Goal: Task Accomplishment & Management: Complete application form

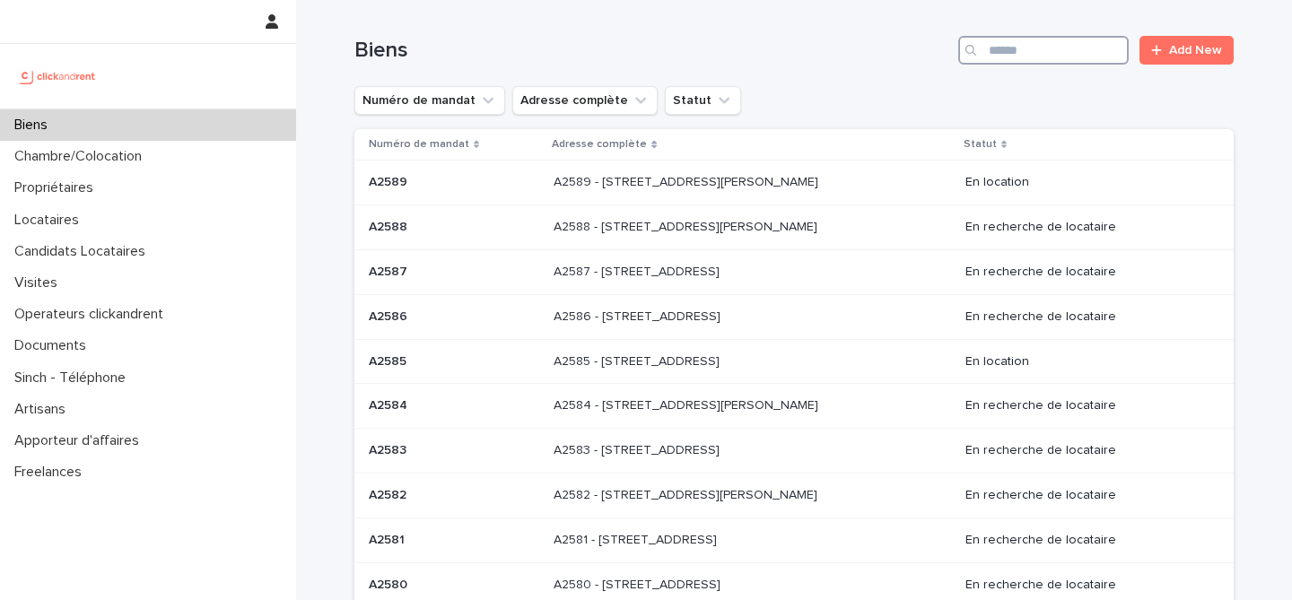
click at [1085, 57] on input "Search" at bounding box center [1043, 50] width 170 height 29
paste input "*****"
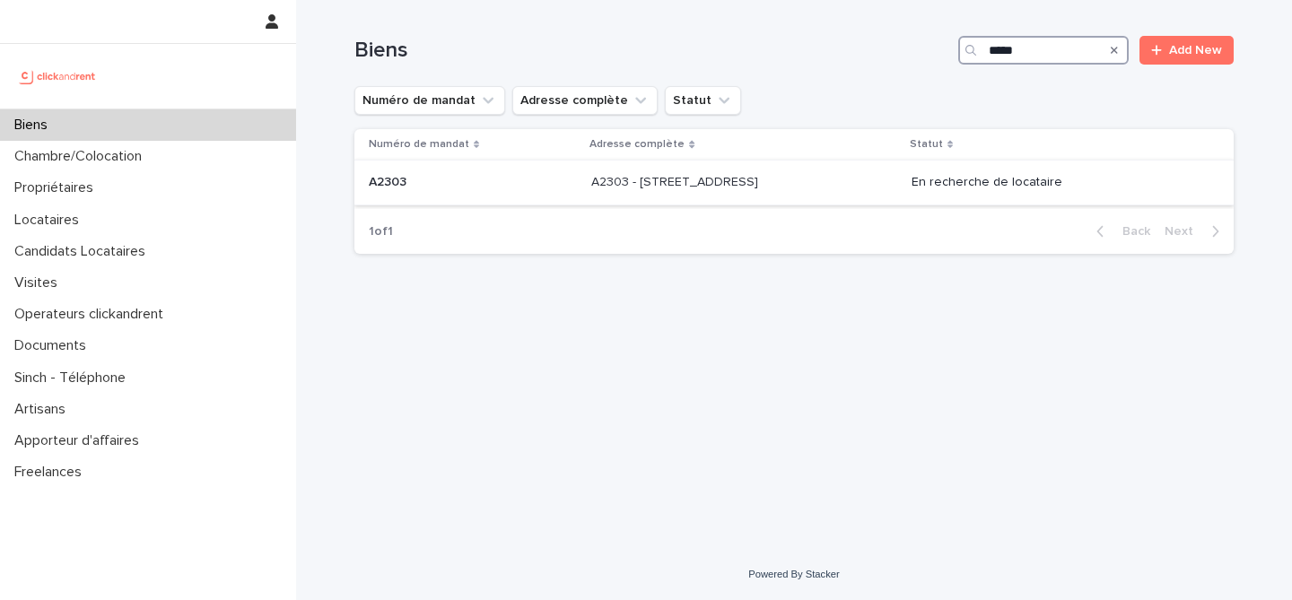
type input "*****"
click at [511, 197] on div "A2303 A2303" at bounding box center [473, 183] width 208 height 30
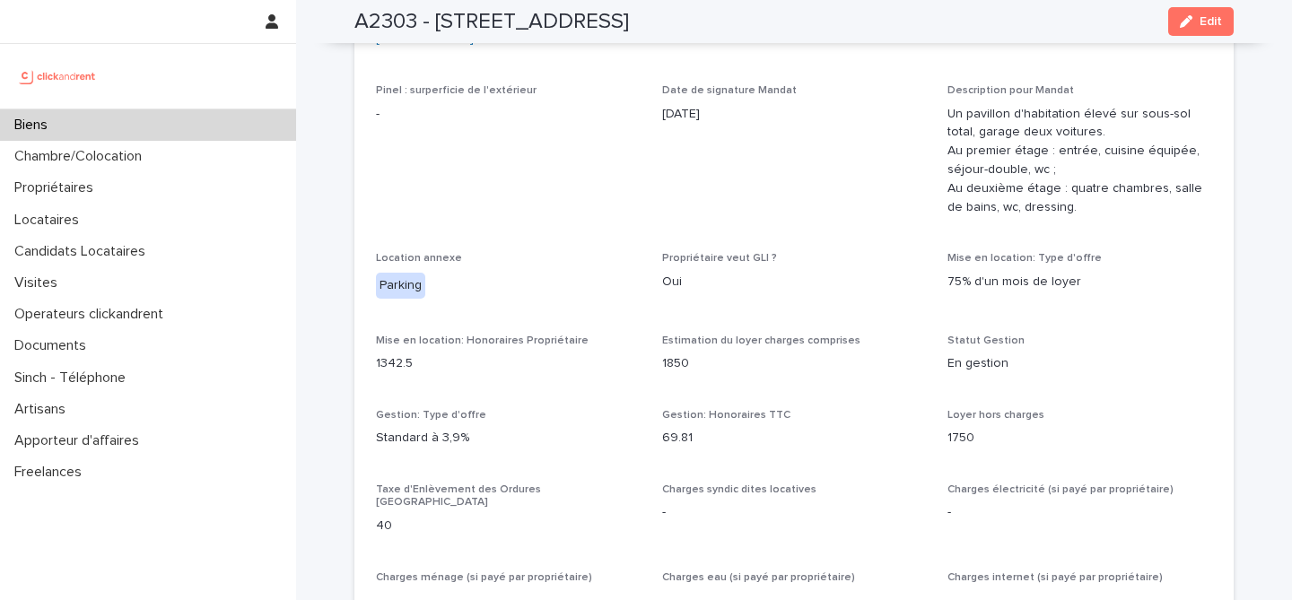
scroll to position [1206, 0]
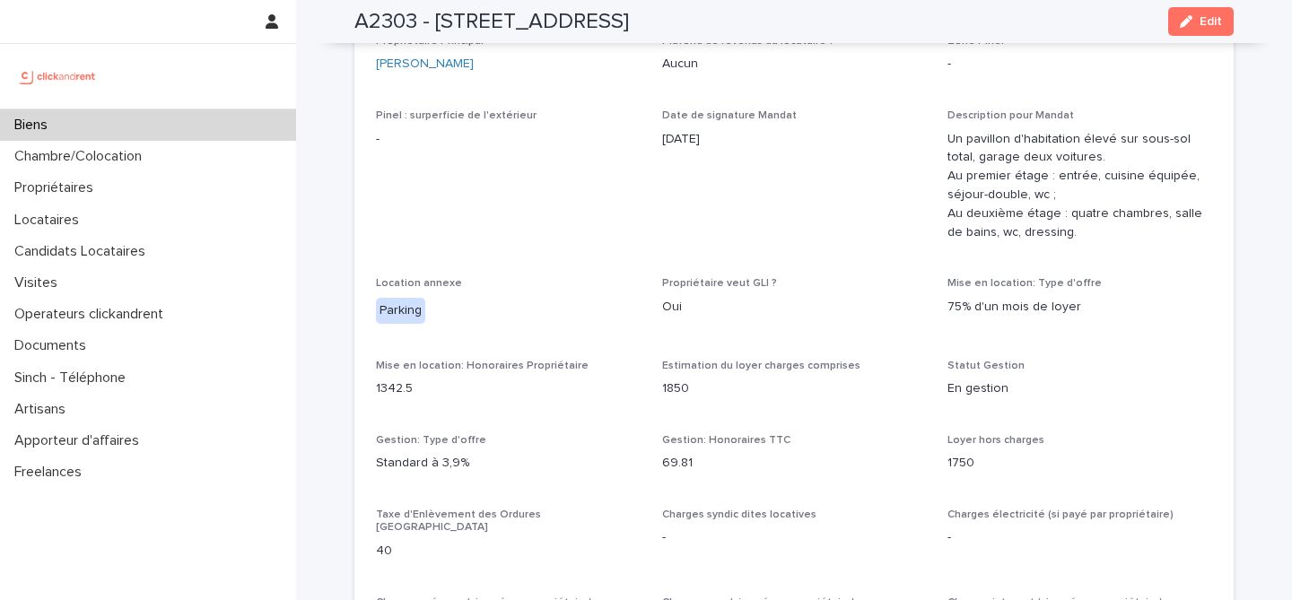
click at [176, 125] on div "Biens" at bounding box center [148, 124] width 296 height 31
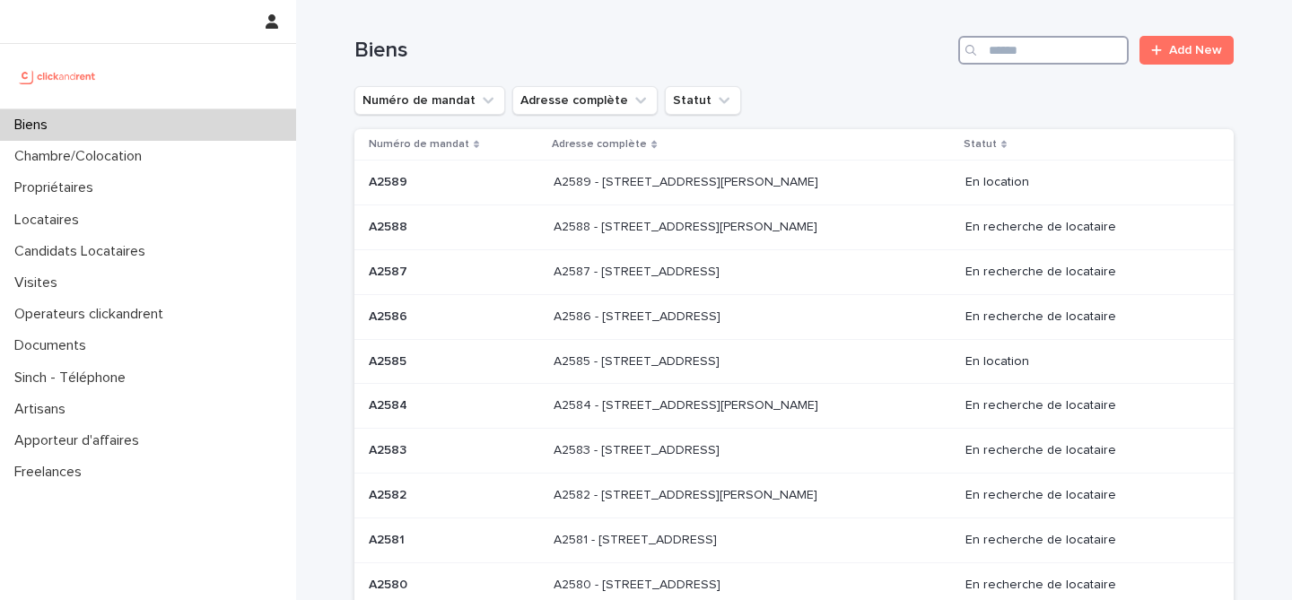
click at [1035, 57] on input "Search" at bounding box center [1043, 50] width 170 height 29
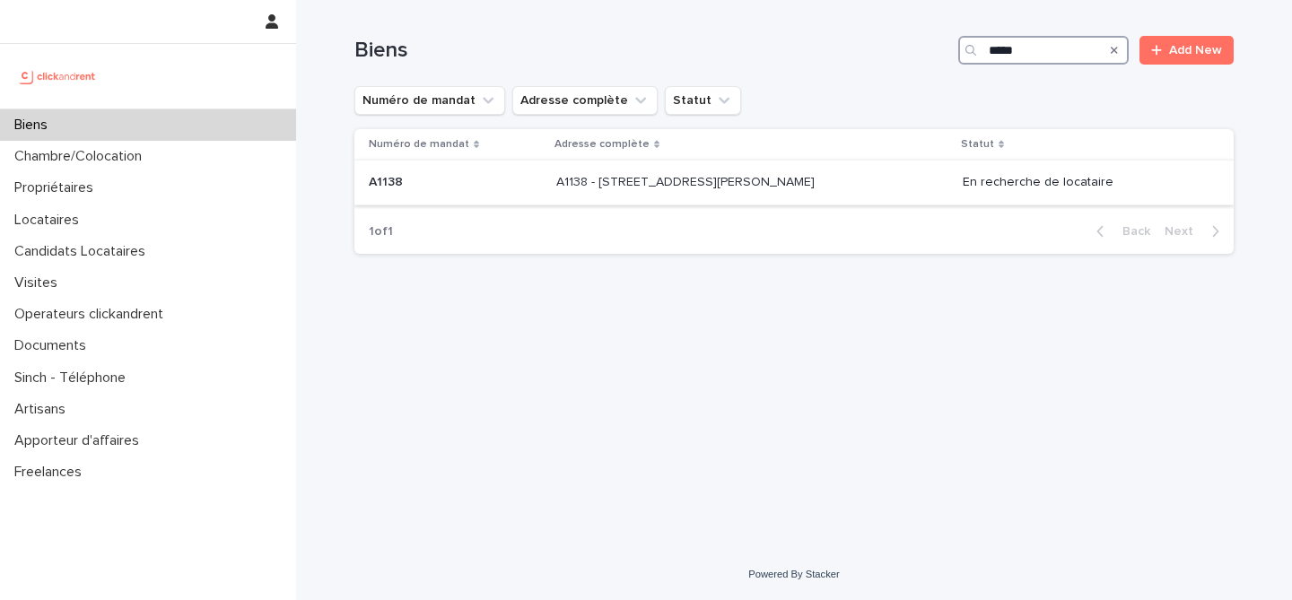
type input "*****"
click at [498, 179] on p at bounding box center [455, 182] width 173 height 15
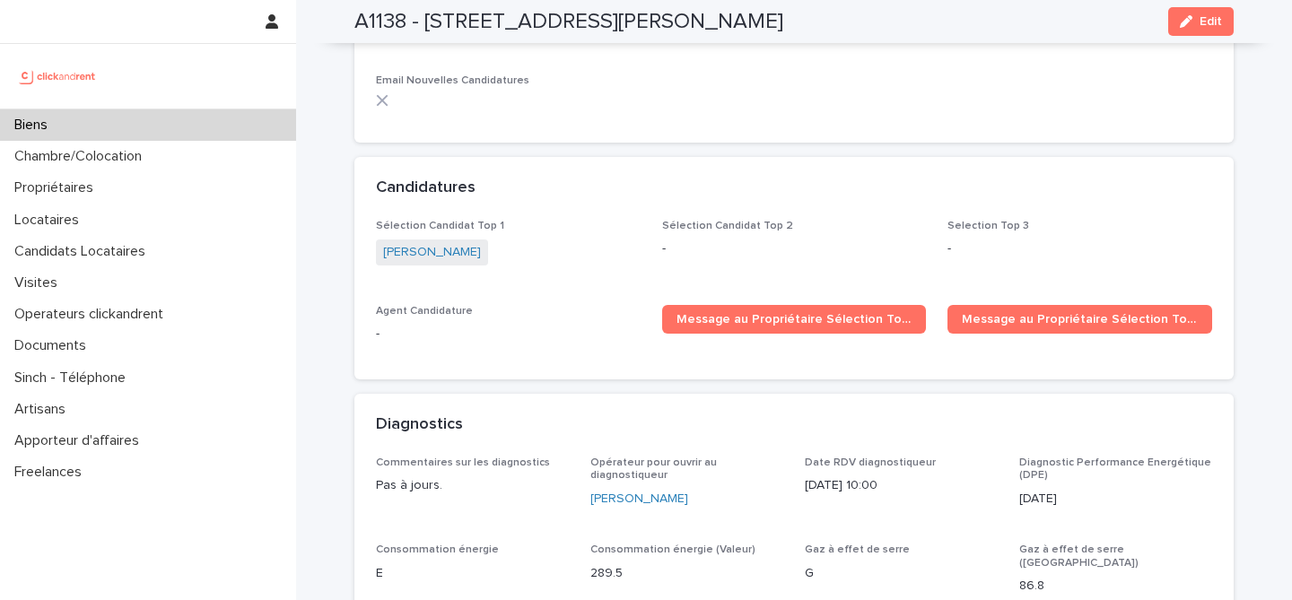
scroll to position [5833, 0]
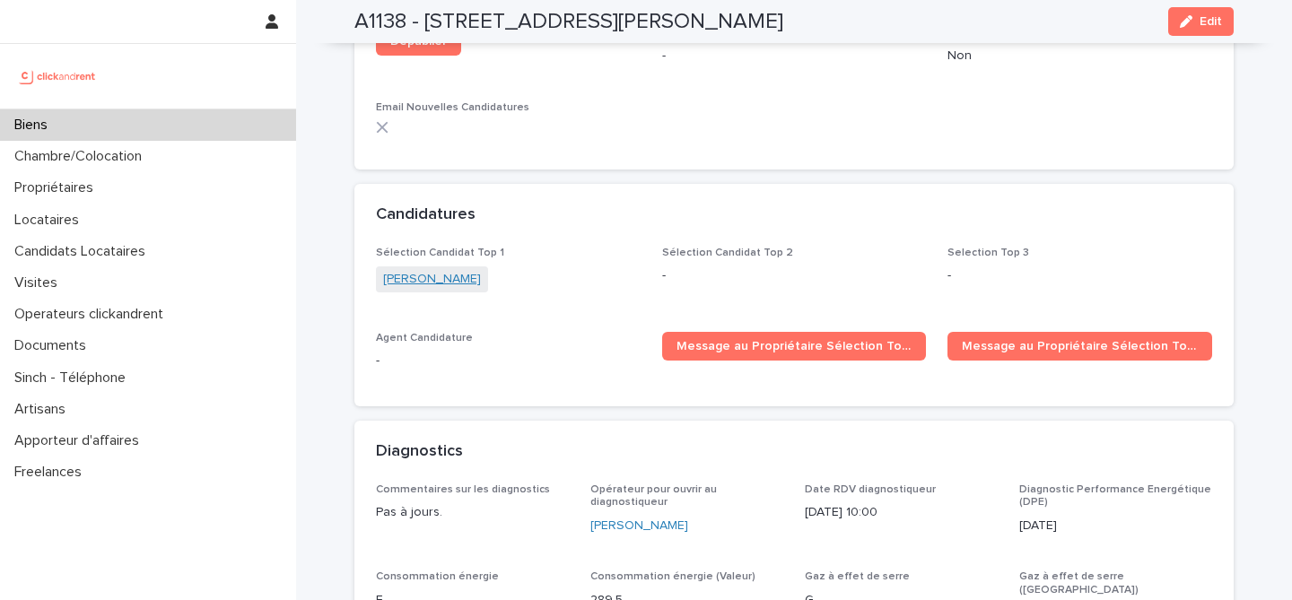
click at [450, 270] on link "Andree Laccruche" at bounding box center [432, 279] width 98 height 19
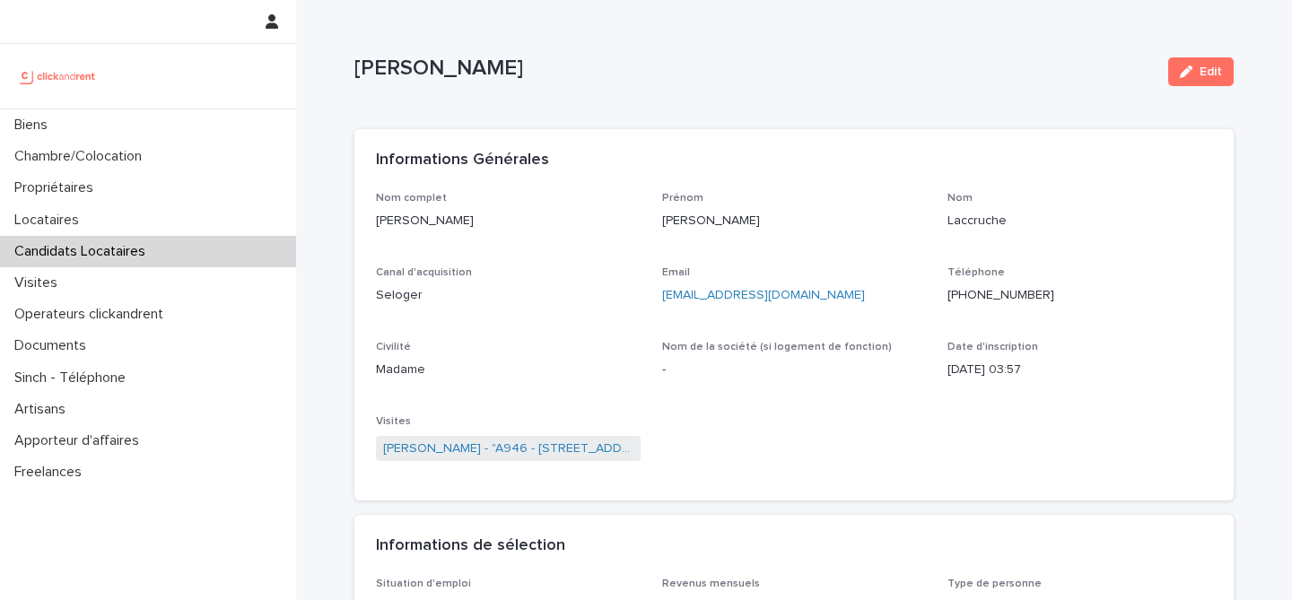
click at [476, 72] on p "Andree Laccruche" at bounding box center [753, 69] width 799 height 26
copy div "Andree Laccruche Edit Sorry, there was an error saving your record. Please try …"
click at [484, 79] on p "Andree Laccruche" at bounding box center [753, 69] width 799 height 26
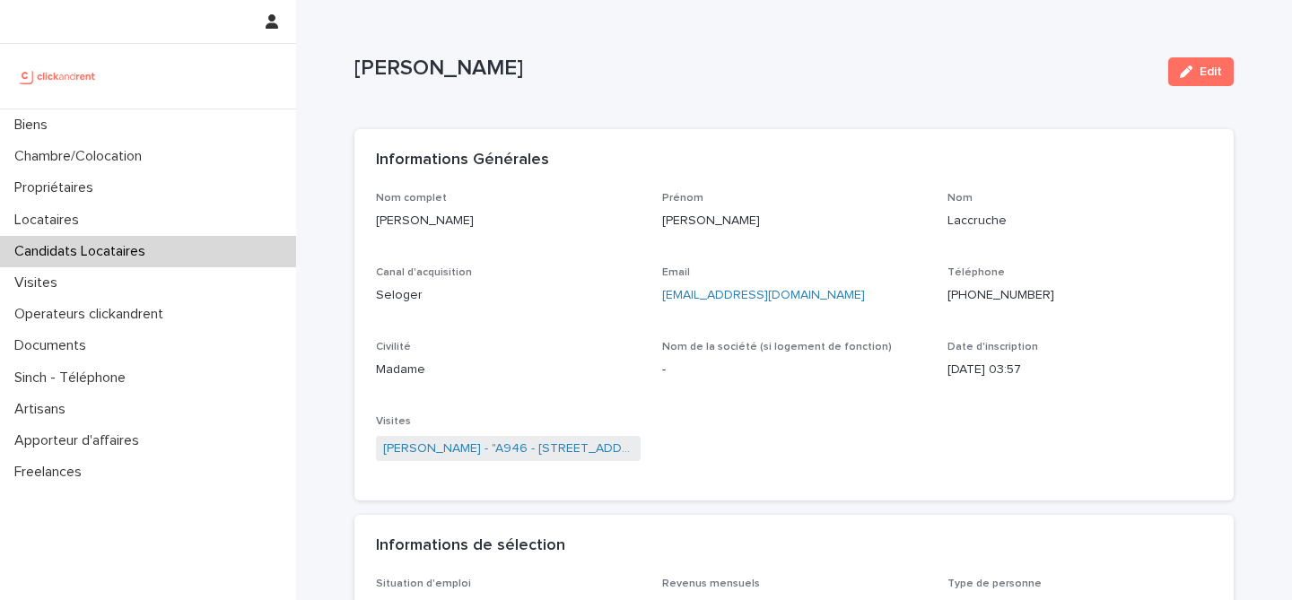
click at [484, 79] on p "Andree Laccruche" at bounding box center [753, 69] width 799 height 26
click at [484, 72] on p "Andree Laccruche" at bounding box center [753, 69] width 799 height 26
click at [484, 70] on p "Andree Laccruche" at bounding box center [753, 69] width 799 height 26
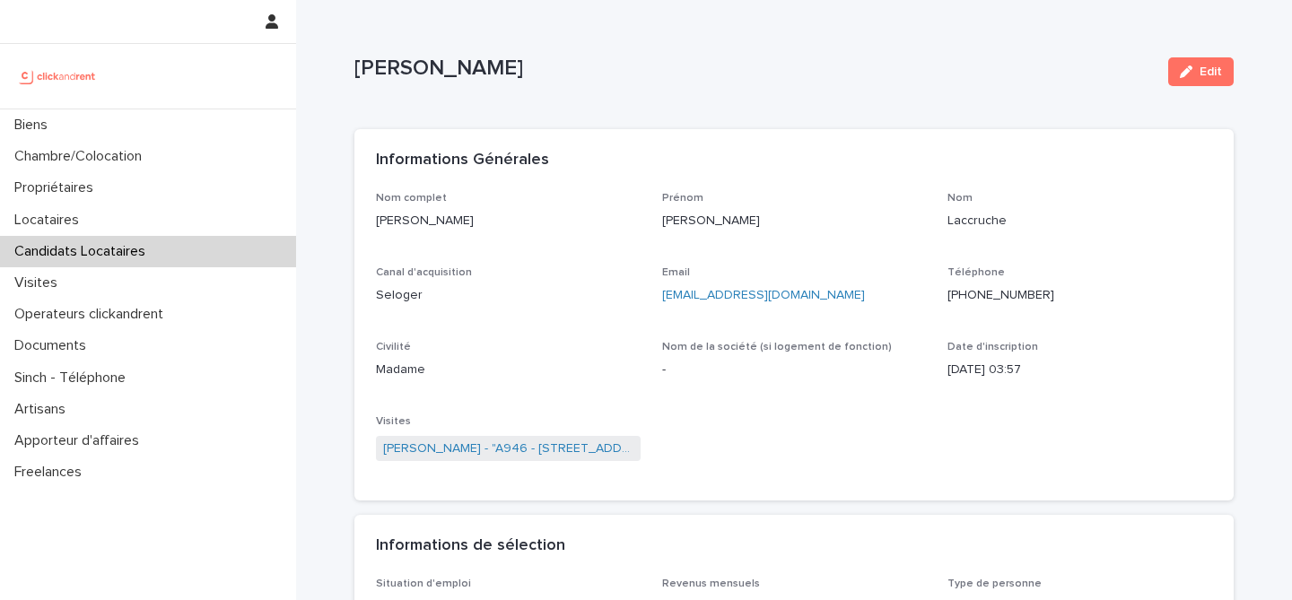
click at [484, 70] on p "Andree Laccruche" at bounding box center [753, 69] width 799 height 26
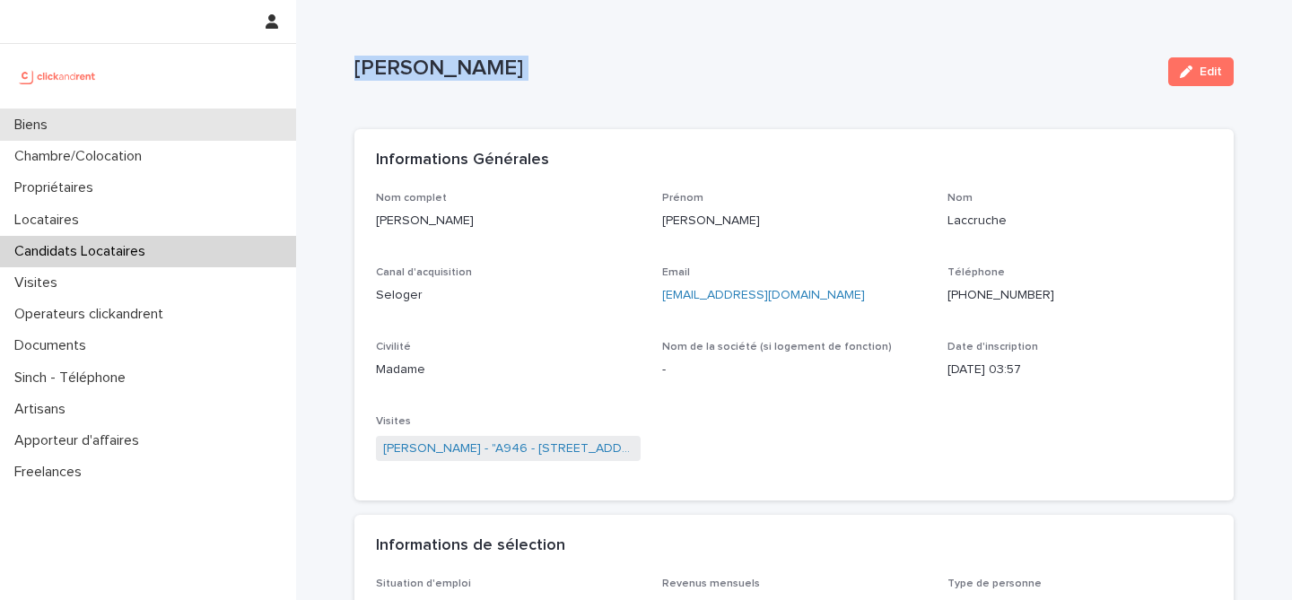
click at [111, 128] on div "Biens" at bounding box center [148, 124] width 296 height 31
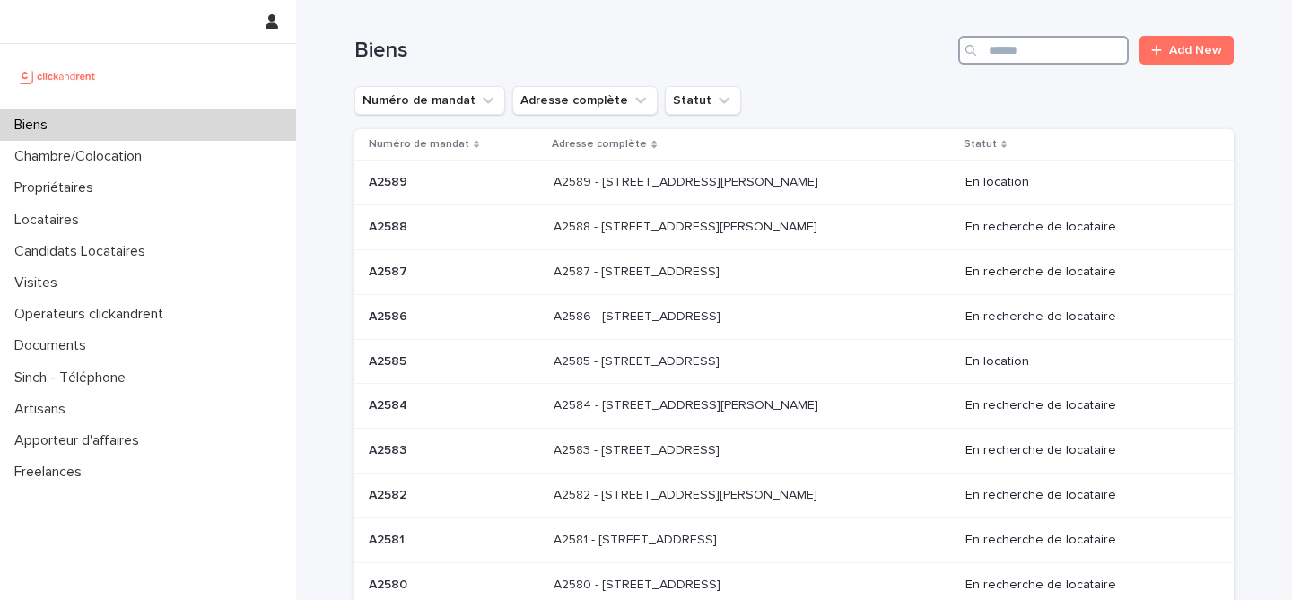
click at [1012, 43] on input "Search" at bounding box center [1043, 50] width 170 height 29
paste input "*****"
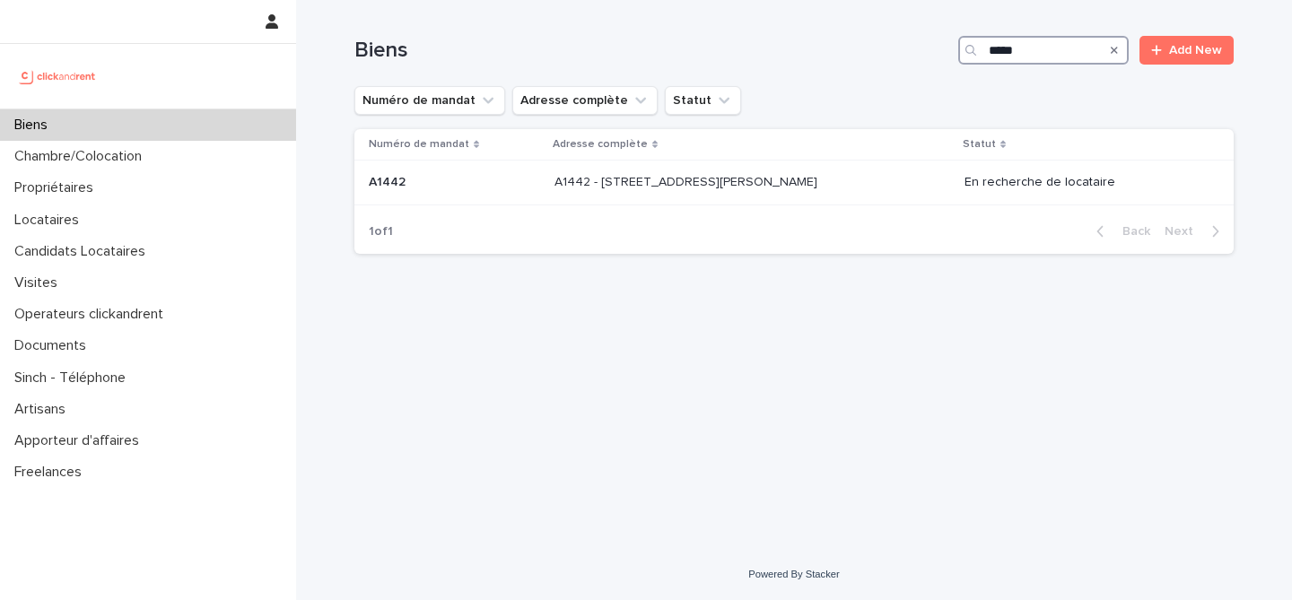
type input "*****"
click at [494, 177] on p at bounding box center [454, 182] width 171 height 15
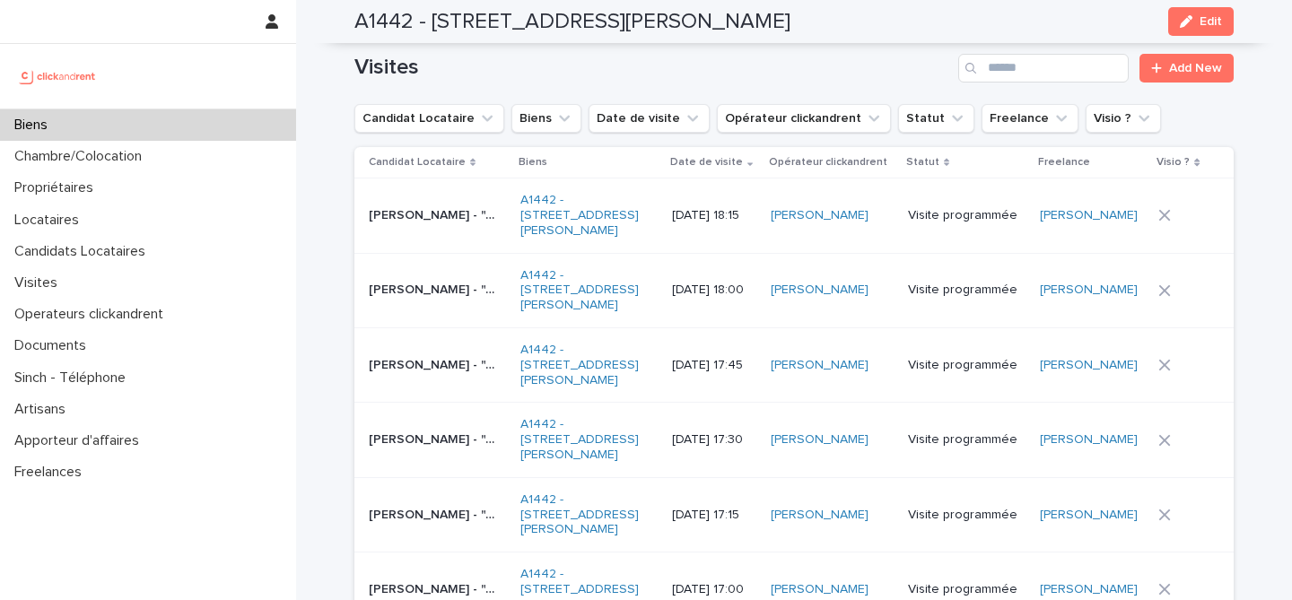
scroll to position [7159, 0]
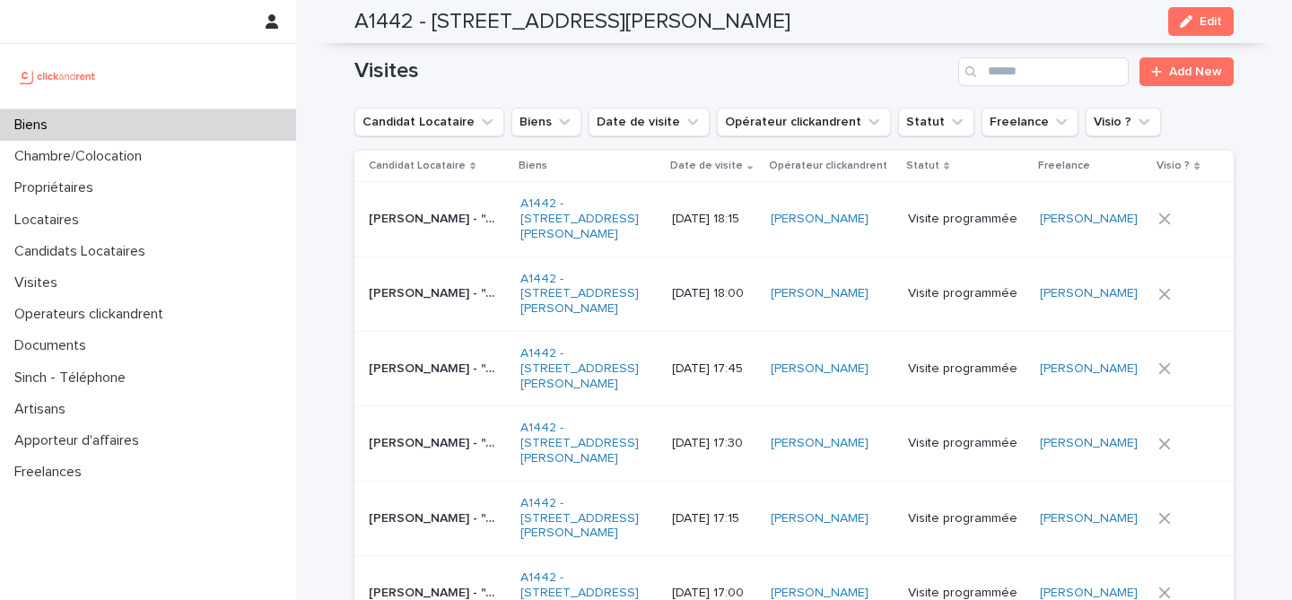
click at [423, 205] on div "[PERSON_NAME] - "A1442 - [STREET_ADDRESS][PERSON_NAME]" [PERSON_NAME] - "A1442 …" at bounding box center [437, 220] width 137 height 30
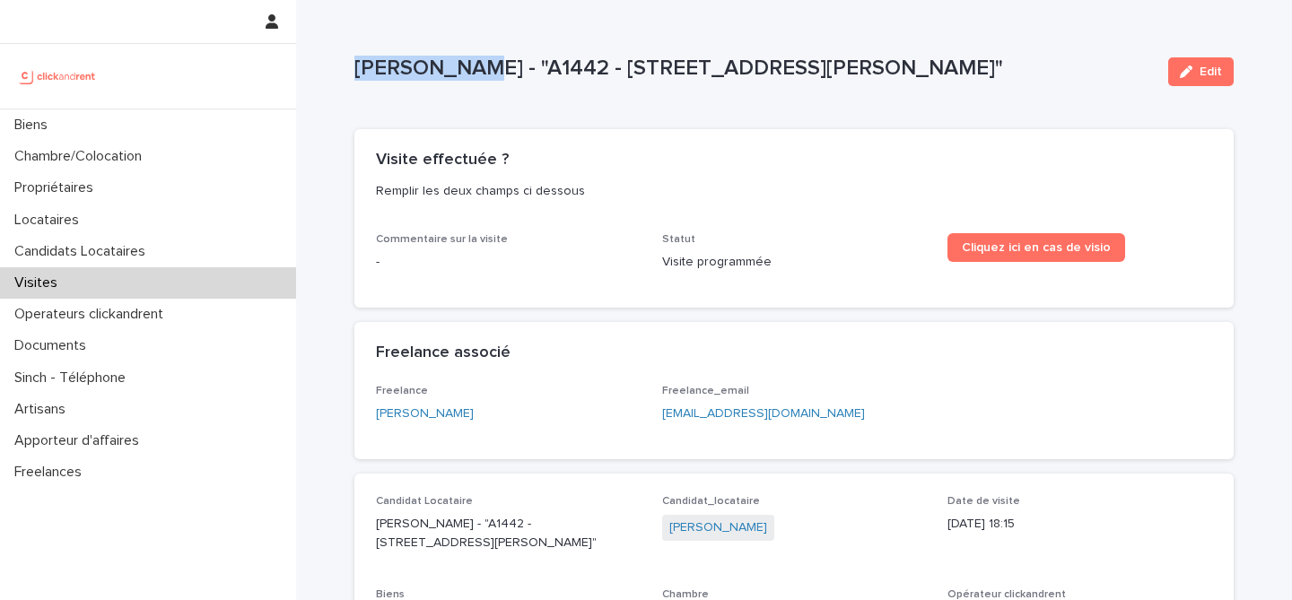
drag, startPoint x: 353, startPoint y: 68, endPoint x: 469, endPoint y: 73, distance: 115.8
click at [469, 73] on p "[PERSON_NAME] - "A1442 - [STREET_ADDRESS][PERSON_NAME]"" at bounding box center [753, 69] width 799 height 26
copy p "[PERSON_NAME]"
click at [396, 94] on div "[PERSON_NAME] - "A1442 - [STREET_ADDRESS][PERSON_NAME]" Edit" at bounding box center [793, 72] width 879 height 72
drag, startPoint x: 355, startPoint y: 73, endPoint x: 471, endPoint y: 73, distance: 115.7
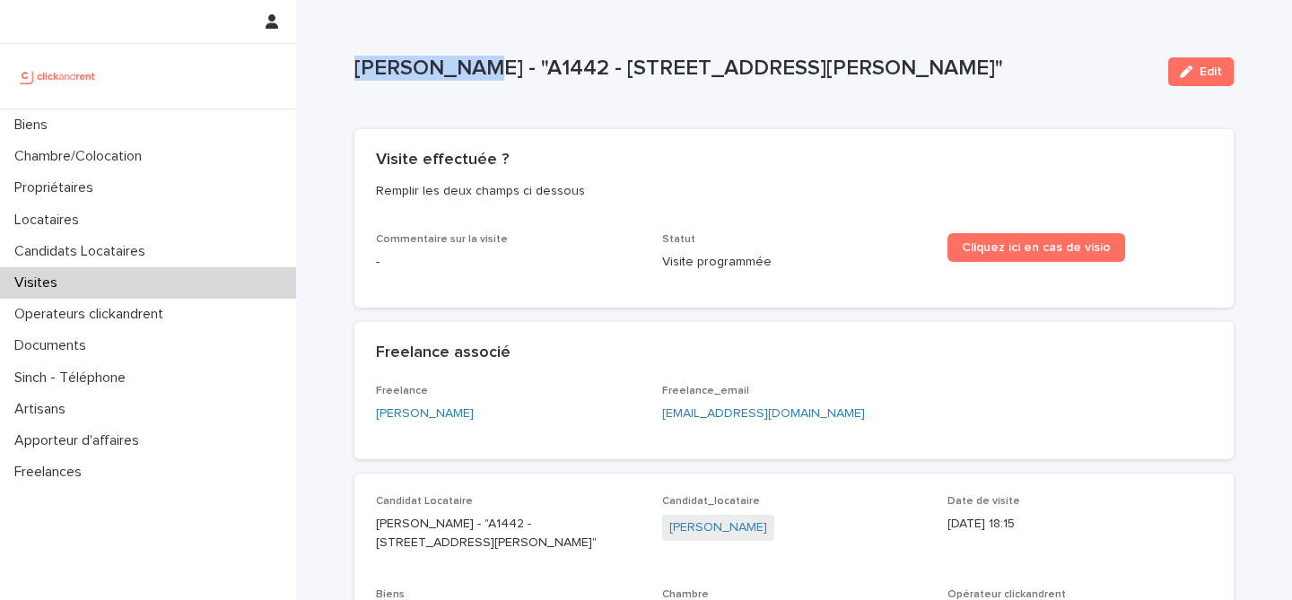
click at [471, 73] on p "[PERSON_NAME] - "A1442 - [STREET_ADDRESS][PERSON_NAME]"" at bounding box center [753, 69] width 799 height 26
copy p "[PERSON_NAME]"
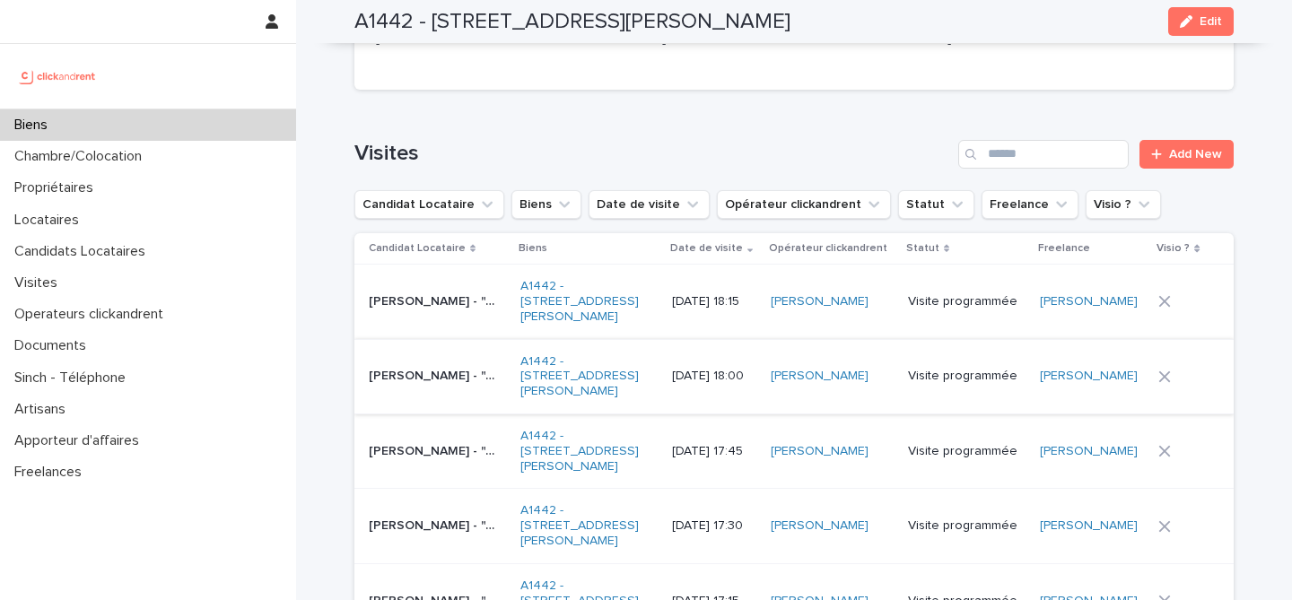
scroll to position [7104, 0]
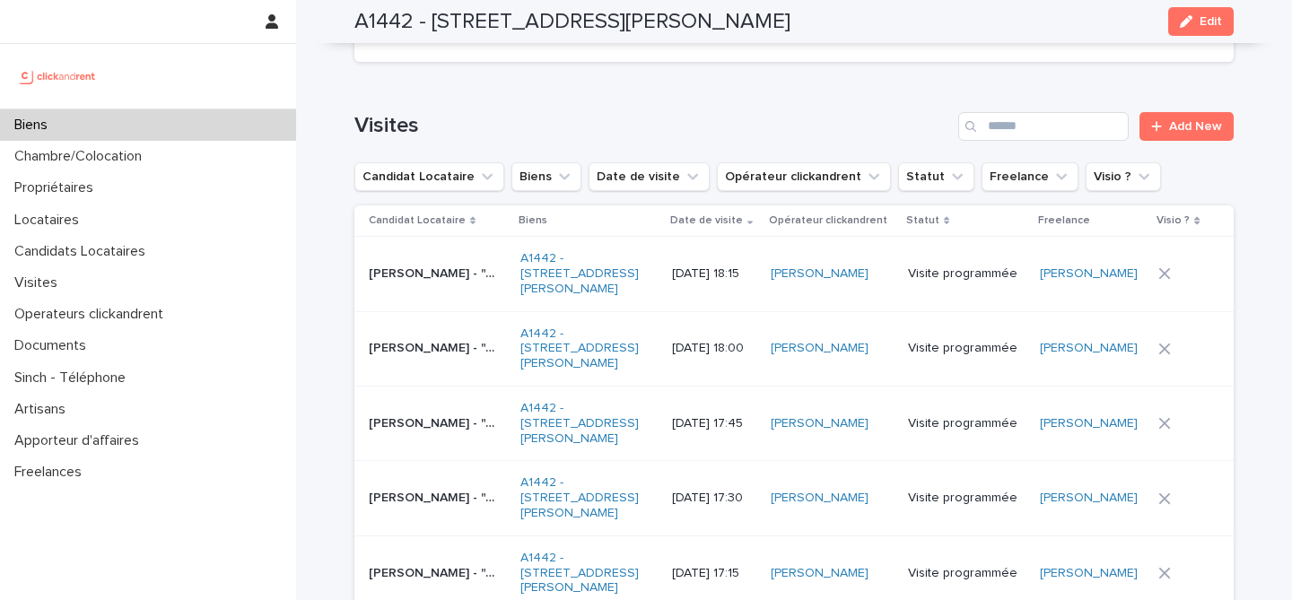
click at [426, 334] on div "[PERSON_NAME] - "A1442 - [STREET_ADDRESS][PERSON_NAME]" [PERSON_NAME] - "A1442 …" at bounding box center [437, 349] width 137 height 30
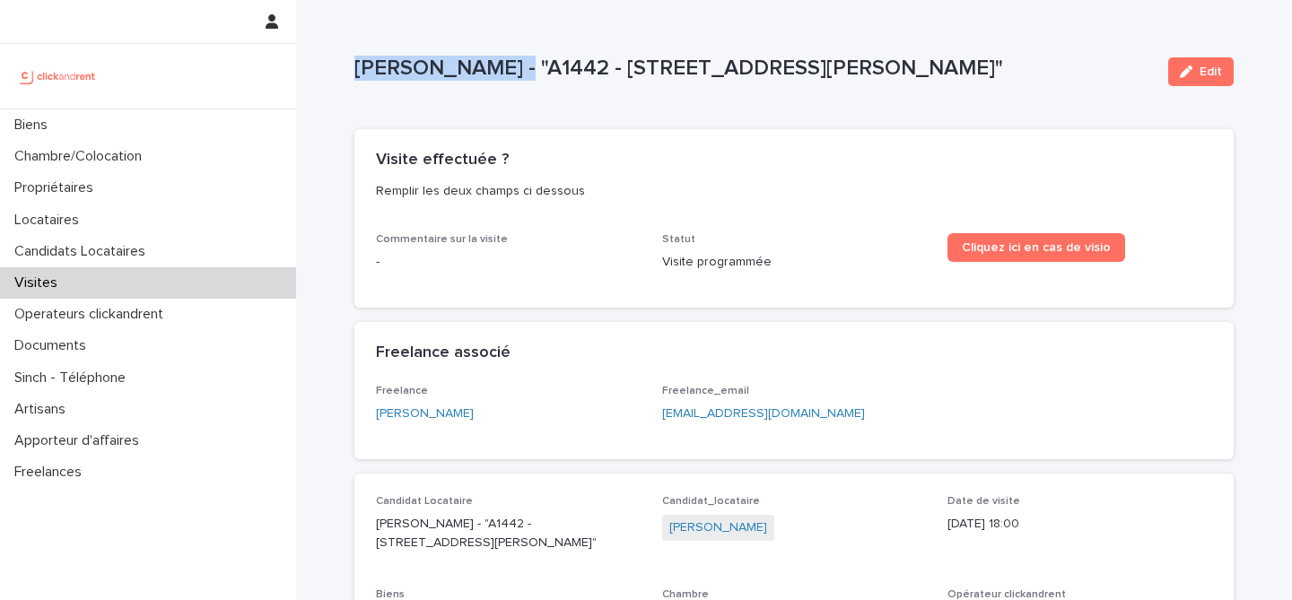
drag, startPoint x: 352, startPoint y: 61, endPoint x: 507, endPoint y: 67, distance: 155.3
click at [507, 67] on div "Loading... Saving… Loading... Saving… [PERSON_NAME] - "A1442 - [STREET_ADDRESS]…" at bounding box center [793, 398] width 897 height 797
copy p "[PERSON_NAME]"
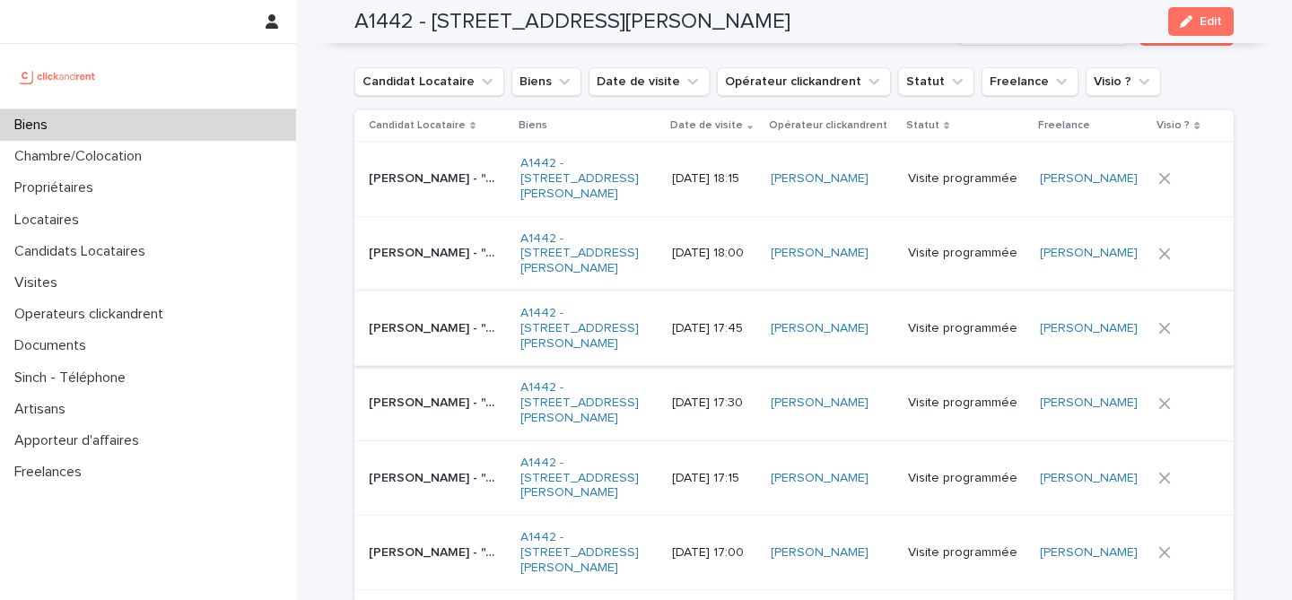
scroll to position [7200, 0]
click at [443, 391] on p "[PERSON_NAME] - "A1442 - [STREET_ADDRESS][PERSON_NAME]"" at bounding box center [435, 400] width 132 height 19
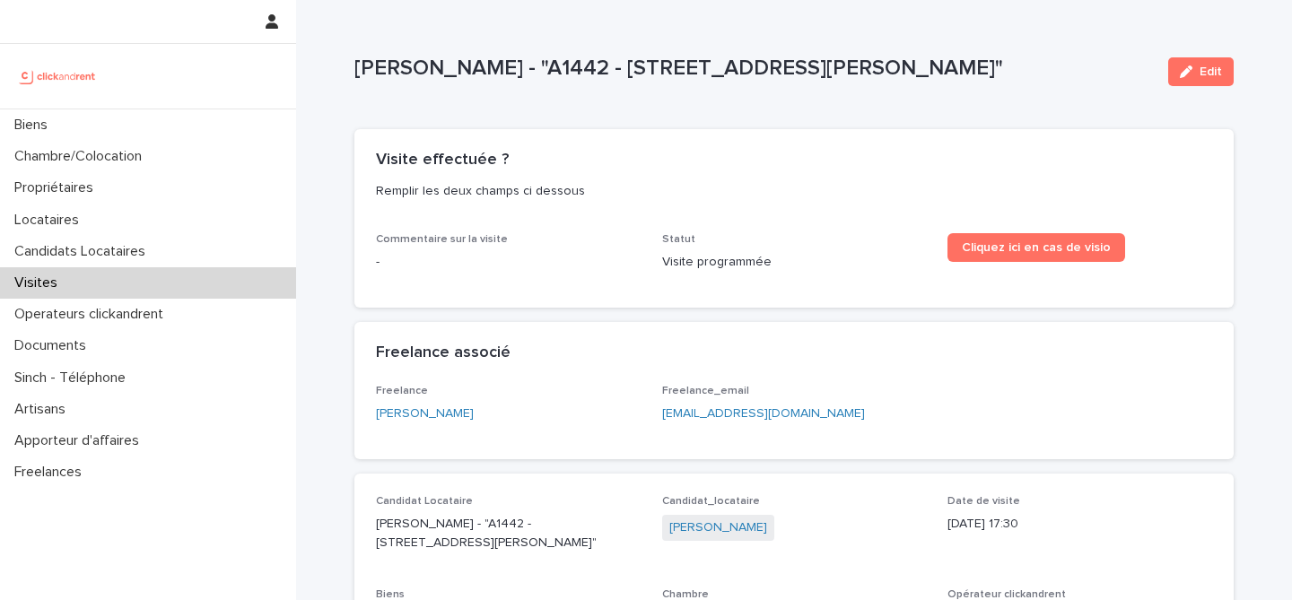
click at [577, 61] on p "[PERSON_NAME] - "A1442 - [STREET_ADDRESS][PERSON_NAME]"" at bounding box center [753, 69] width 799 height 26
click at [599, 48] on div "[PERSON_NAME] - "A1442 - [STREET_ADDRESS][PERSON_NAME]" Edit" at bounding box center [793, 72] width 879 height 72
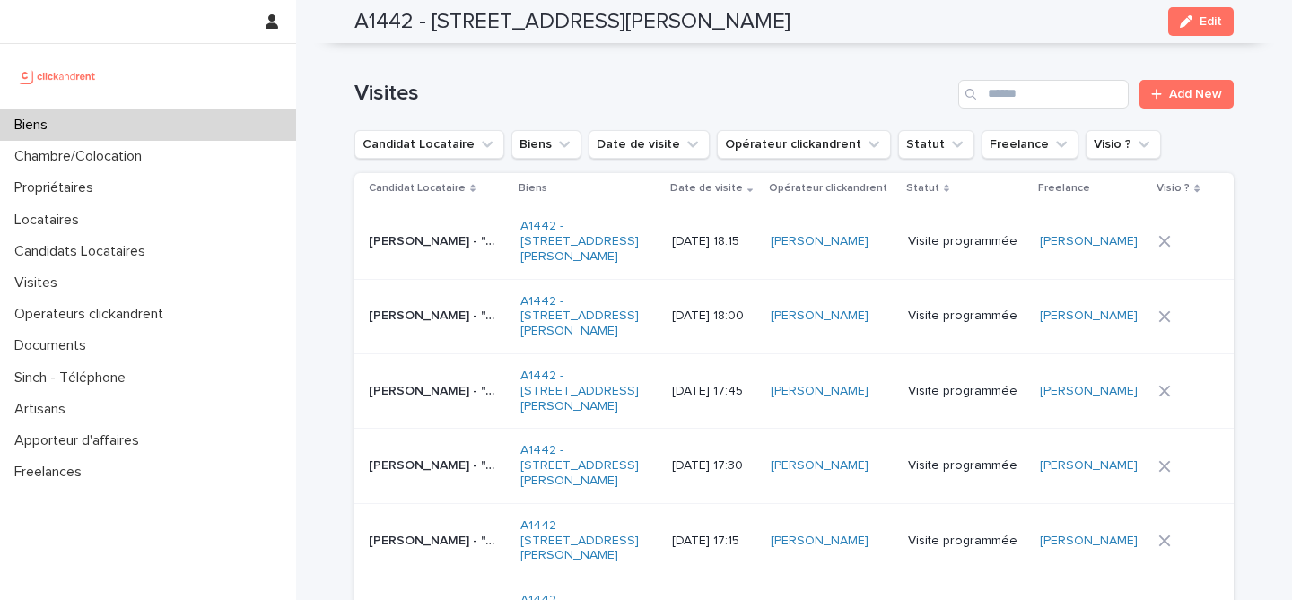
scroll to position [6717, 0]
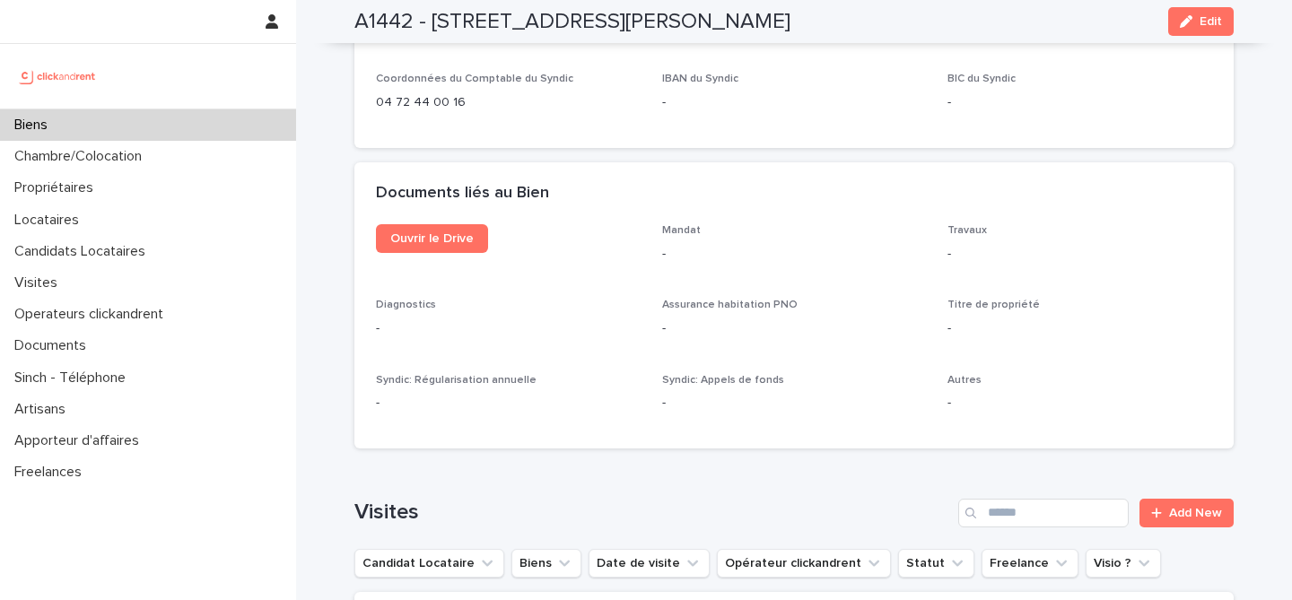
click at [208, 120] on div "Biens" at bounding box center [148, 124] width 296 height 31
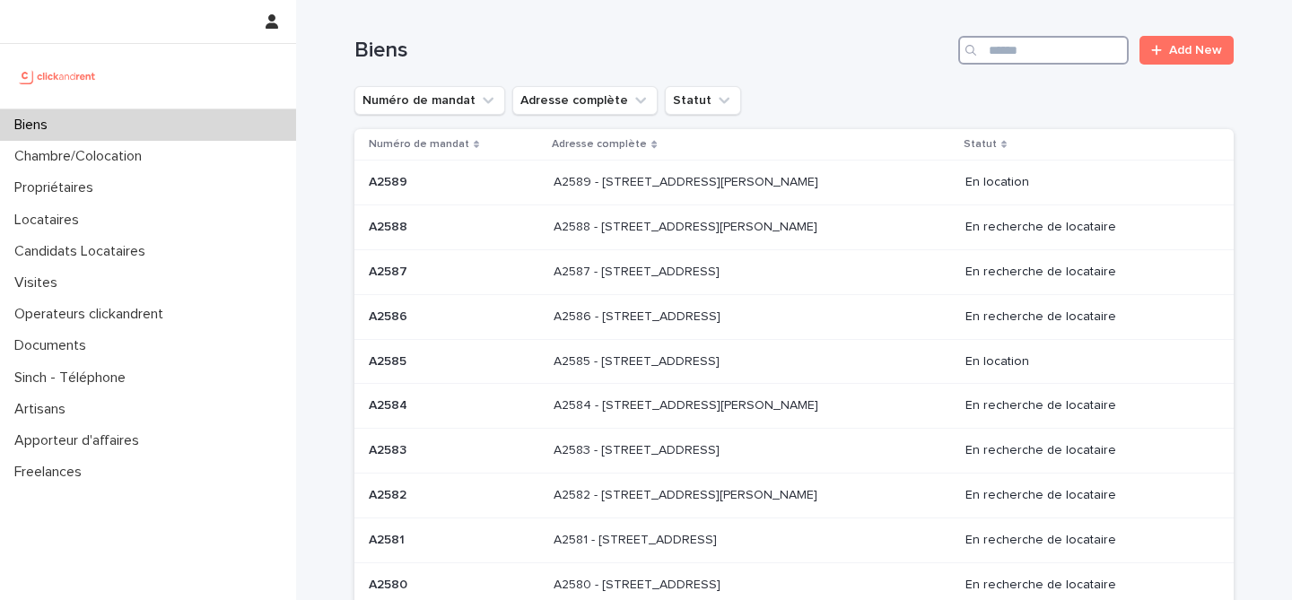
click at [1071, 39] on input "Search" at bounding box center [1043, 50] width 170 height 29
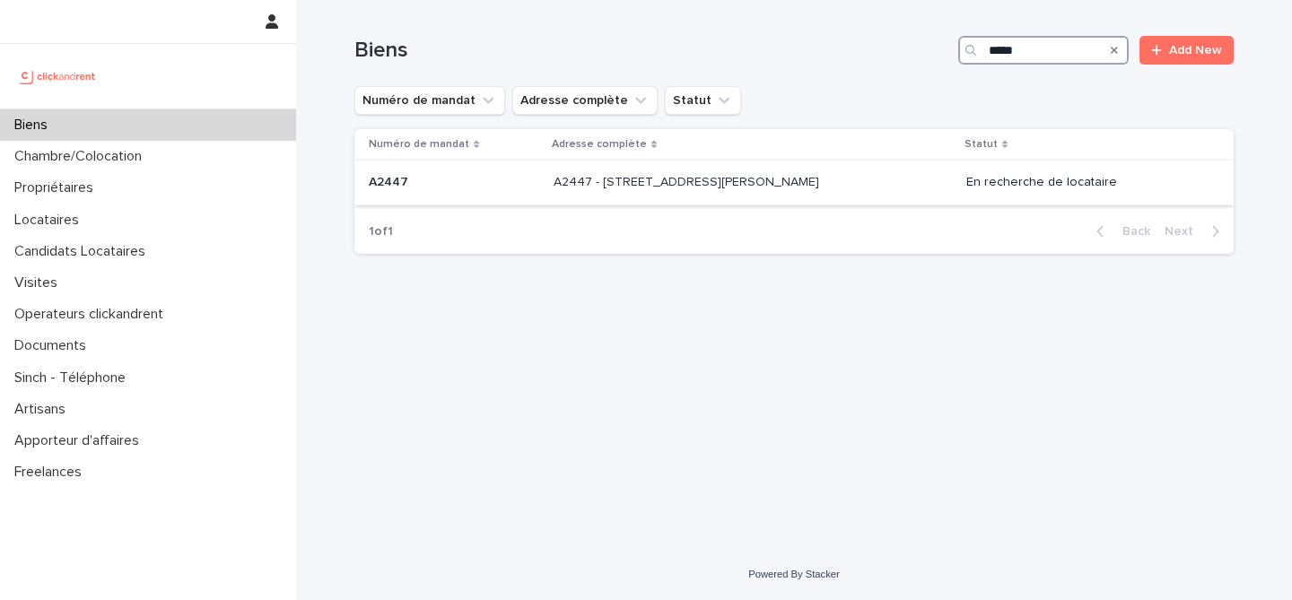
type input "*****"
click at [470, 173] on div "A2447 A2447" at bounding box center [454, 183] width 170 height 30
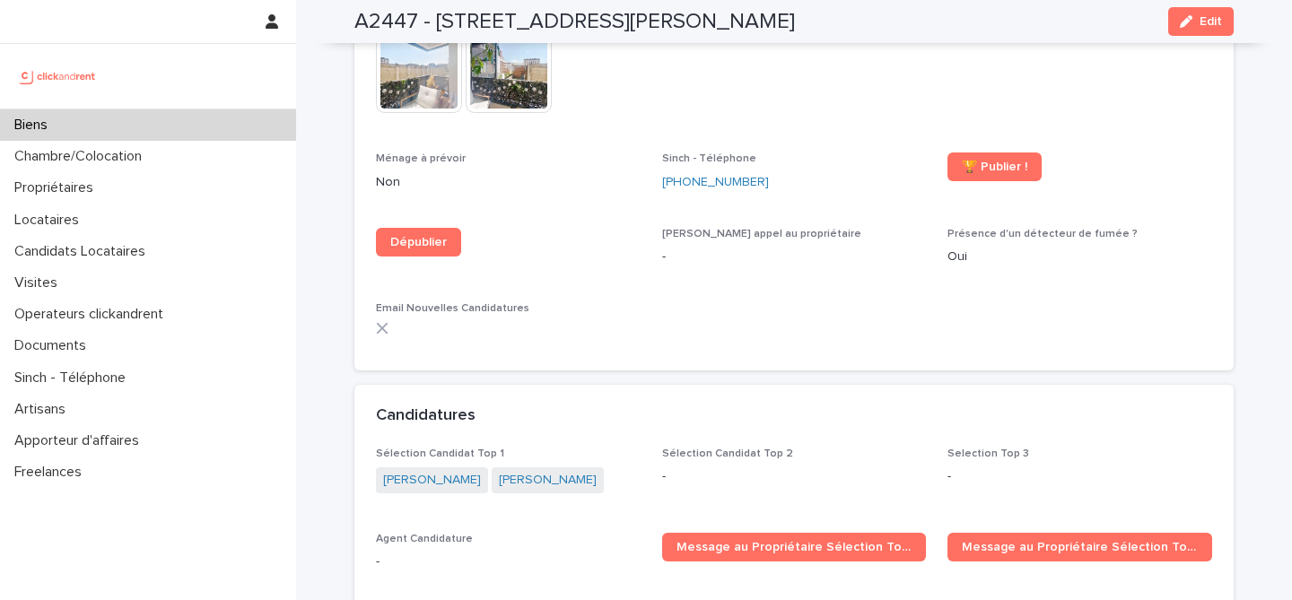
scroll to position [5790, 0]
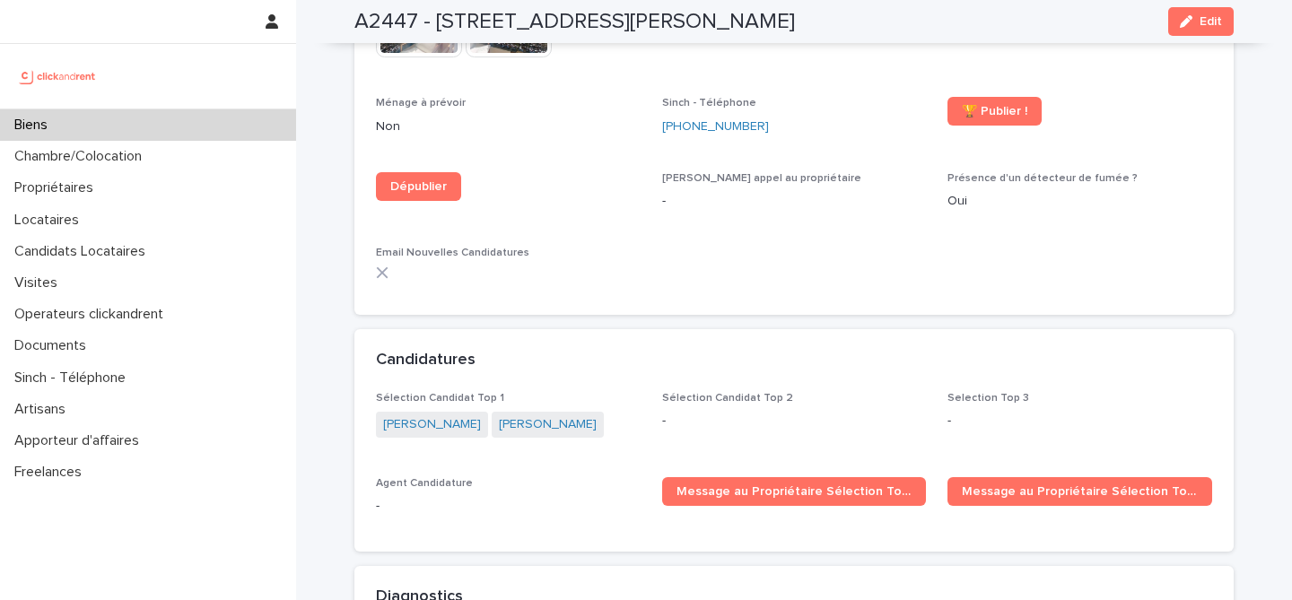
click at [674, 329] on div "Candidatures" at bounding box center [793, 360] width 879 height 63
click at [140, 124] on div "Biens" at bounding box center [148, 124] width 296 height 31
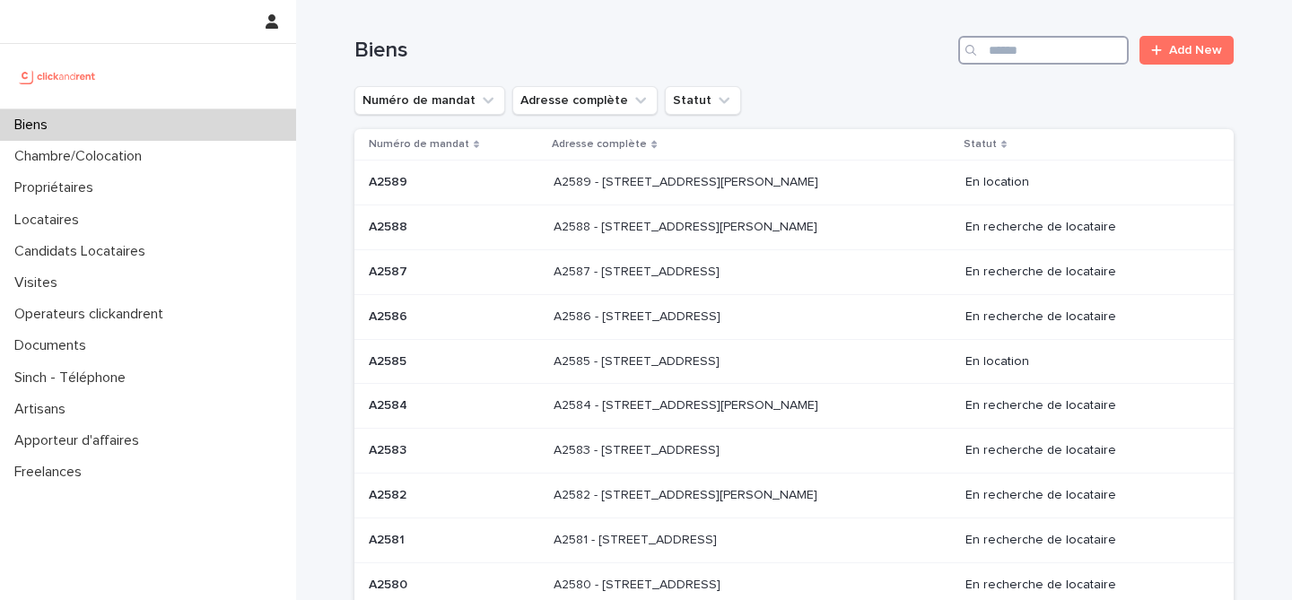
click at [1026, 57] on input "Search" at bounding box center [1043, 50] width 170 height 29
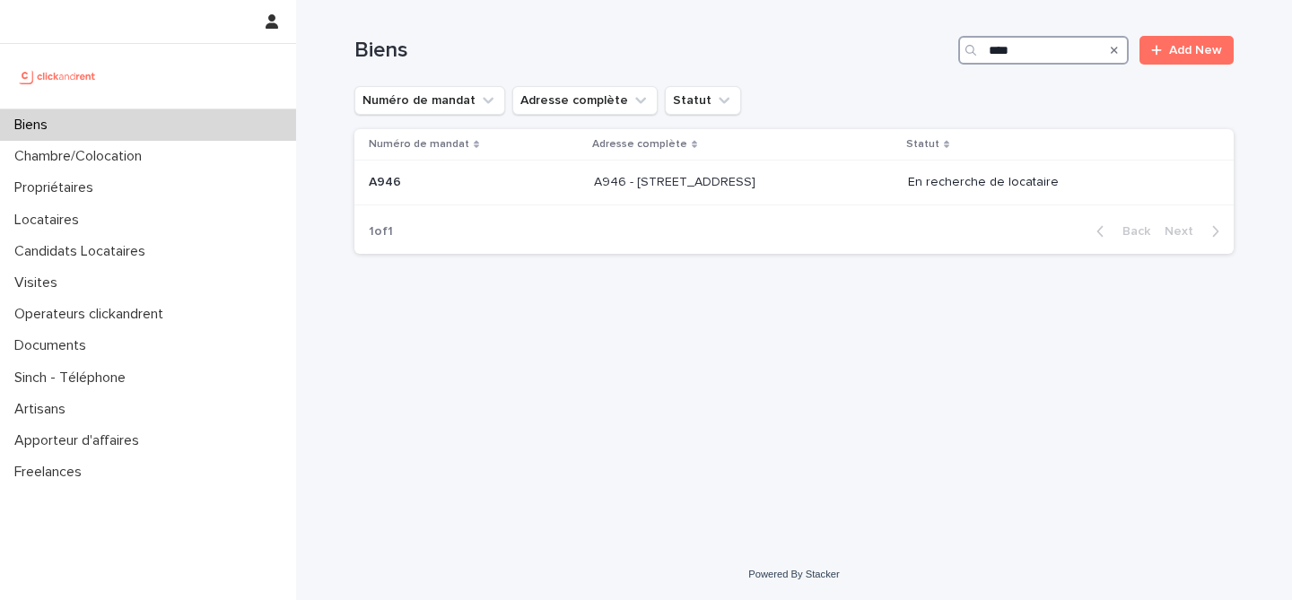
type input "****"
click at [508, 211] on div "1 of 1 Back Next" at bounding box center [793, 231] width 879 height 45
click at [522, 186] on p at bounding box center [474, 182] width 211 height 15
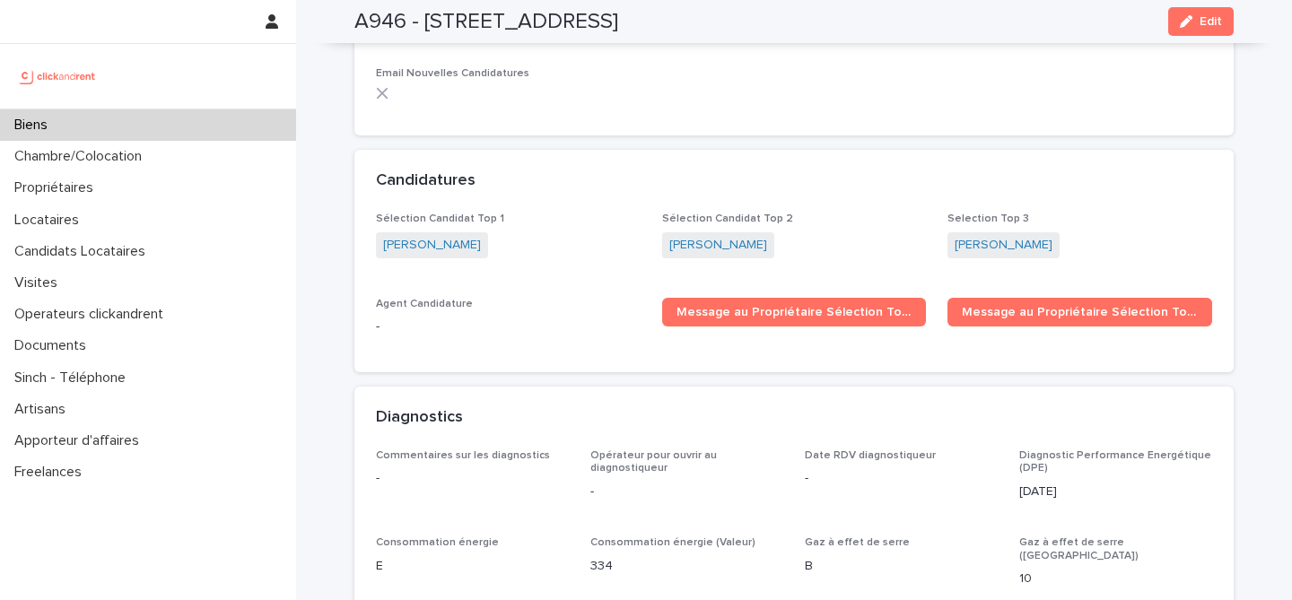
scroll to position [5534, 0]
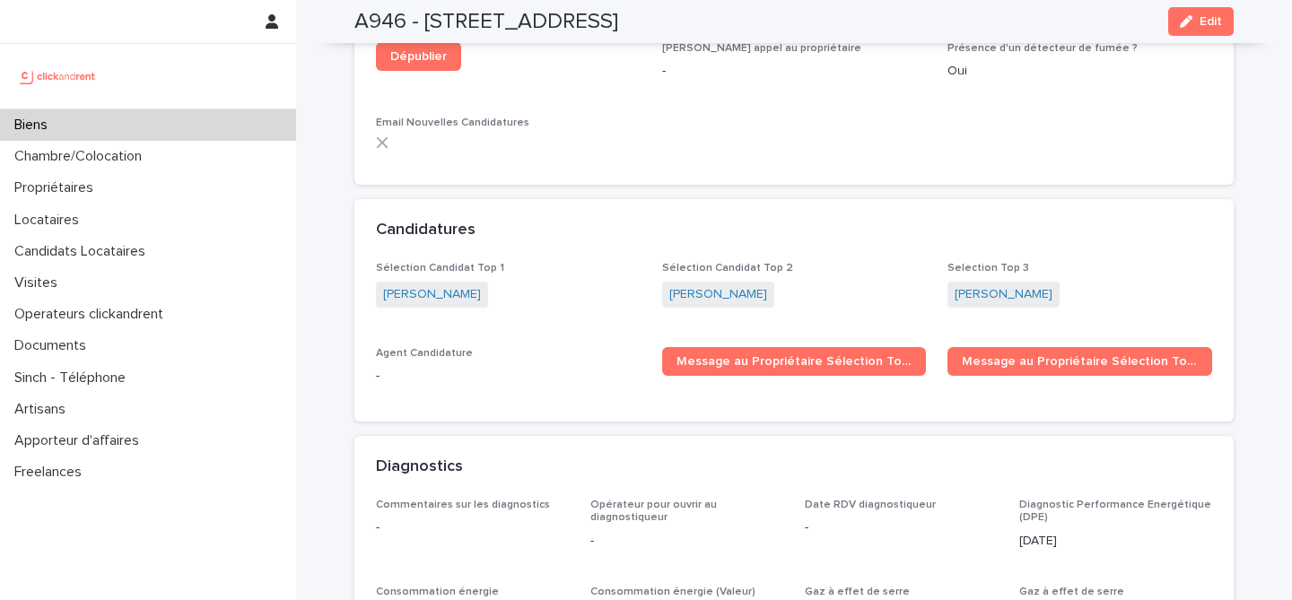
click at [220, 119] on div "Biens" at bounding box center [148, 124] width 296 height 31
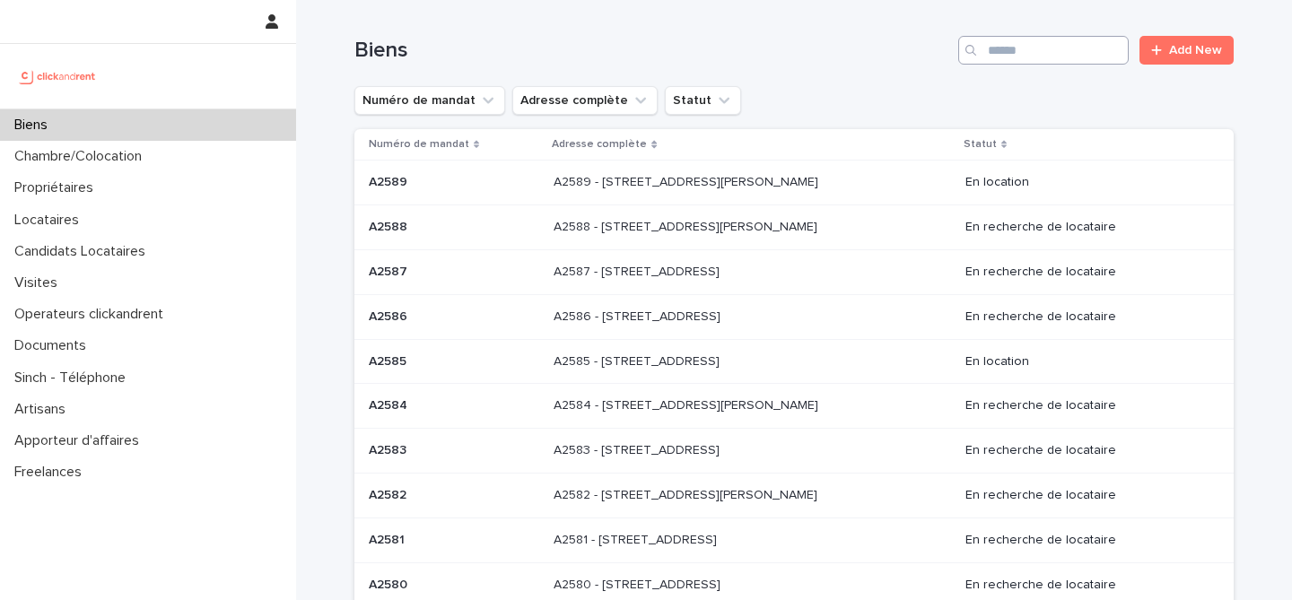
click at [1042, 65] on div "Biens Add New" at bounding box center [793, 43] width 879 height 86
click at [1042, 60] on input "Search" at bounding box center [1043, 50] width 170 height 29
paste input "***"
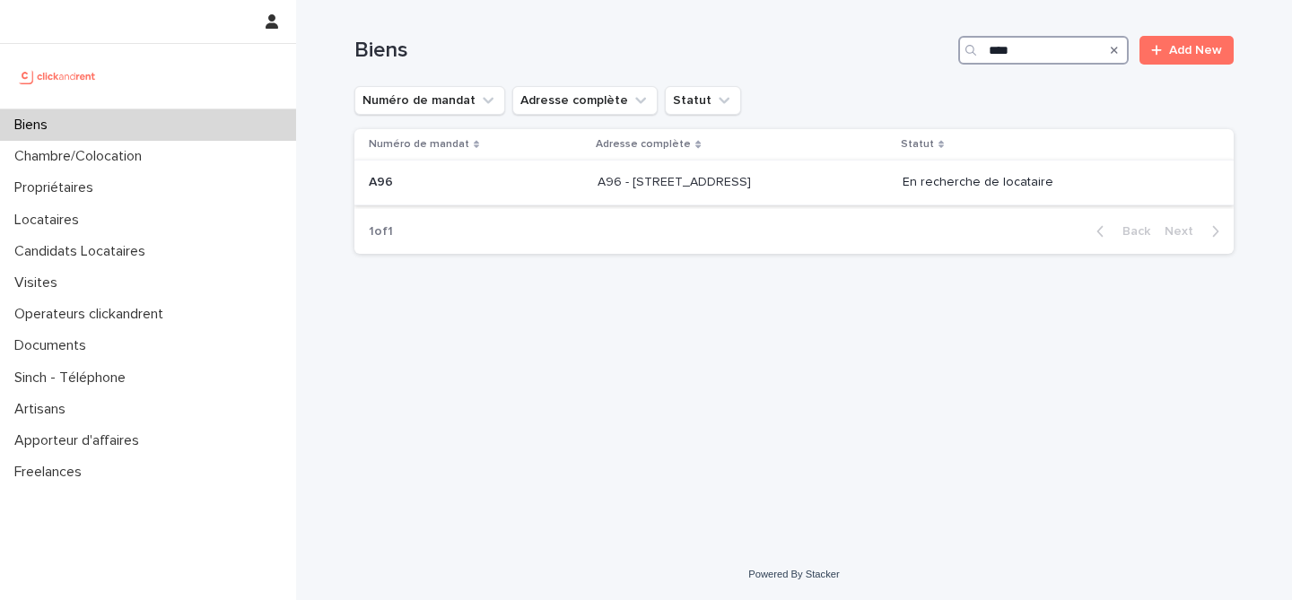
type input "***"
click at [539, 186] on p at bounding box center [476, 182] width 214 height 15
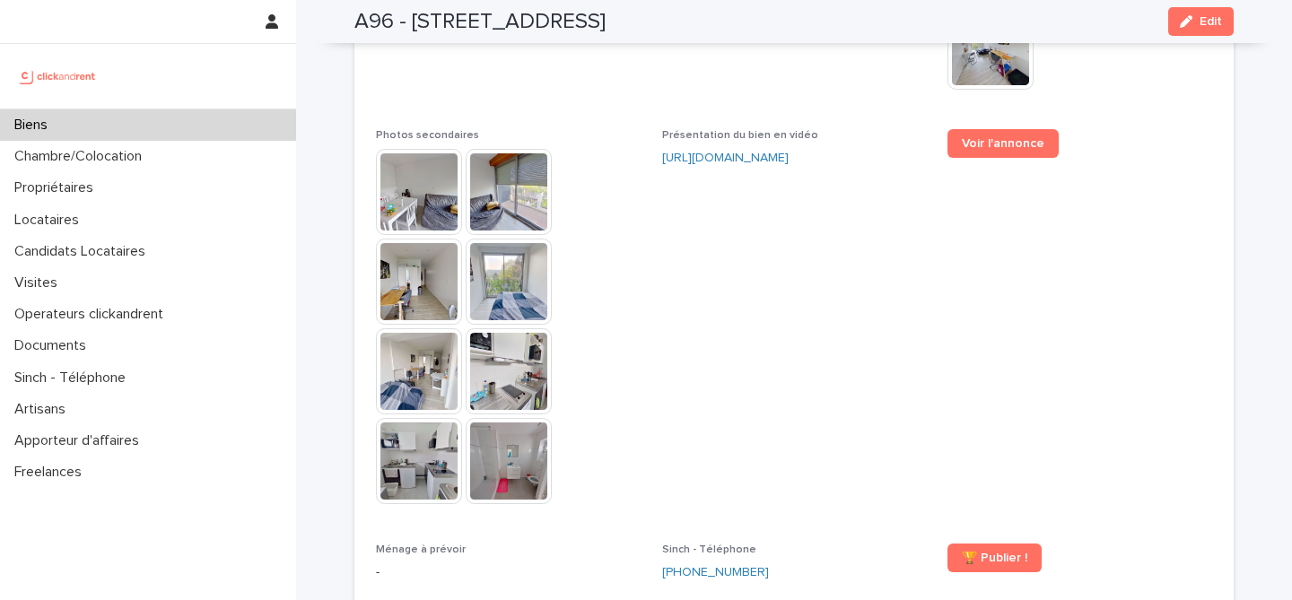
scroll to position [4704, 0]
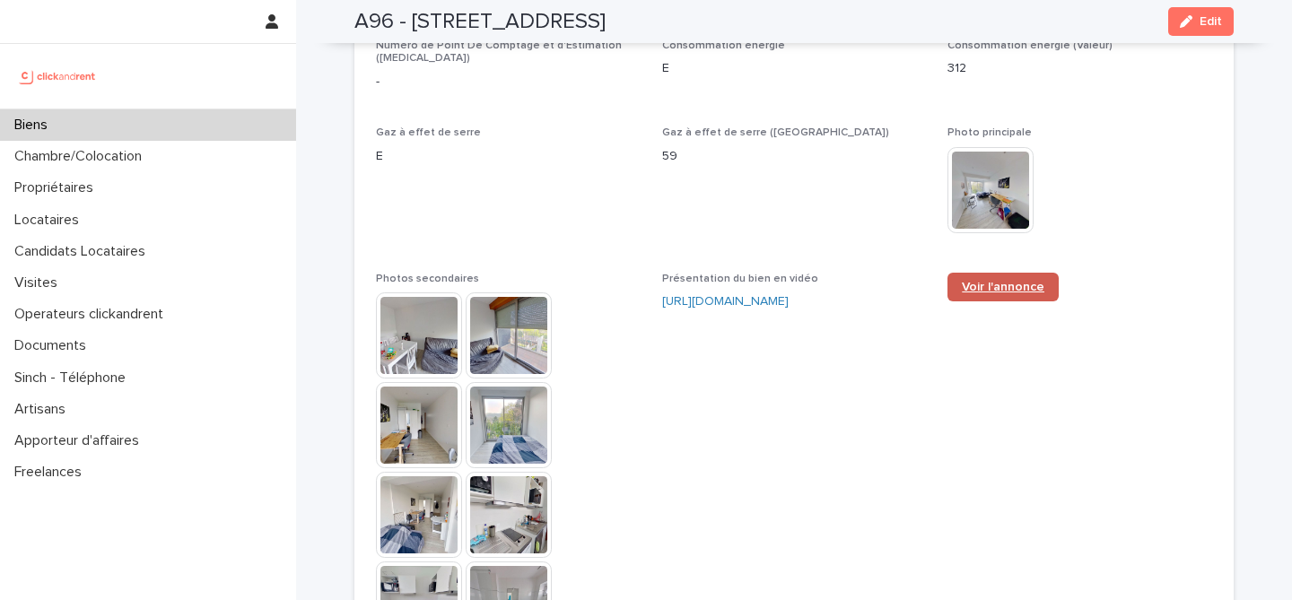
click at [982, 281] on span "Voir l'annonce" at bounding box center [1003, 287] width 83 height 13
click at [122, 128] on div "Biens" at bounding box center [148, 124] width 296 height 31
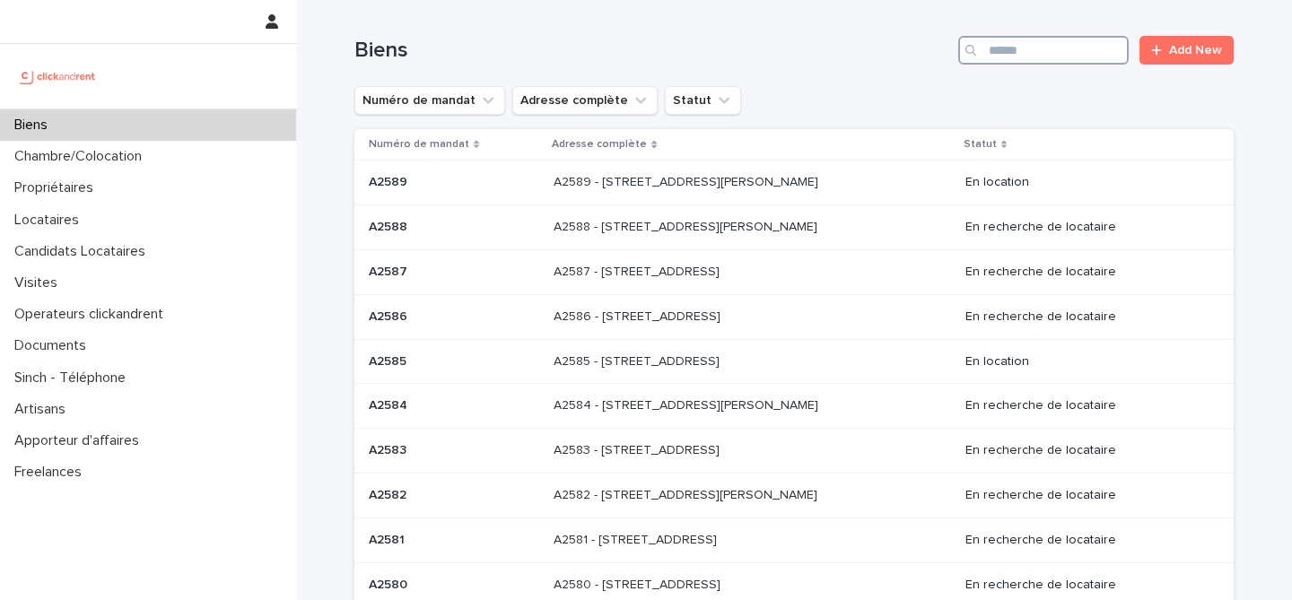
click at [1074, 63] on input "Search" at bounding box center [1043, 50] width 170 height 29
paste input "*****"
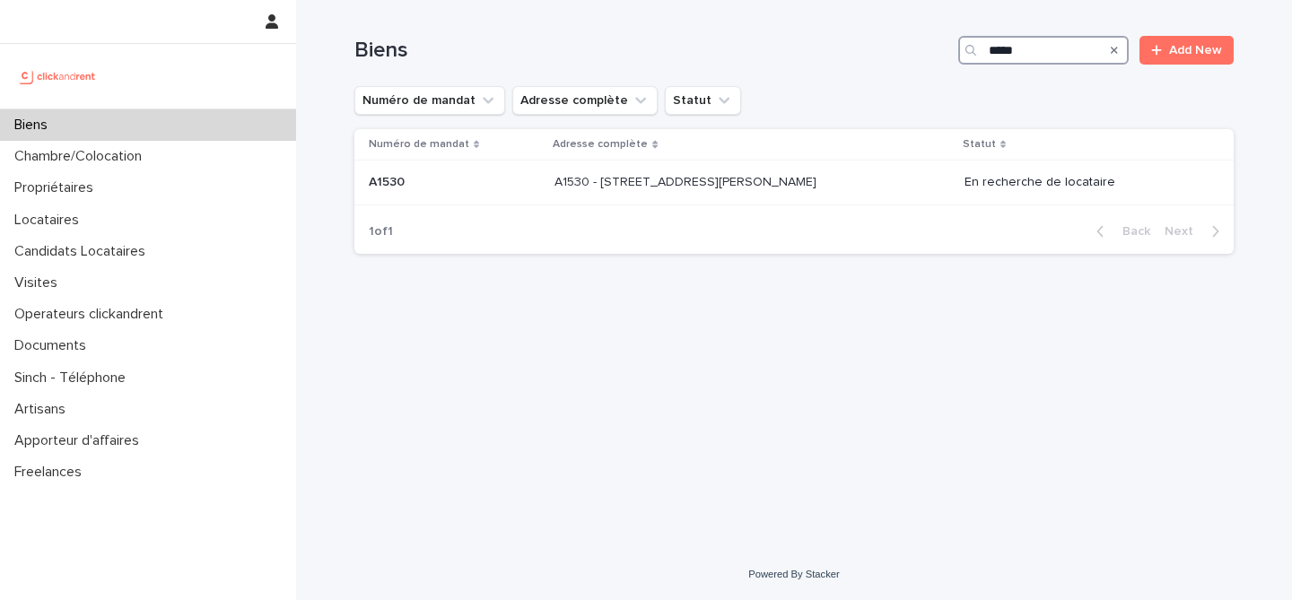
type input "*****"
click at [589, 155] on th "Adresse complète" at bounding box center [751, 144] width 409 height 31
click at [587, 199] on td "A1530 - [STREET_ADDRESS][PERSON_NAME] A1530 - [STREET_ADDRESS][PERSON_NAME]" at bounding box center [751, 183] width 409 height 45
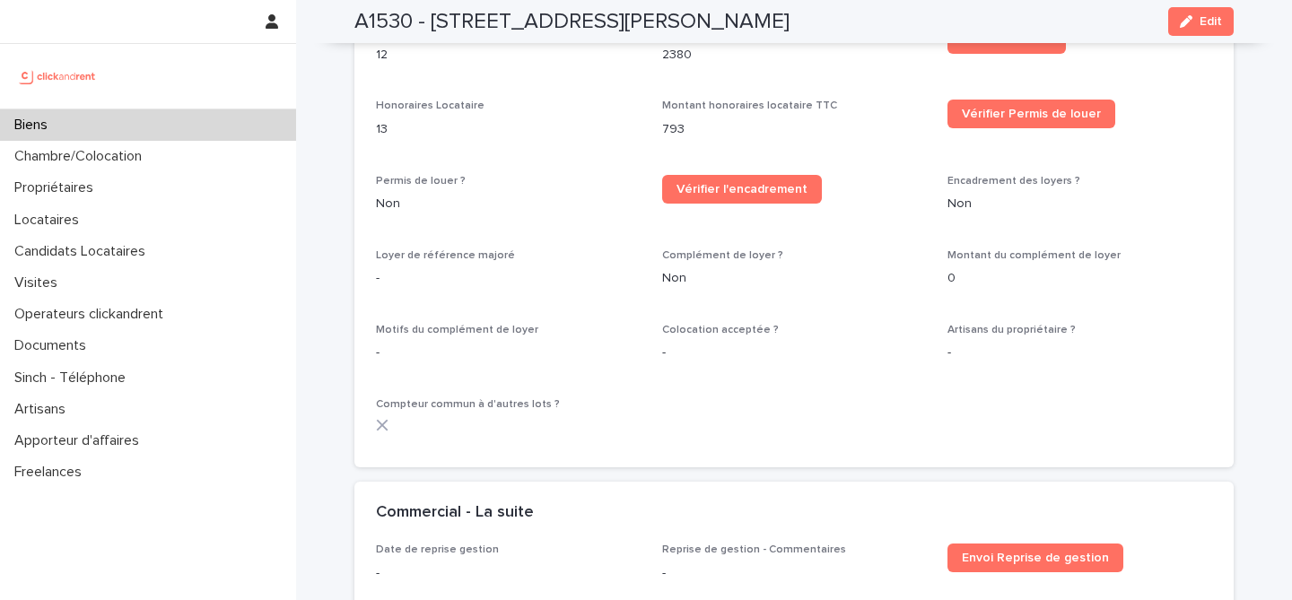
scroll to position [3762, 0]
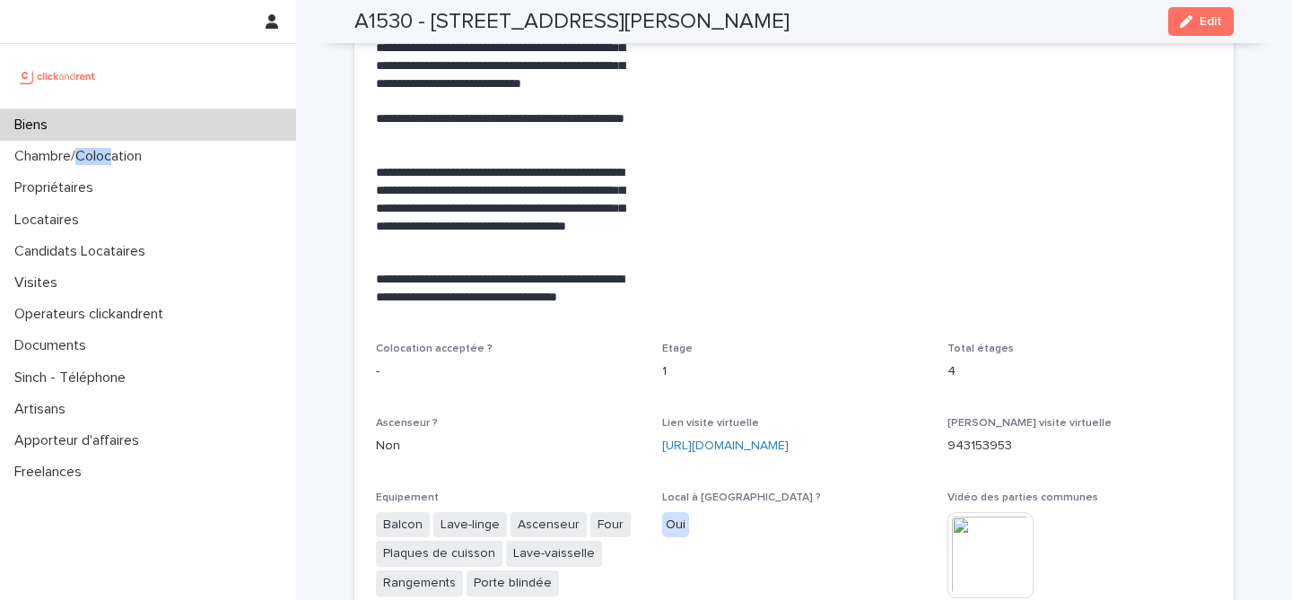
click at [204, 113] on div "Biens" at bounding box center [148, 124] width 296 height 31
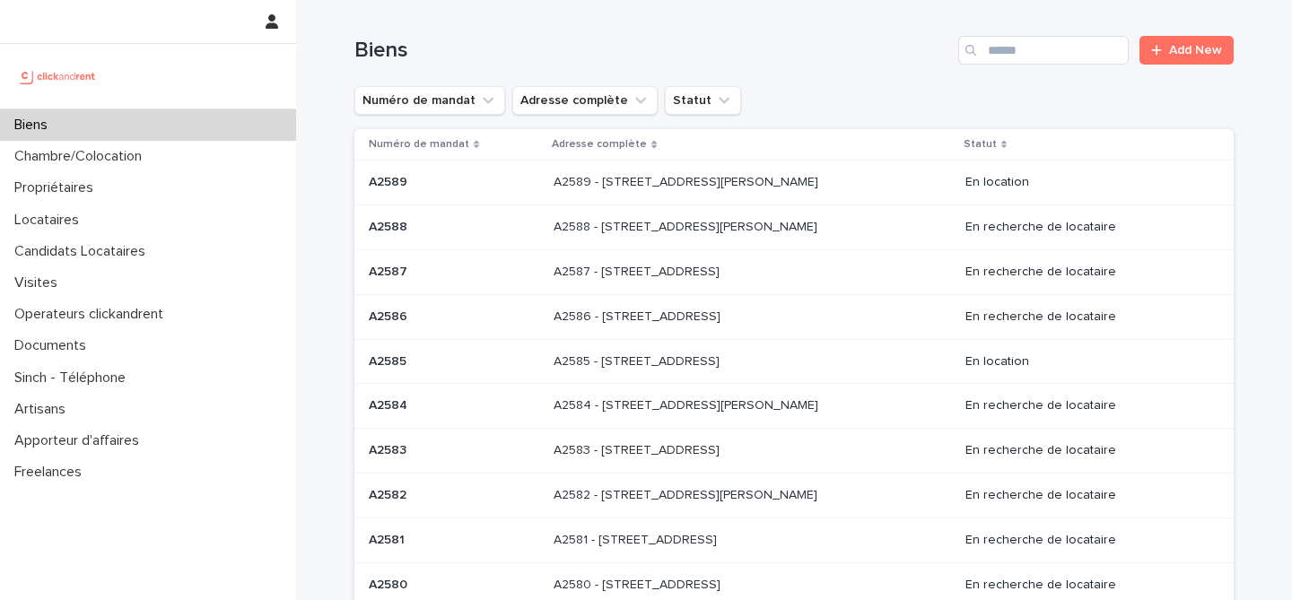
click at [1047, 27] on div "Biens Add New" at bounding box center [793, 43] width 879 height 86
click at [1046, 50] on input "Search" at bounding box center [1043, 50] width 170 height 29
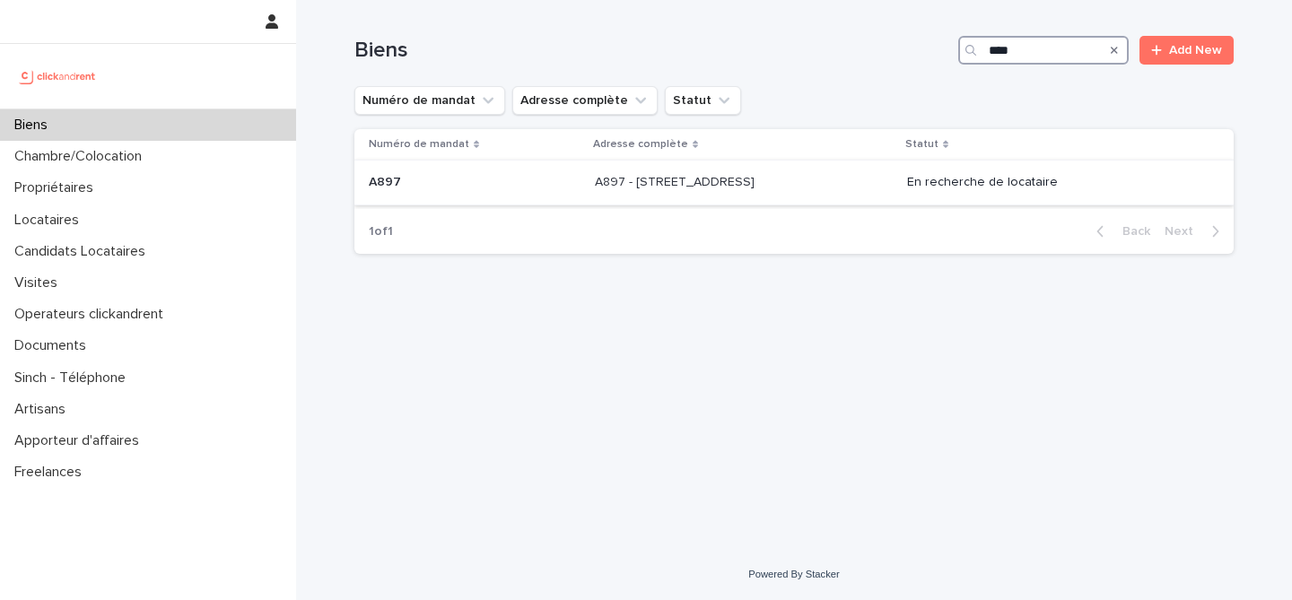
type input "****"
click at [531, 199] on td "A897 A897" at bounding box center [470, 183] width 233 height 45
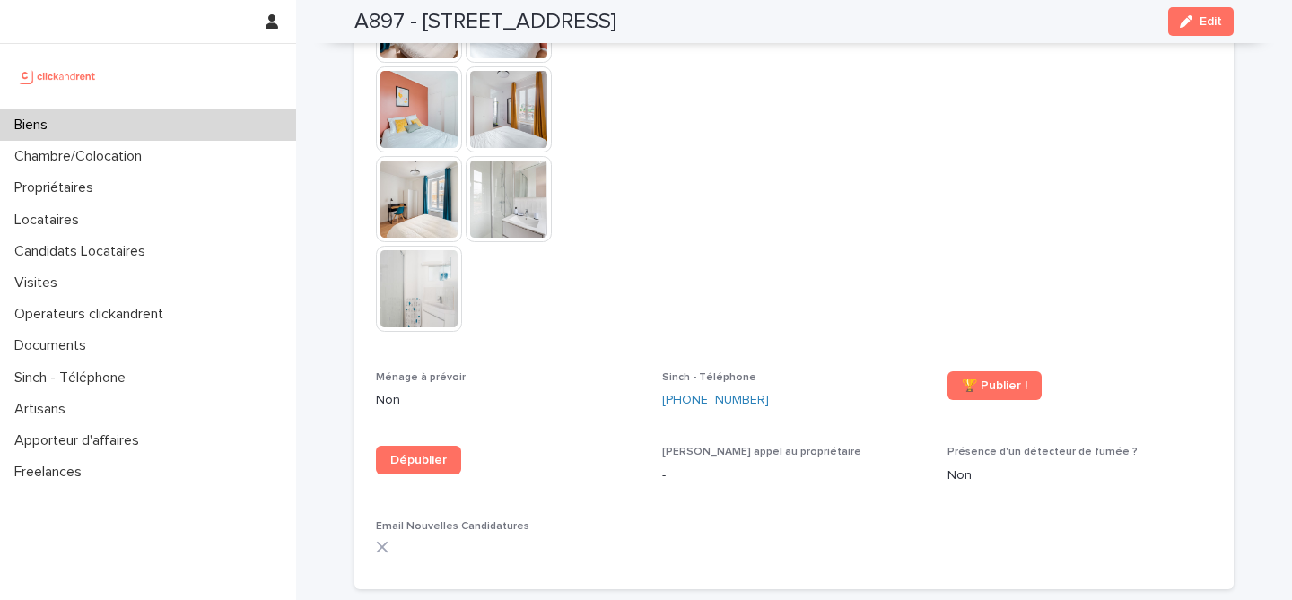
scroll to position [5543, 0]
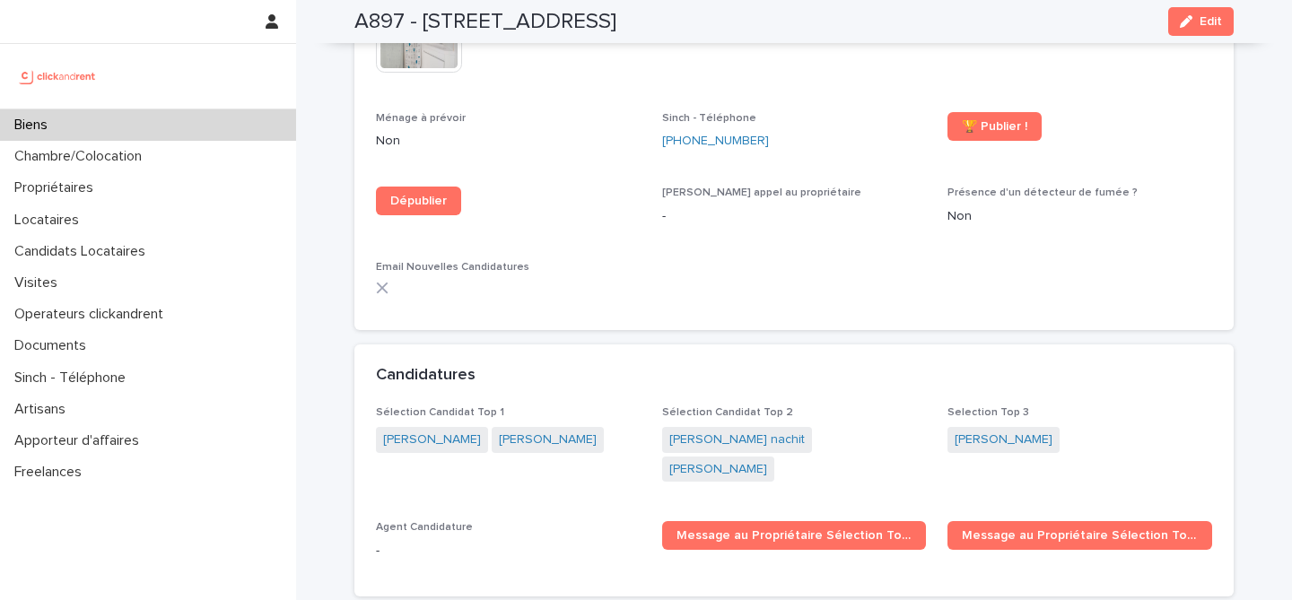
click at [191, 126] on div "Biens" at bounding box center [148, 124] width 296 height 31
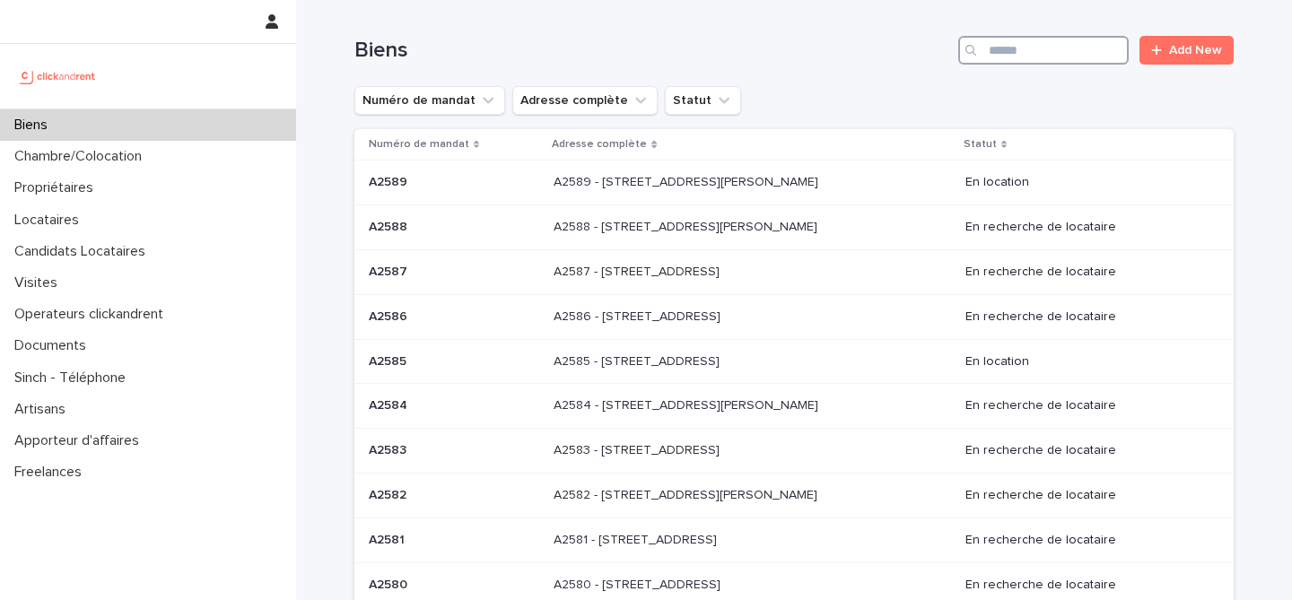
click at [1030, 53] on input "Search" at bounding box center [1043, 50] width 170 height 29
paste input "*****"
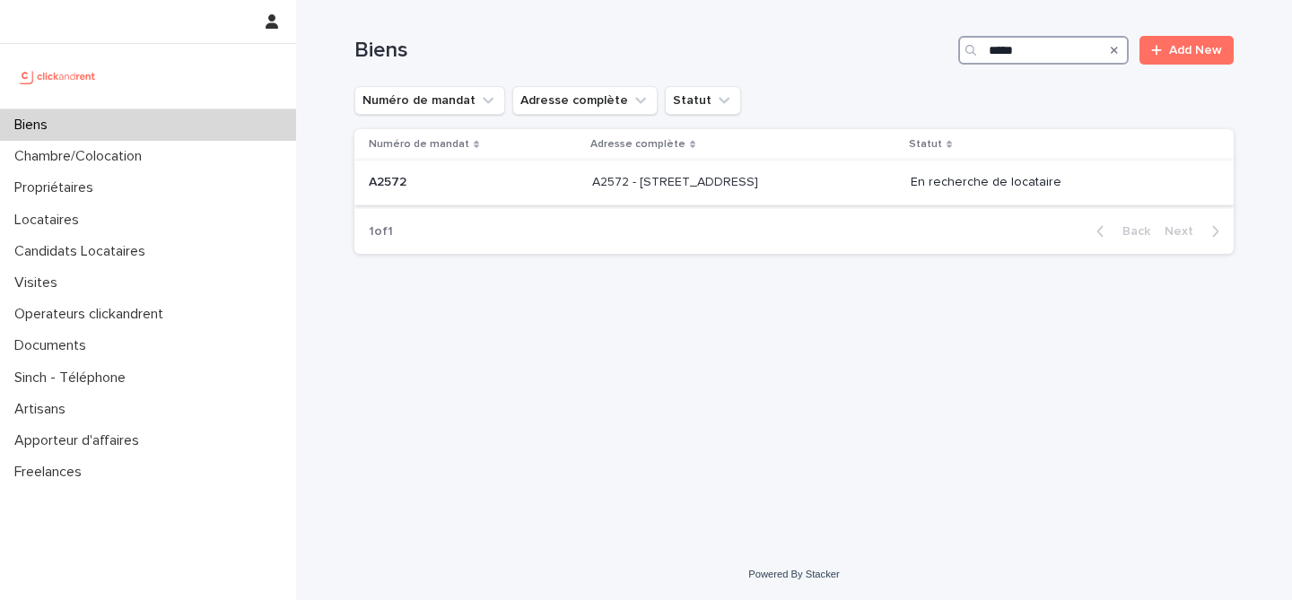
type input "*****"
click at [497, 188] on p at bounding box center [473, 182] width 209 height 15
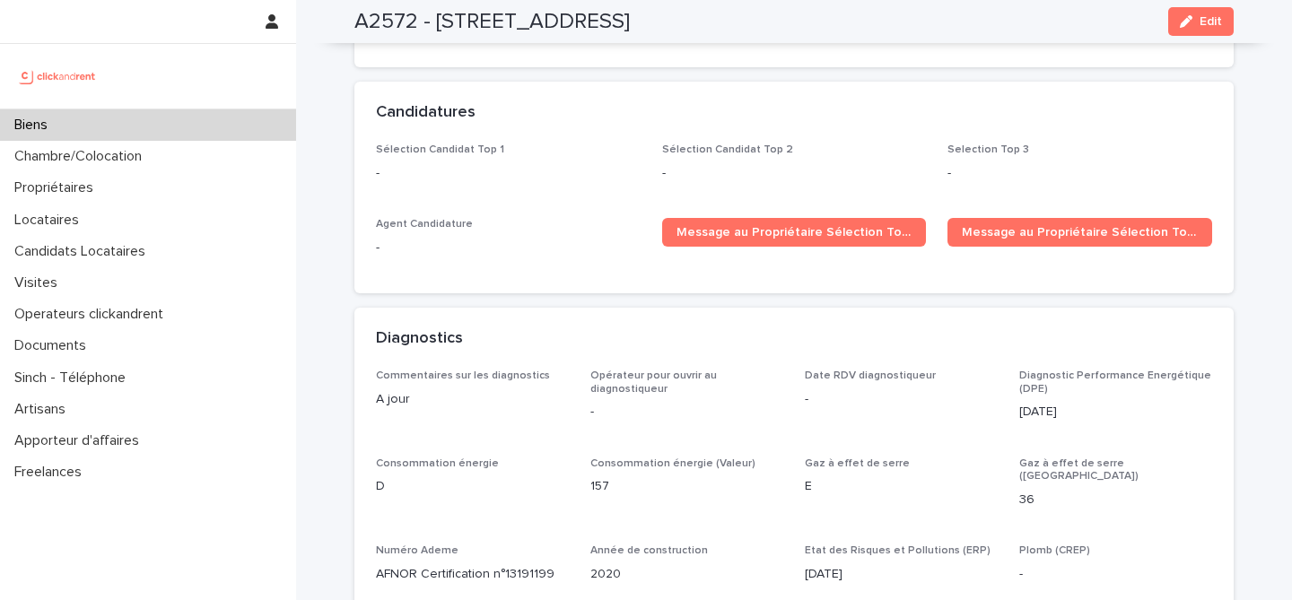
scroll to position [5231, 0]
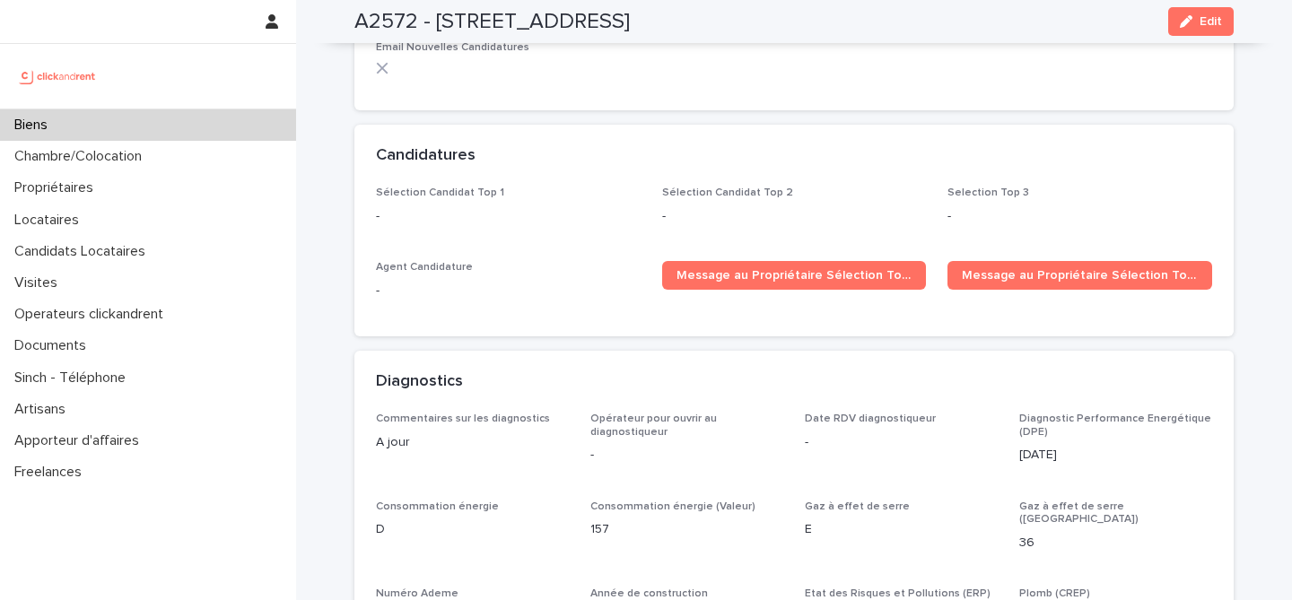
click at [199, 122] on div "Biens" at bounding box center [148, 124] width 296 height 31
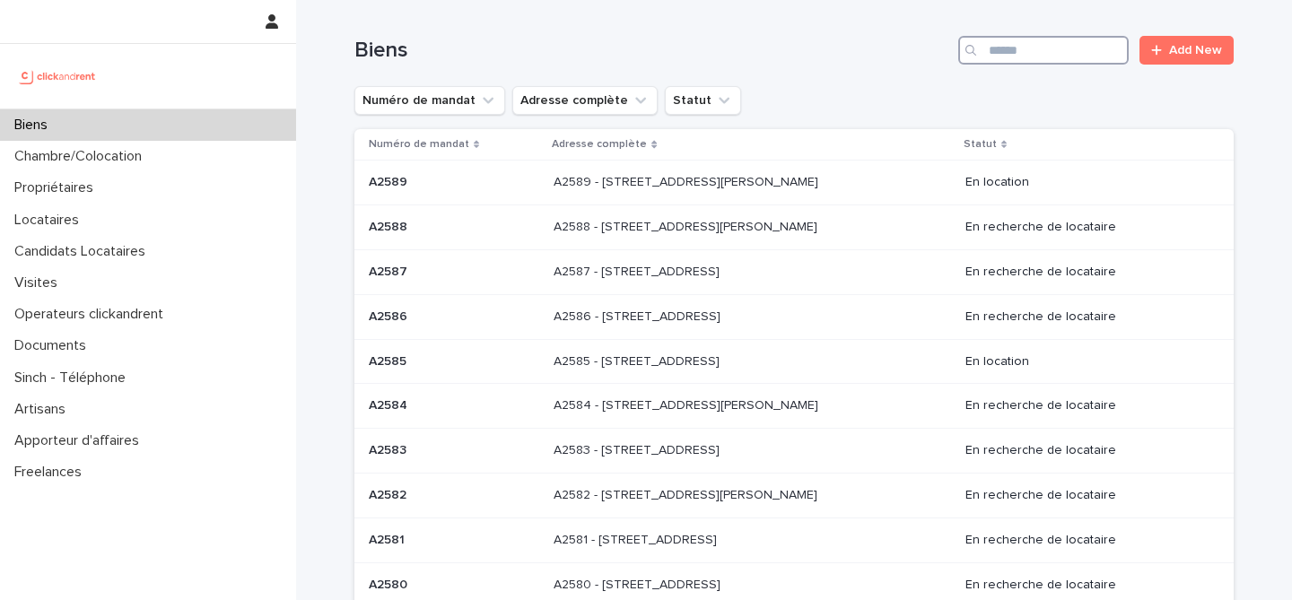
click at [1020, 64] on input "Search" at bounding box center [1043, 50] width 170 height 29
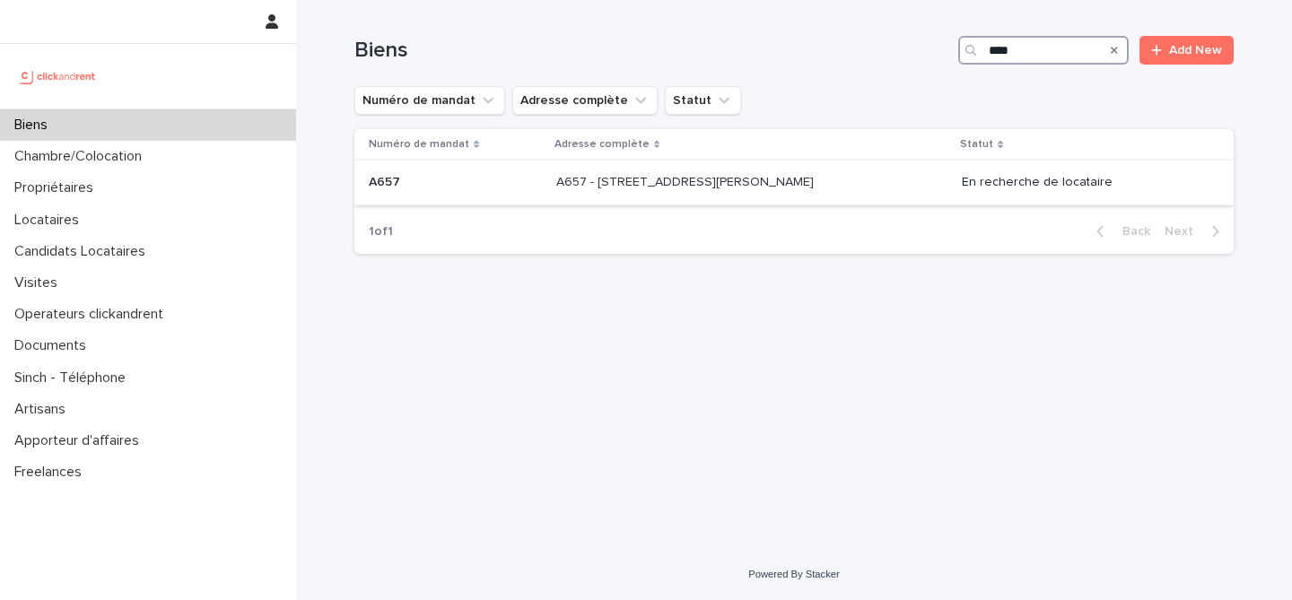
type input "****"
click at [764, 188] on p "A657 - [STREET_ADDRESS][PERSON_NAME]" at bounding box center [686, 180] width 261 height 19
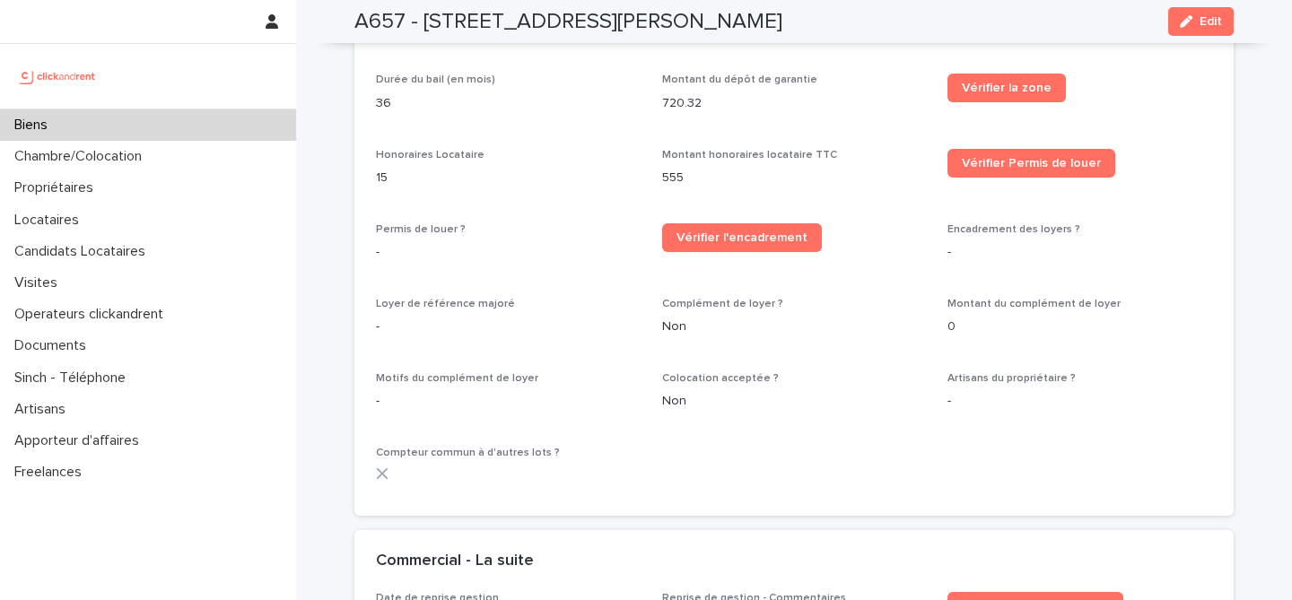
scroll to position [1244, 0]
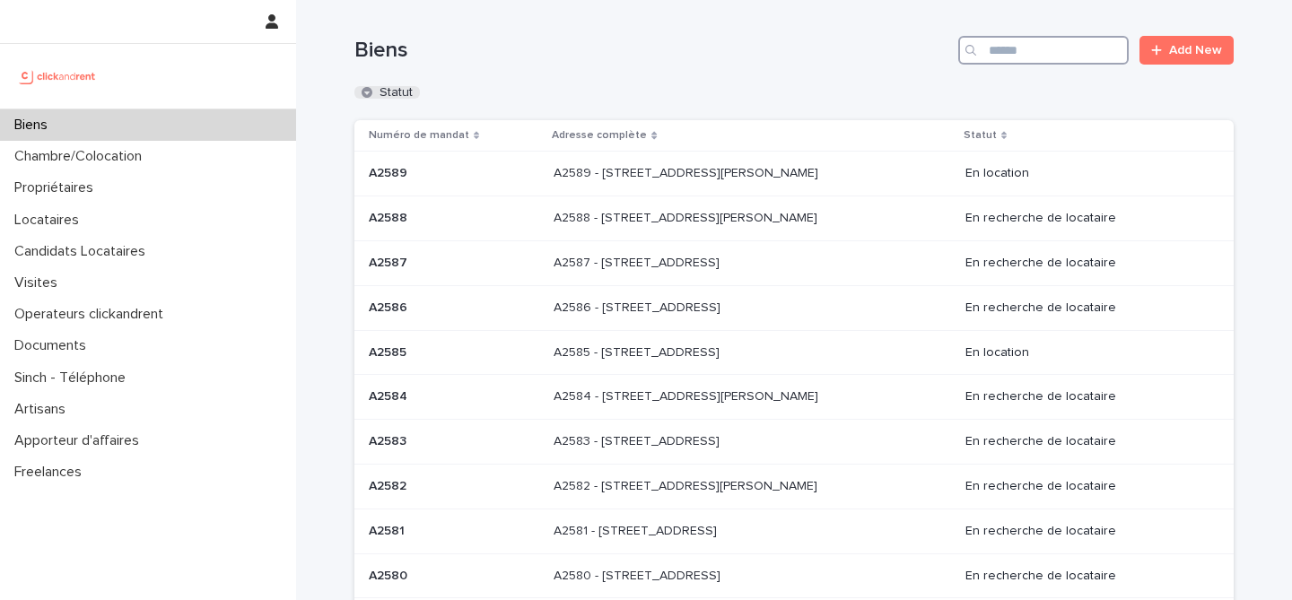
click at [1043, 59] on input "Search" at bounding box center [1043, 50] width 170 height 29
click at [1034, 43] on input "Search" at bounding box center [1043, 50] width 170 height 29
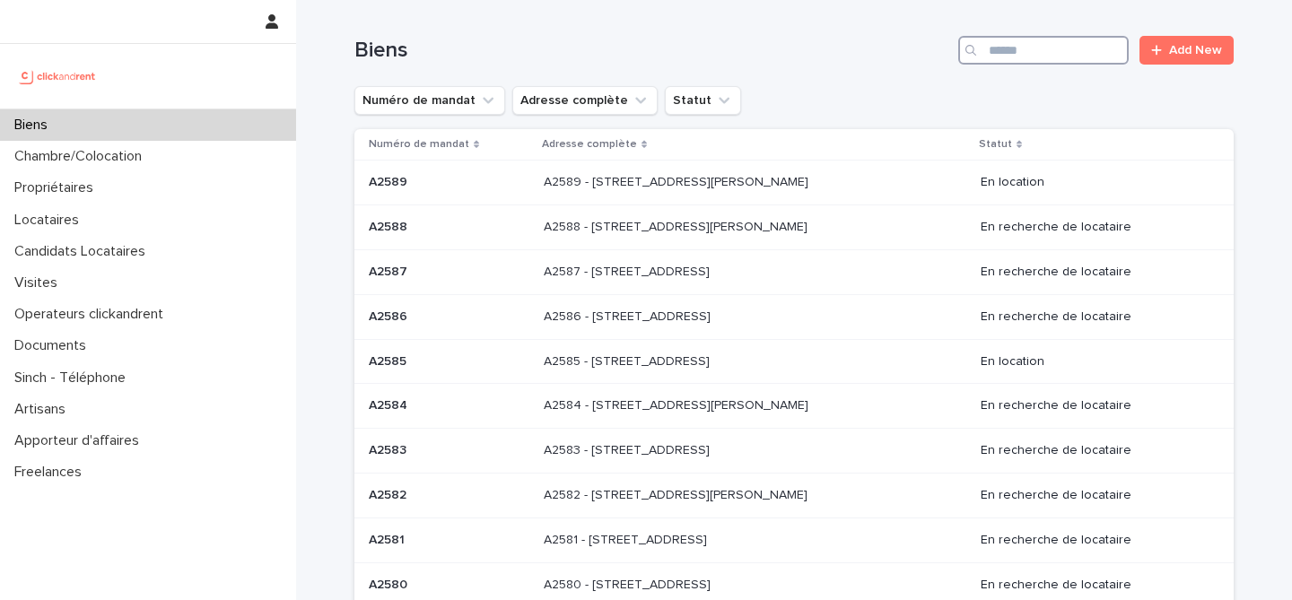
click at [1034, 43] on input "Search" at bounding box center [1043, 50] width 170 height 29
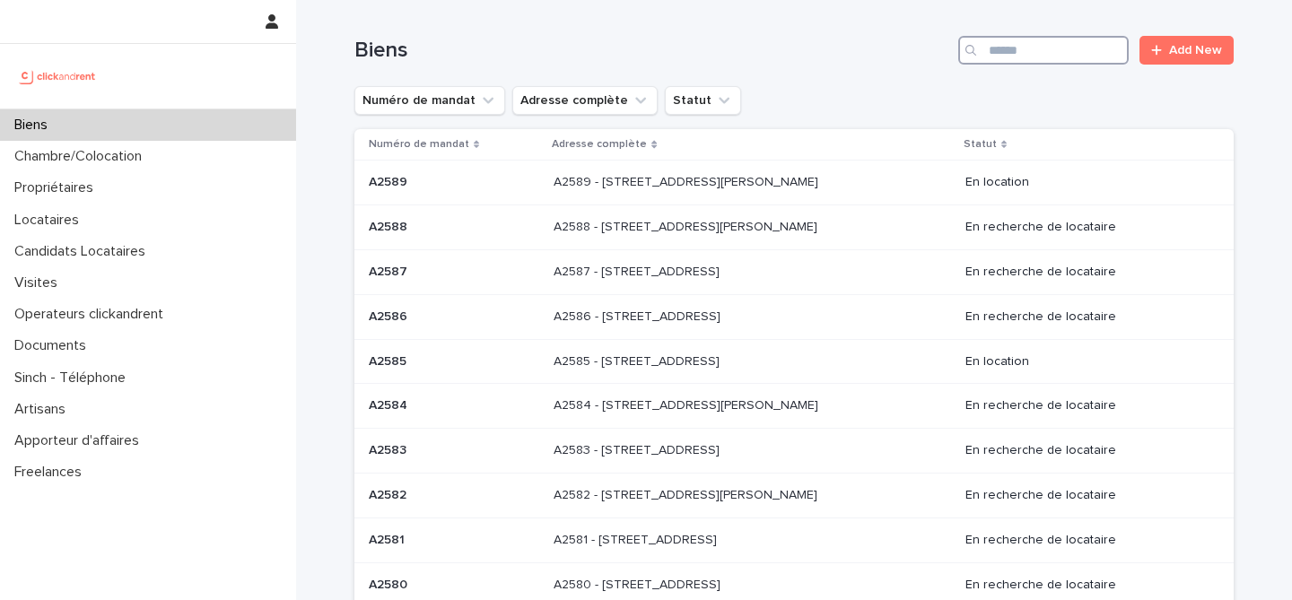
paste input "*****"
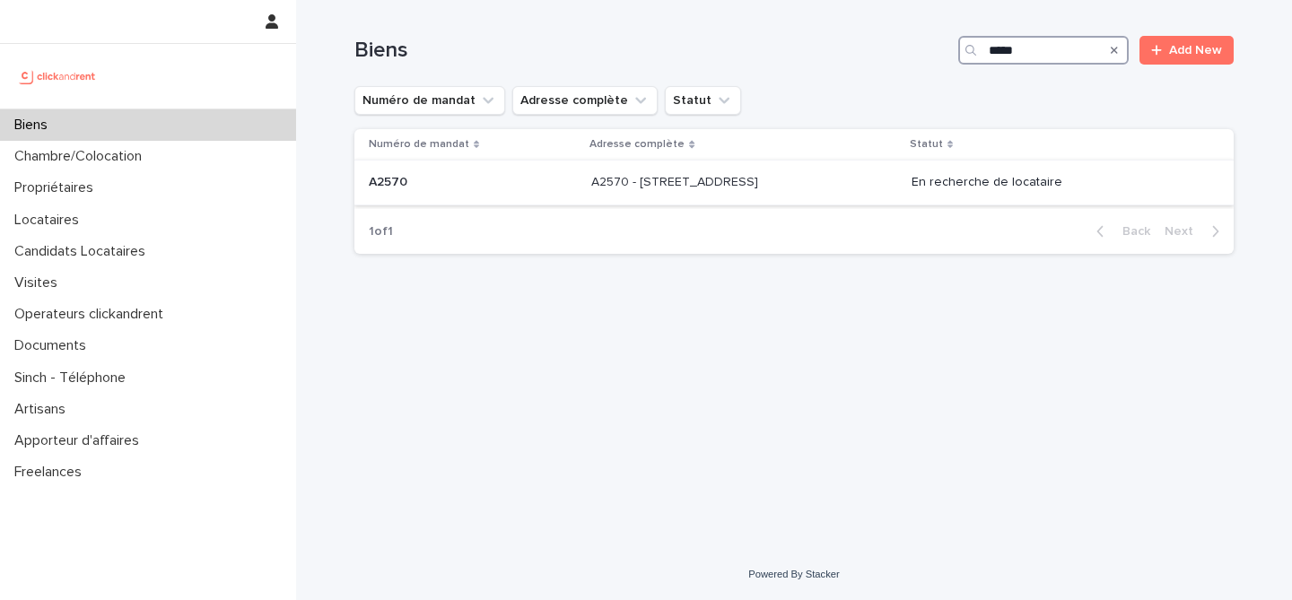
type input "*****"
click at [615, 188] on p "A2570 - [STREET_ADDRESS]" at bounding box center [676, 180] width 170 height 19
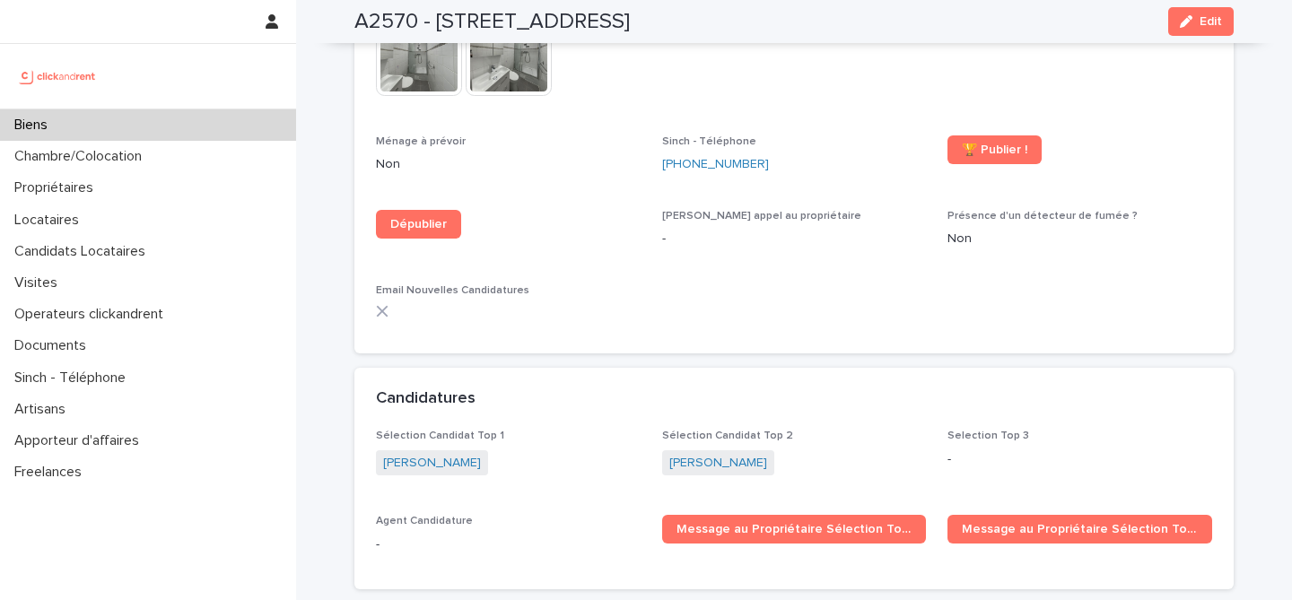
scroll to position [5168, 0]
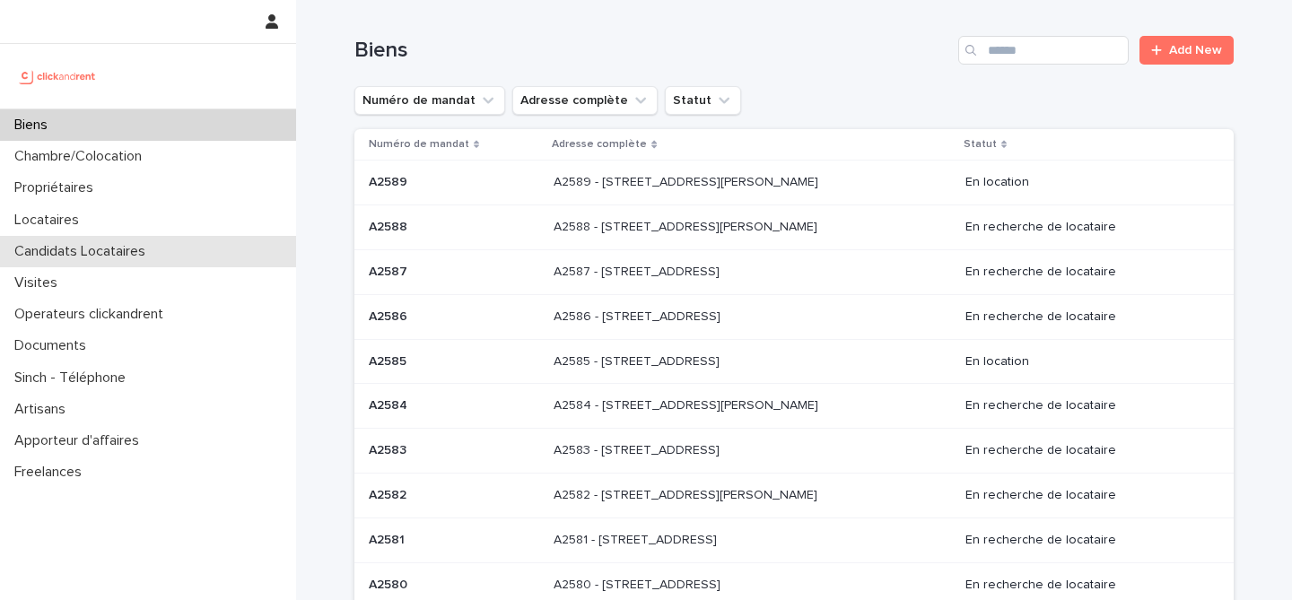
click at [113, 249] on p "Candidats Locataires" at bounding box center [83, 251] width 153 height 17
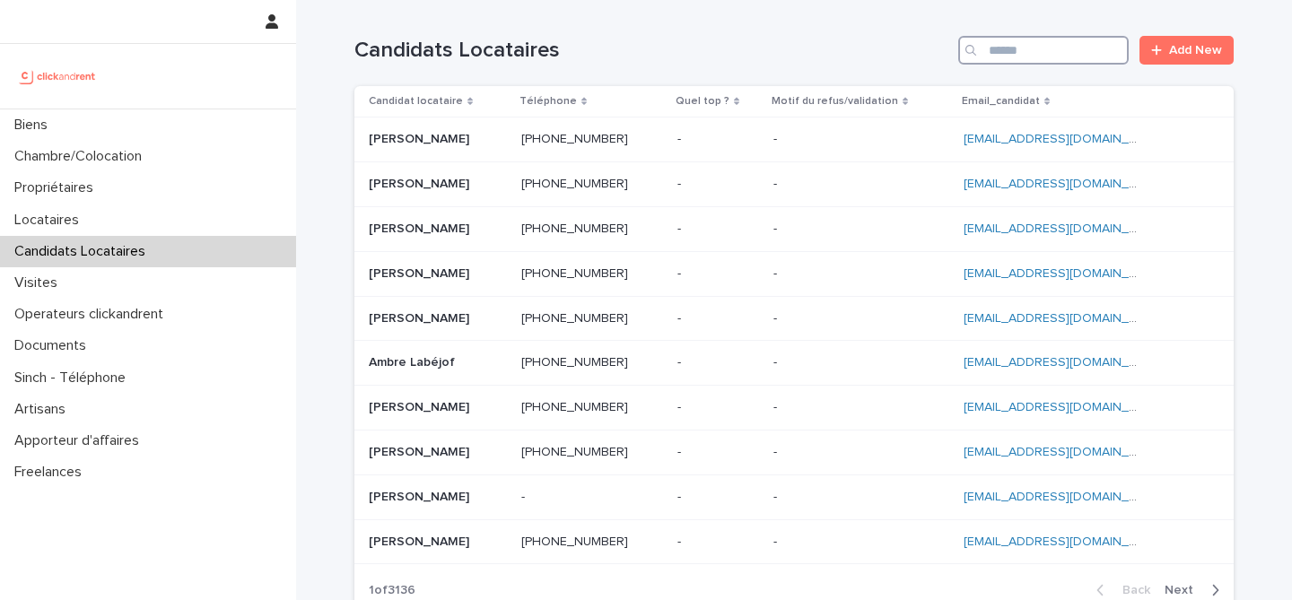
click at [1032, 55] on input "Search" at bounding box center [1043, 50] width 170 height 29
paste input "**********"
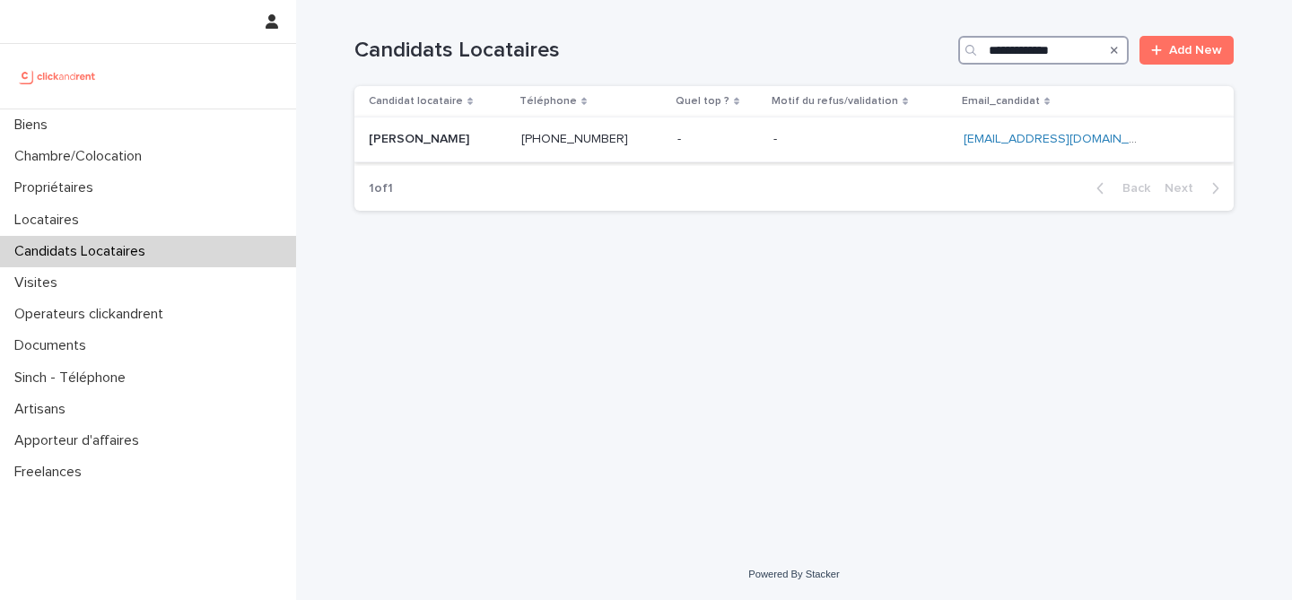
type input "**********"
click at [464, 134] on p at bounding box center [438, 139] width 138 height 15
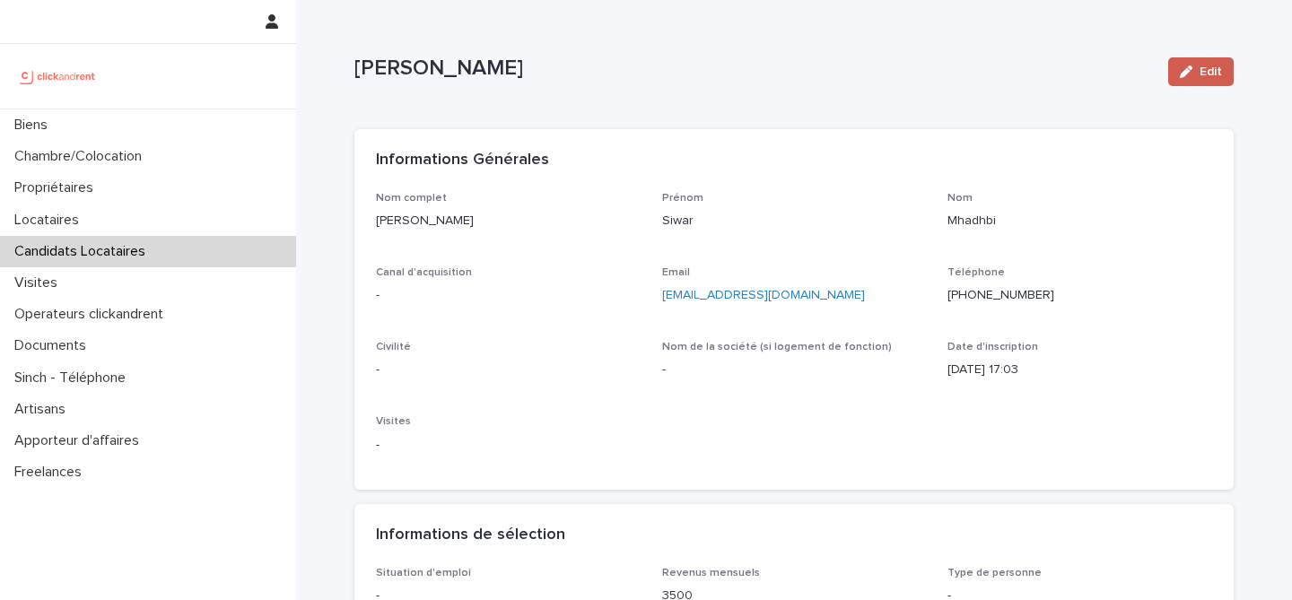
click at [1221, 64] on button "Edit" at bounding box center [1200, 71] width 65 height 29
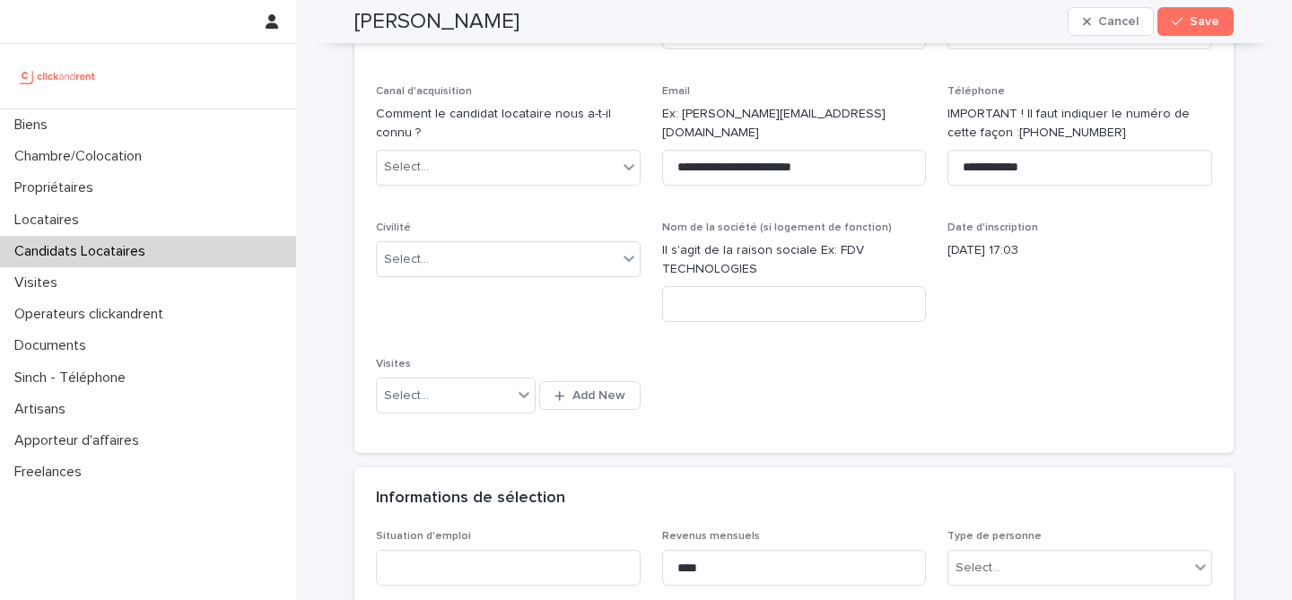
scroll to position [209, 0]
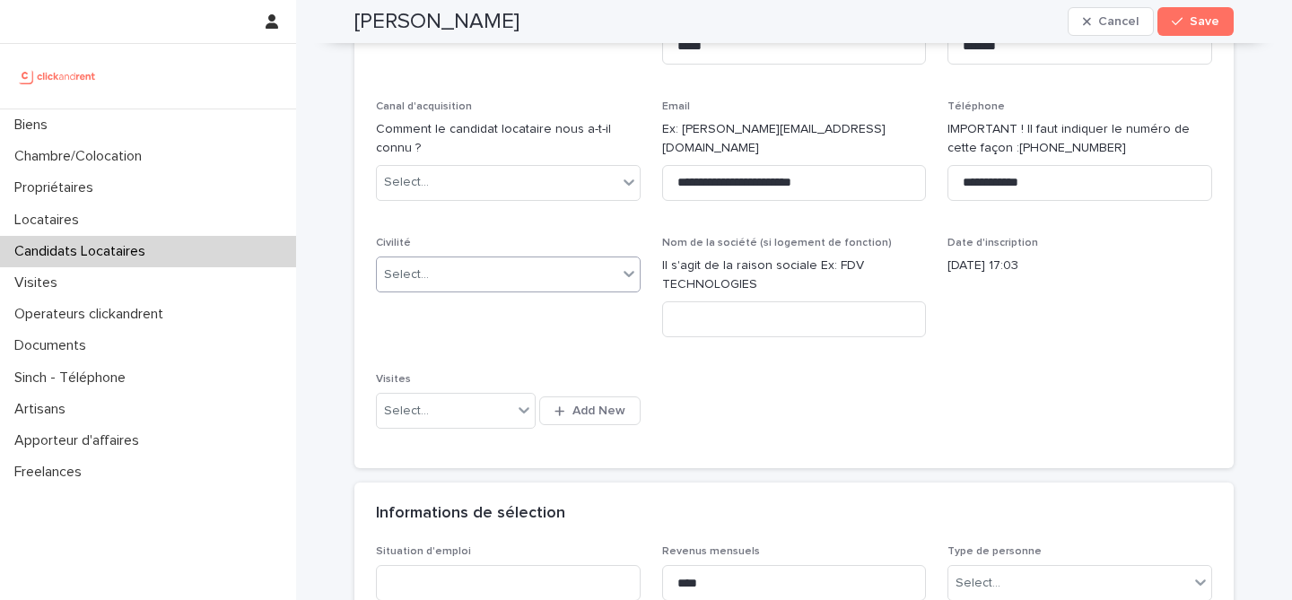
click at [547, 278] on div "Select..." at bounding box center [497, 275] width 240 height 30
click at [486, 271] on div "Select..." at bounding box center [497, 275] width 240 height 30
click at [532, 315] on div "Madame" at bounding box center [508, 308] width 263 height 31
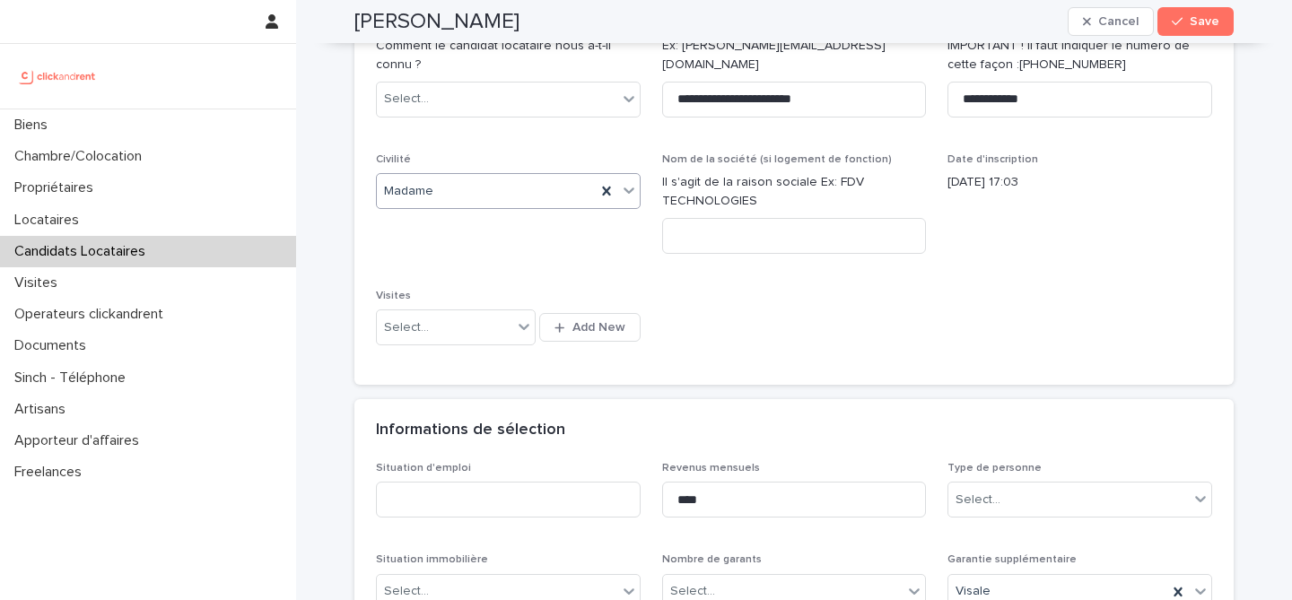
scroll to position [435, 0]
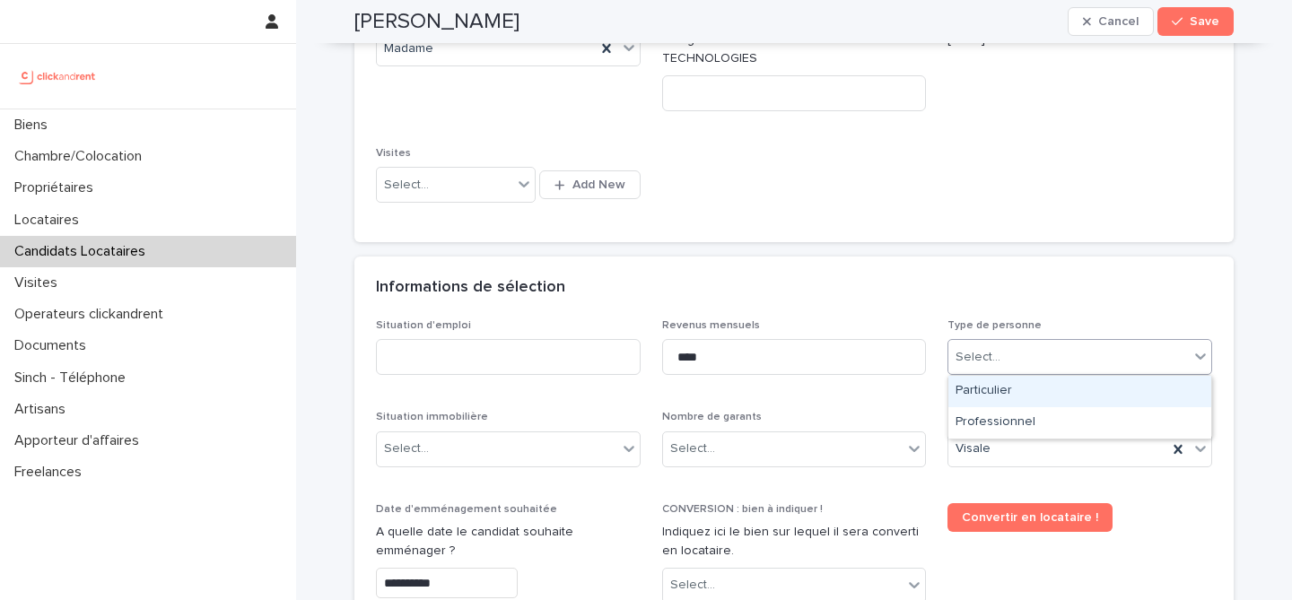
click at [1042, 350] on div "Select..." at bounding box center [1068, 358] width 240 height 30
click at [1027, 384] on div "Particulier" at bounding box center [1079, 391] width 263 height 31
click at [630, 380] on div "Situation d'emploi" at bounding box center [508, 354] width 265 height 70
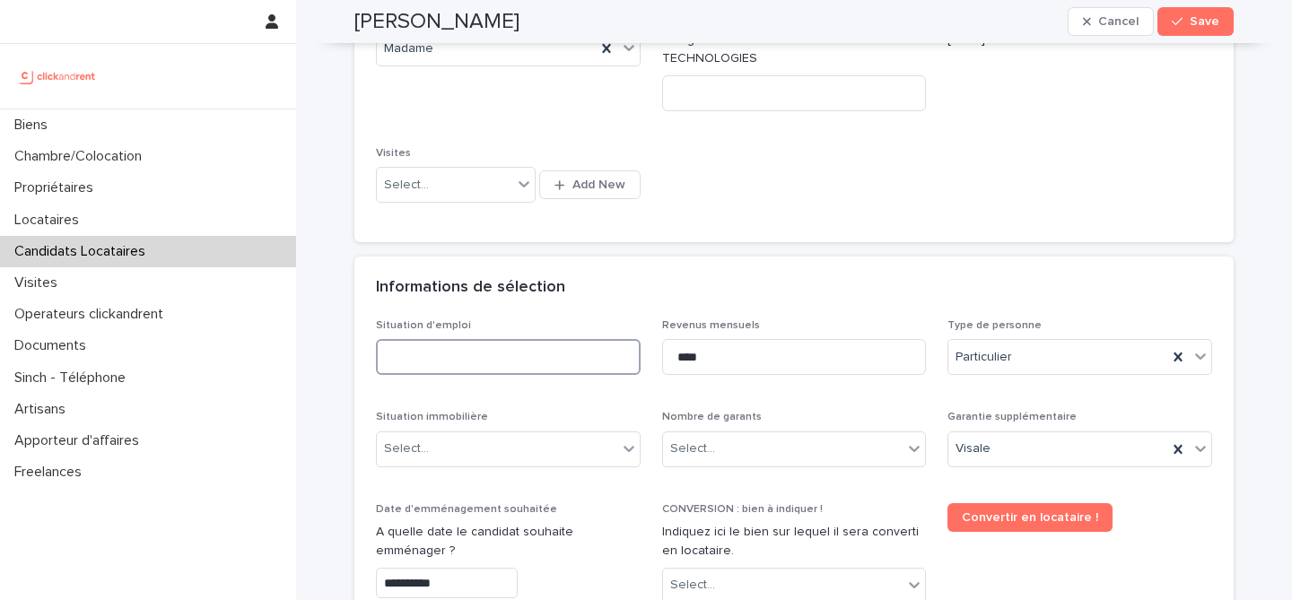
click at [589, 364] on input at bounding box center [508, 357] width 265 height 36
type input "*******"
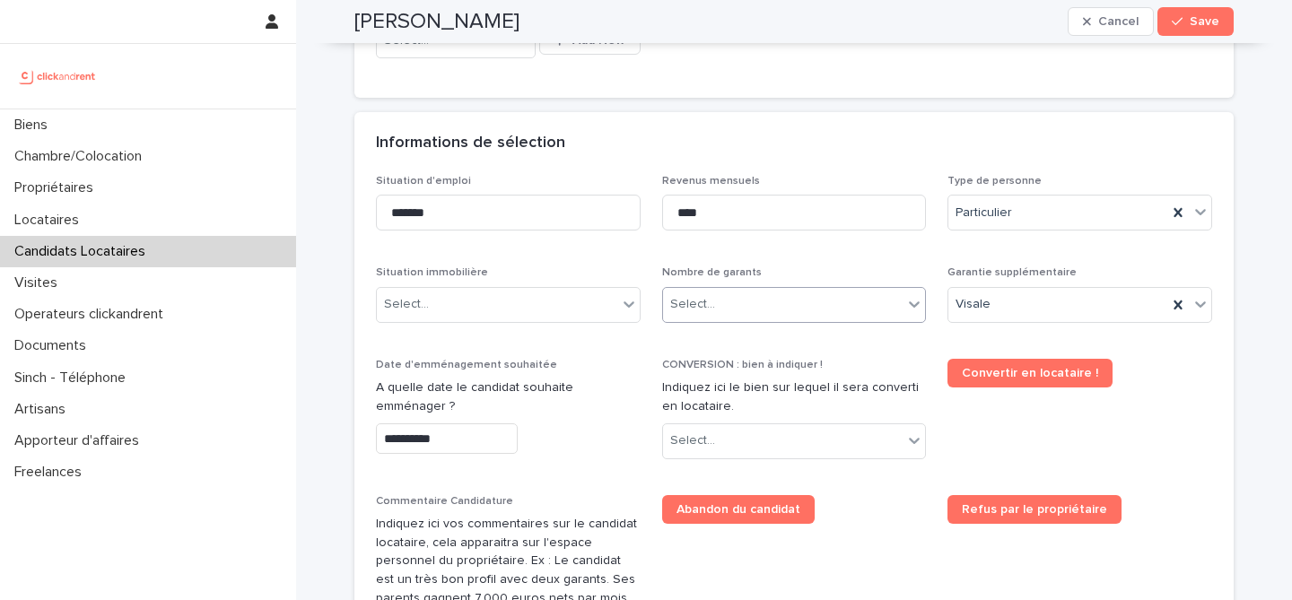
click at [764, 301] on div "Select..." at bounding box center [783, 305] width 240 height 30
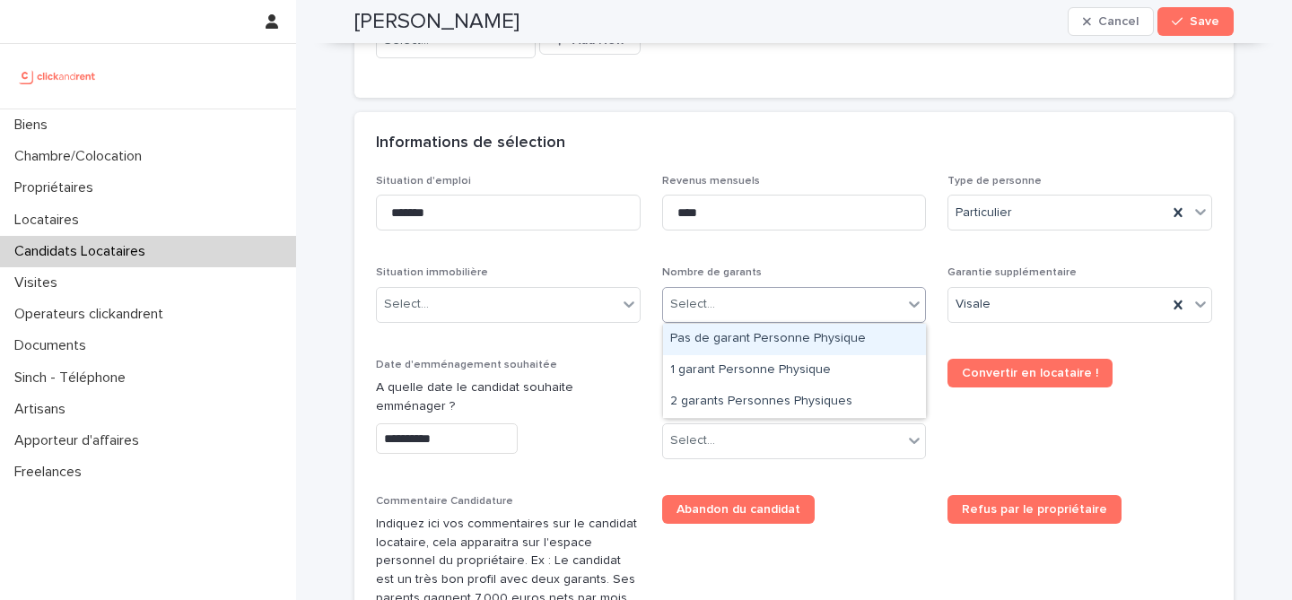
click at [784, 346] on div "Pas de garant Personne Physique" at bounding box center [794, 339] width 263 height 31
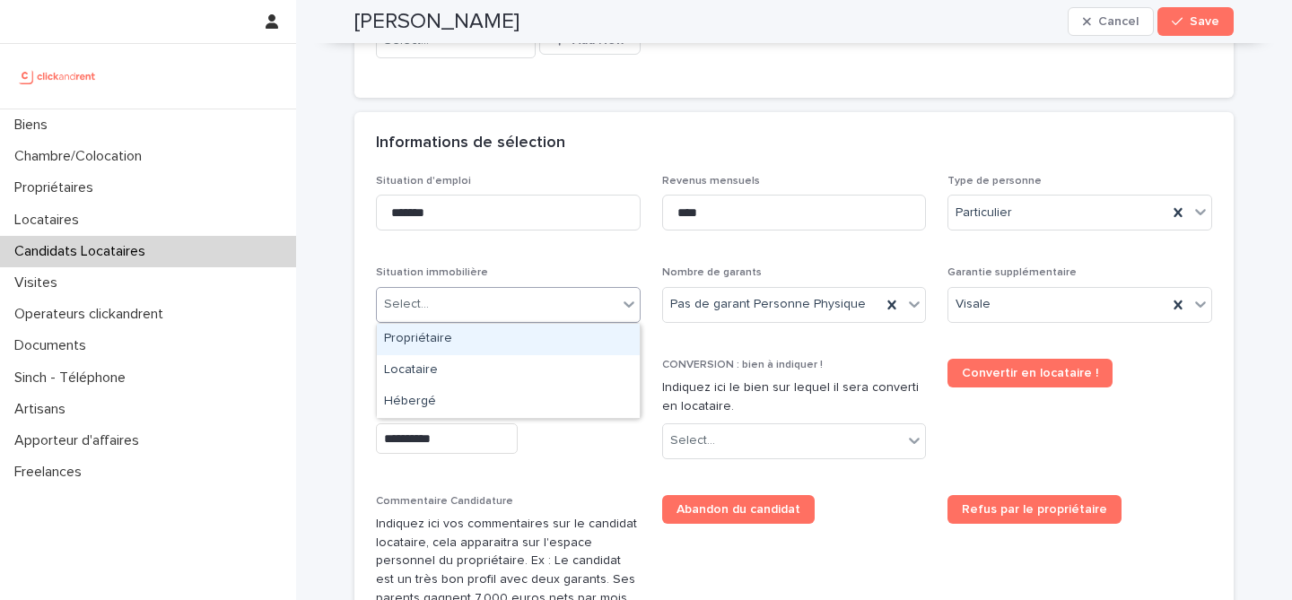
click at [601, 317] on div "Select..." at bounding box center [497, 305] width 240 height 30
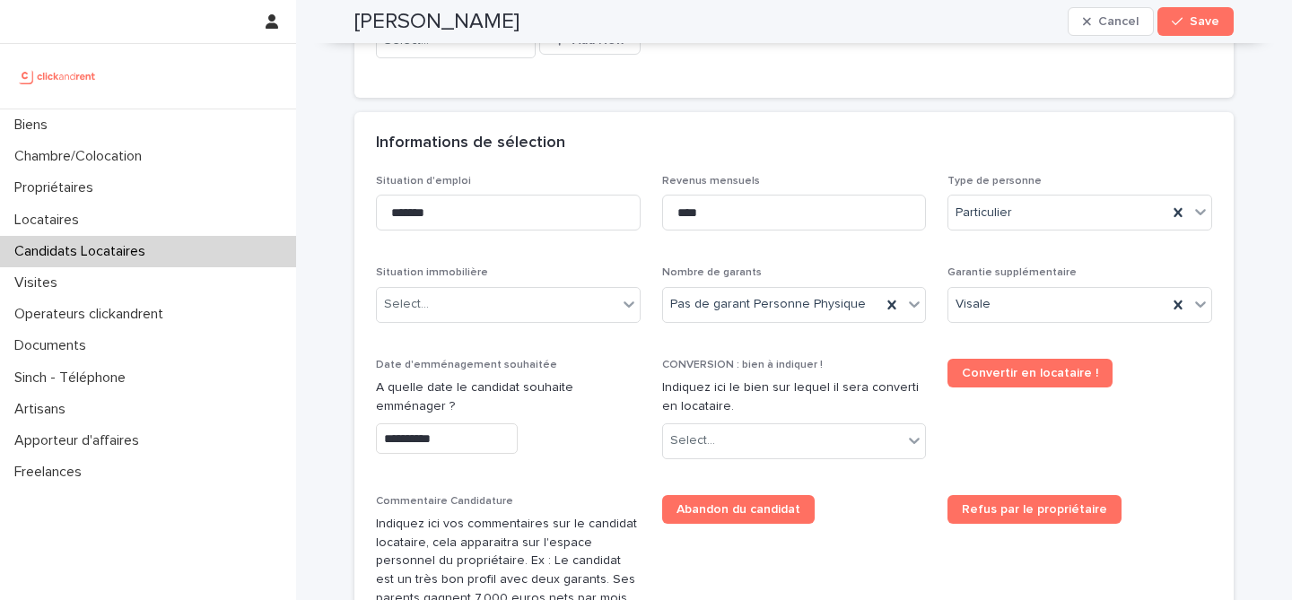
click at [536, 277] on p "Situation immobilière" at bounding box center [508, 272] width 265 height 13
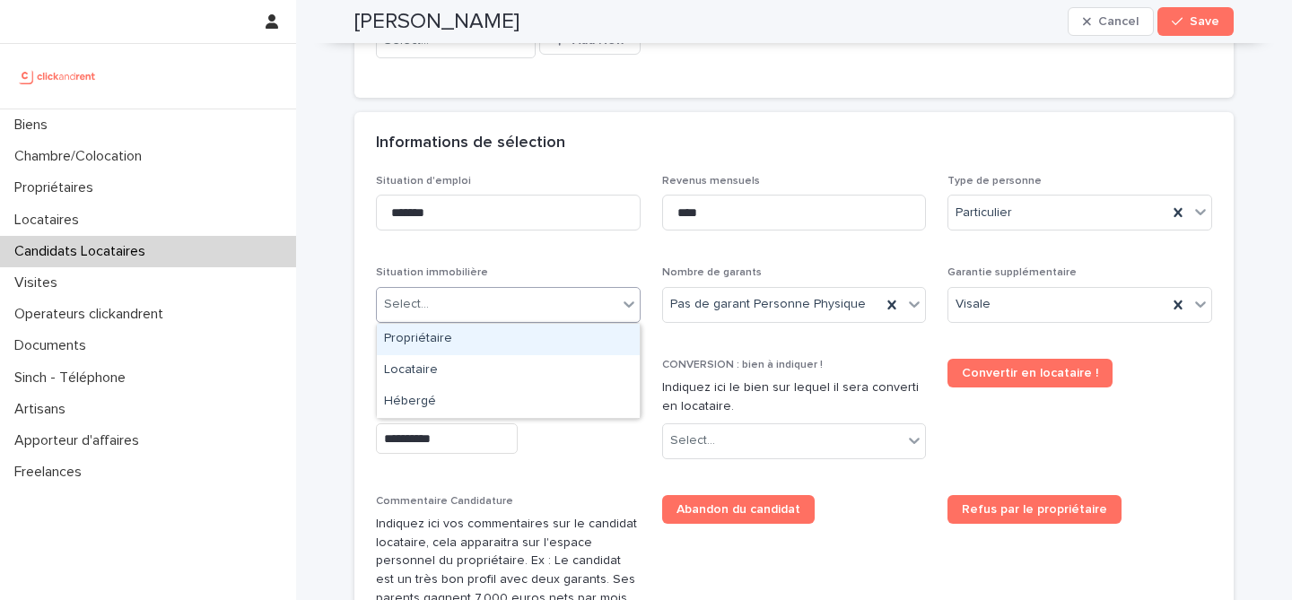
click at [536, 312] on div "Select..." at bounding box center [497, 305] width 240 height 30
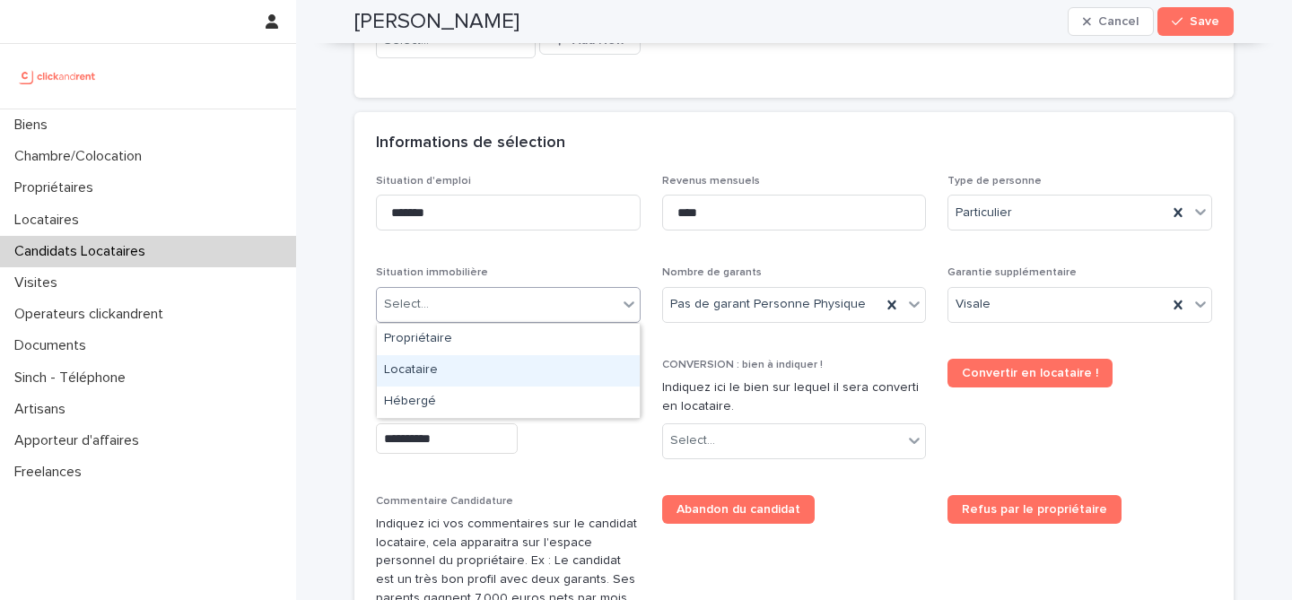
click at [553, 362] on div "Locataire" at bounding box center [508, 370] width 263 height 31
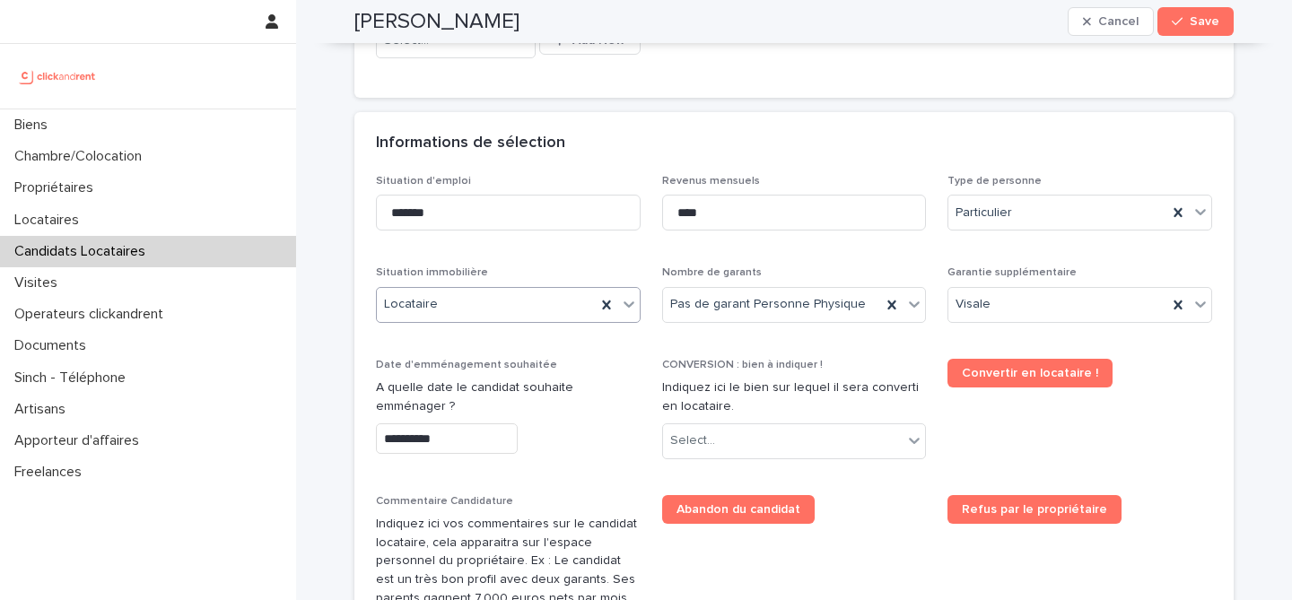
click at [609, 342] on div "**********" at bounding box center [794, 469] width 836 height 589
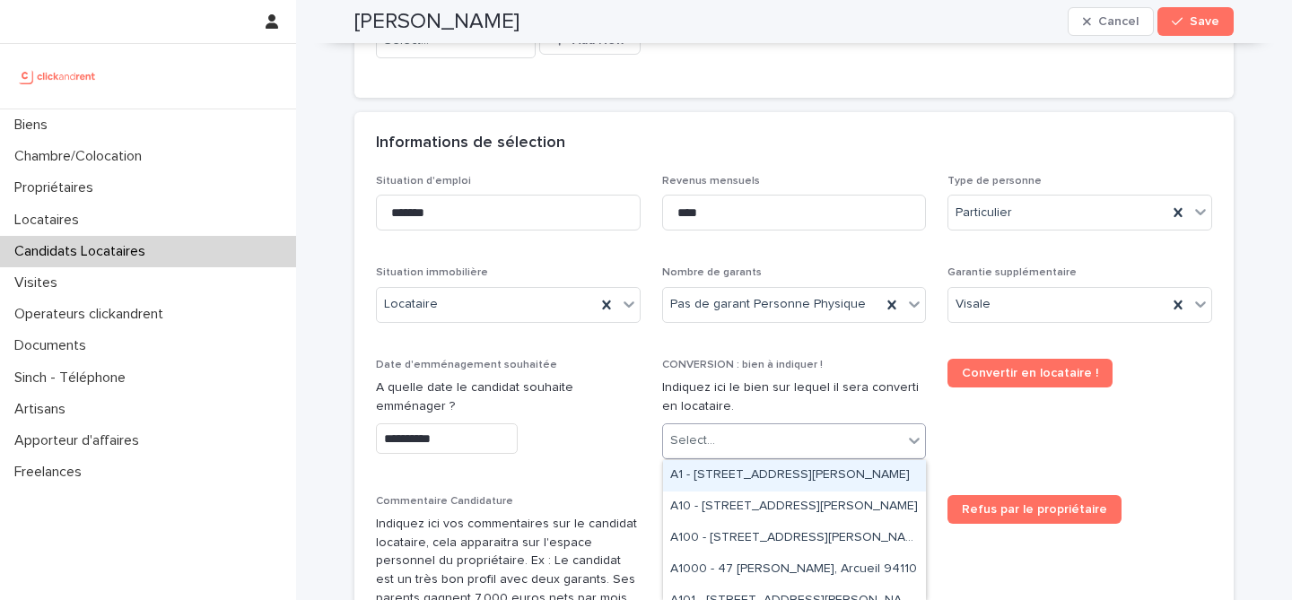
click at [793, 447] on div "Select..." at bounding box center [783, 441] width 240 height 30
paste input "*****"
type input "*****"
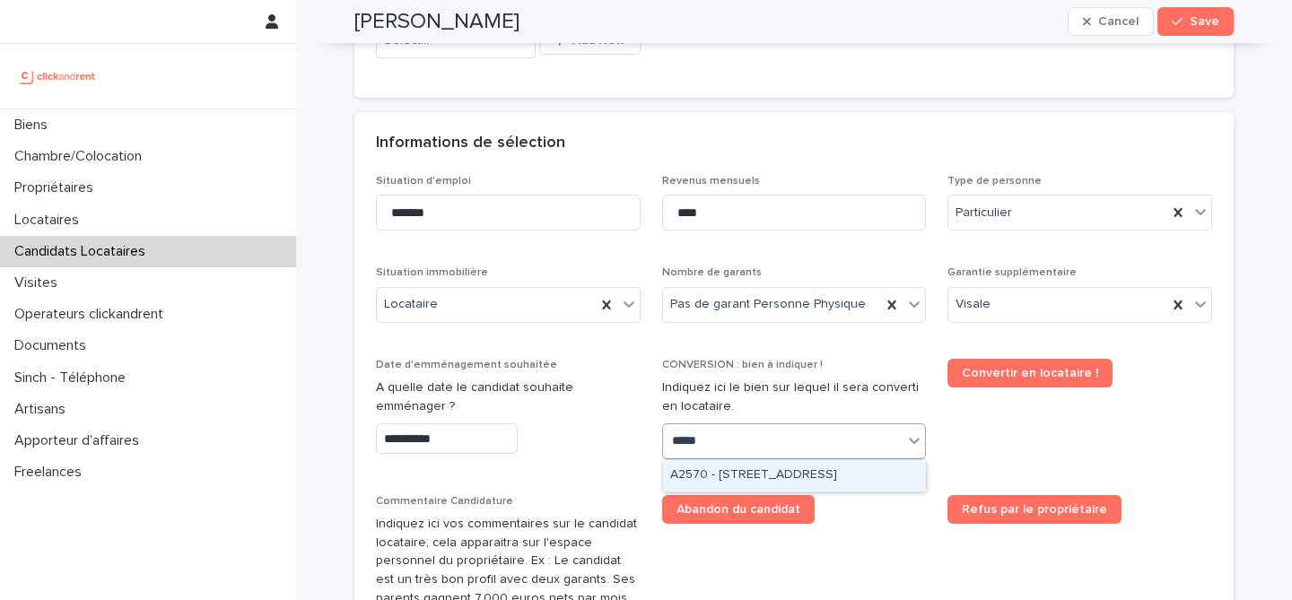
click at [838, 474] on div "A2570 - [STREET_ADDRESS]" at bounding box center [794, 475] width 263 height 31
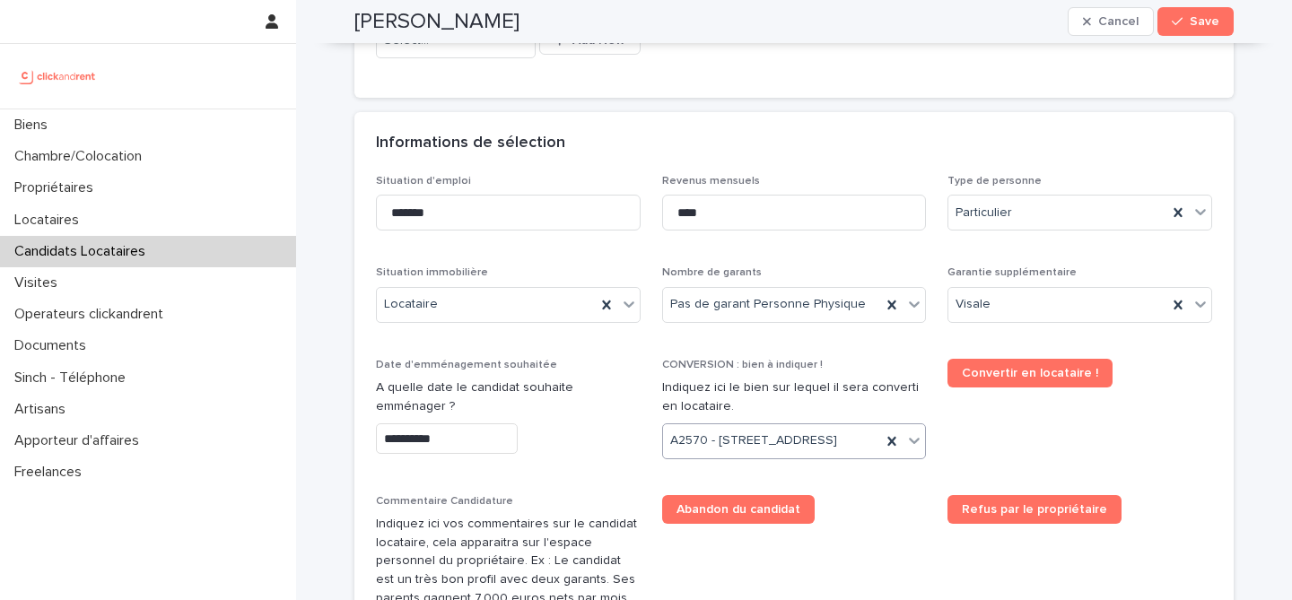
scroll to position [596, 0]
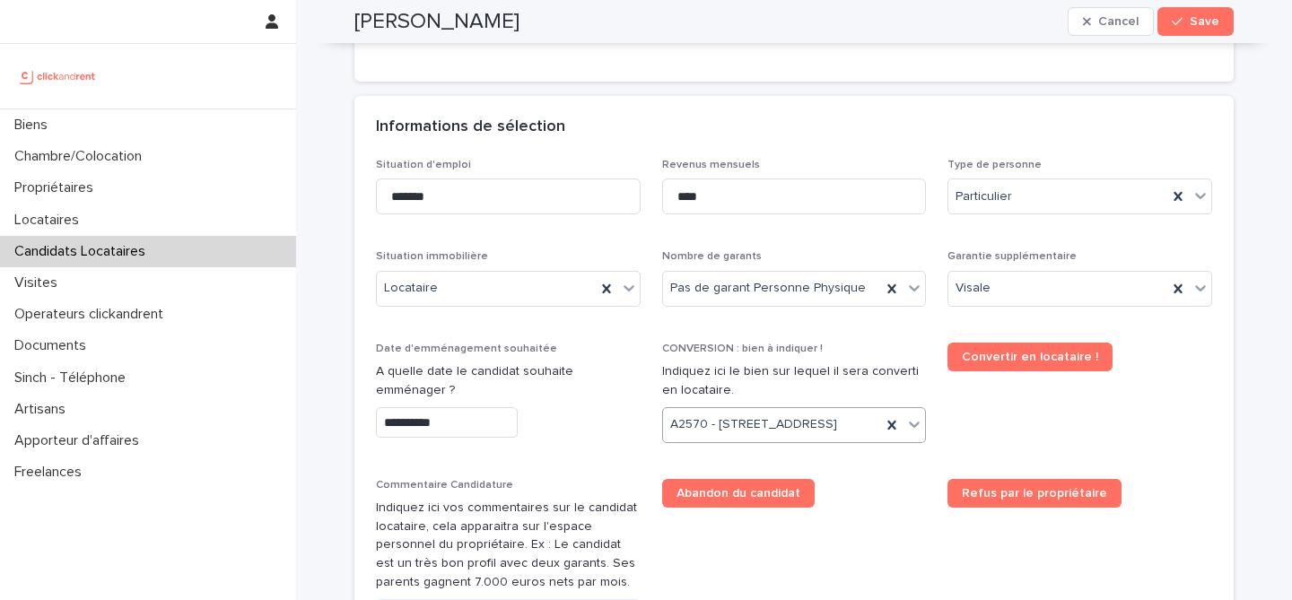
click at [861, 502] on div "**********" at bounding box center [794, 453] width 836 height 589
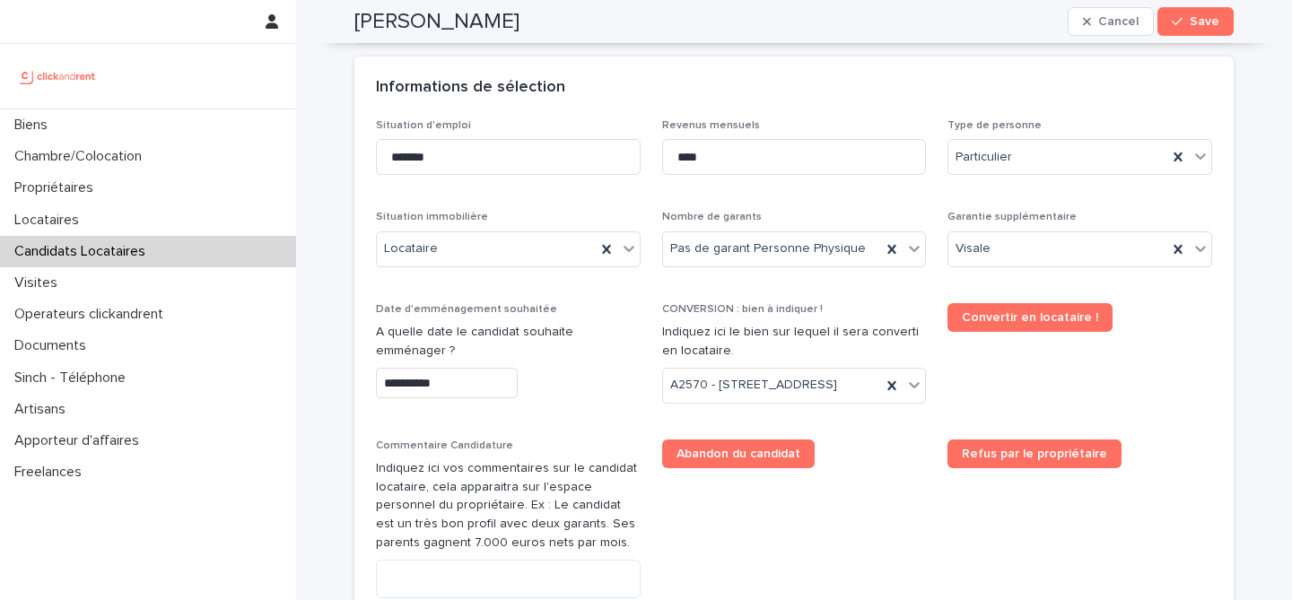
click at [482, 407] on div "**********" at bounding box center [508, 358] width 265 height 110
click at [482, 382] on input "**********" at bounding box center [447, 383] width 142 height 31
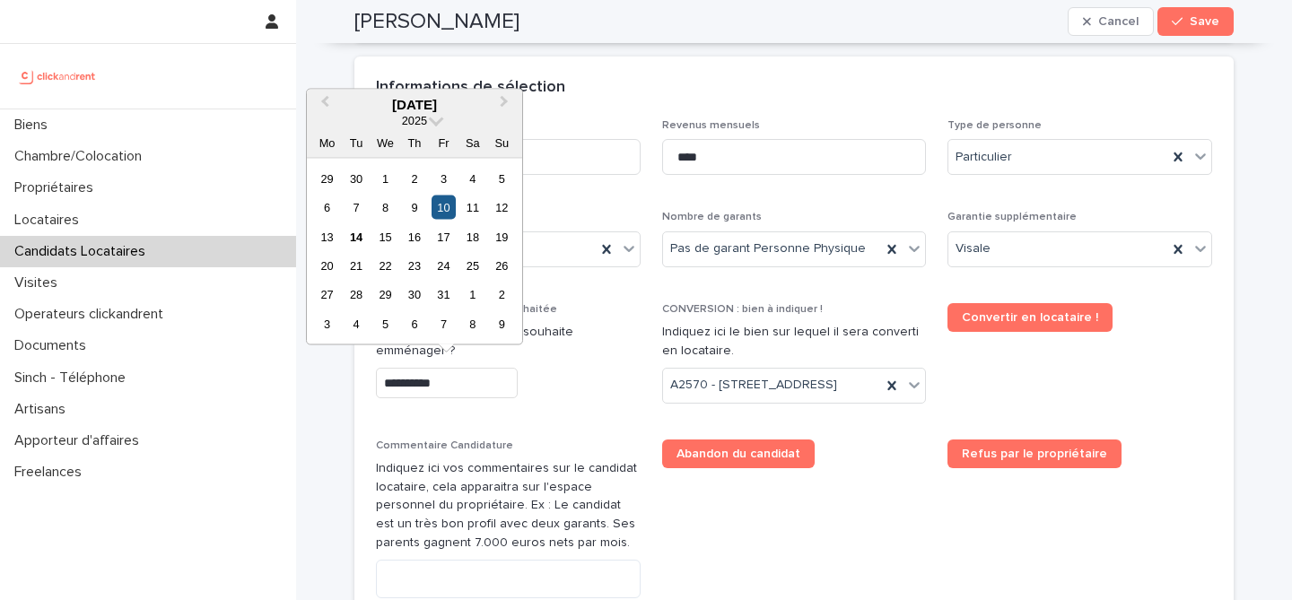
click at [434, 205] on div "10" at bounding box center [444, 208] width 24 height 24
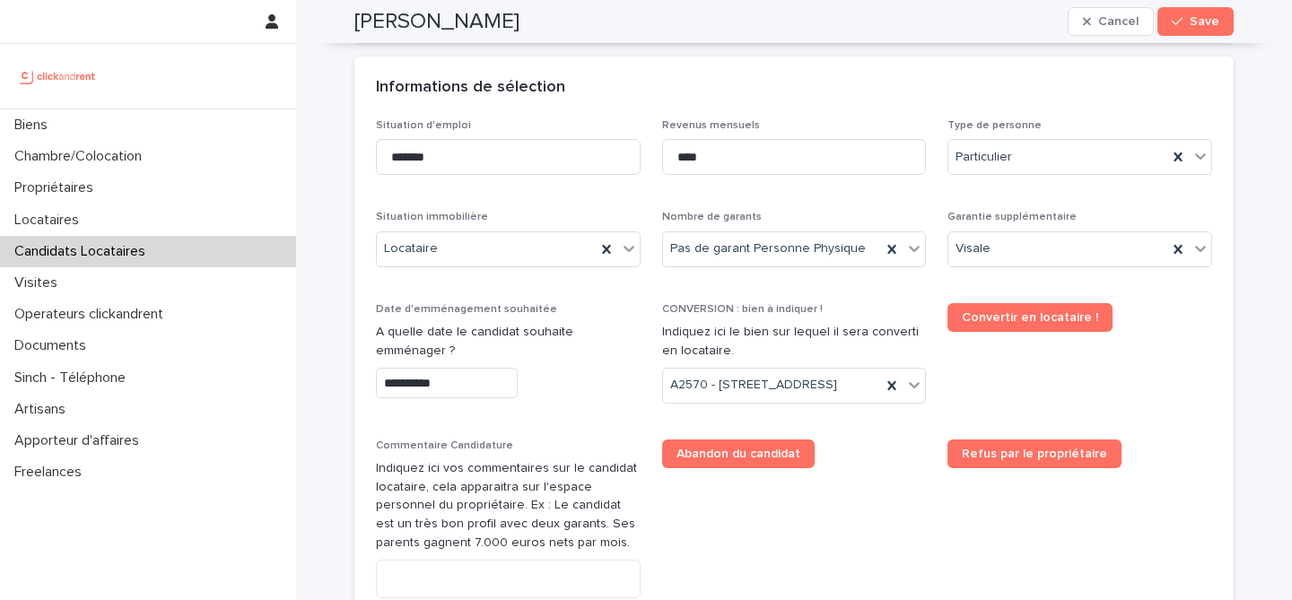
click at [559, 384] on div "**********" at bounding box center [508, 383] width 265 height 31
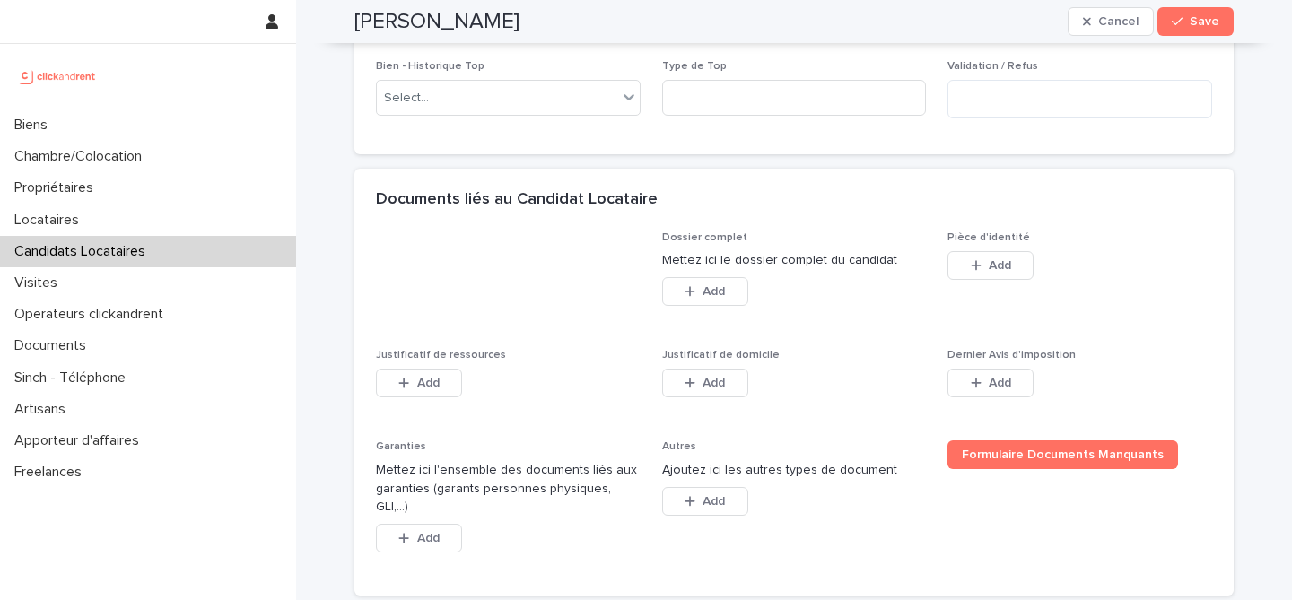
scroll to position [1274, 0]
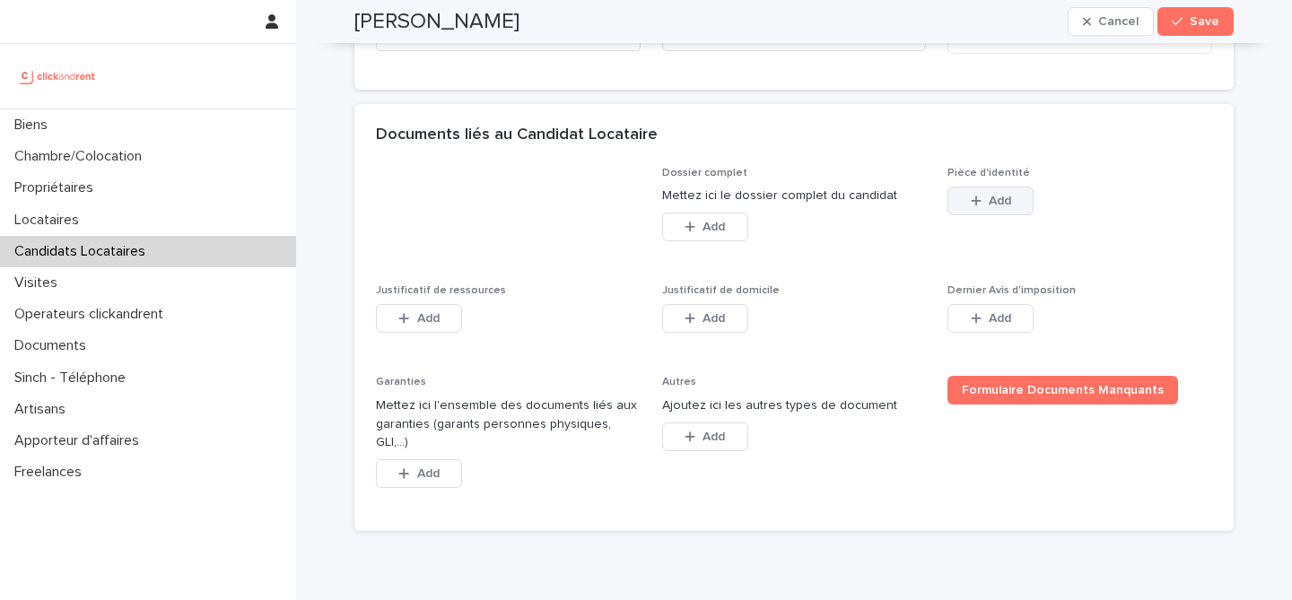
click at [990, 207] on span "Add" at bounding box center [1000, 201] width 22 height 13
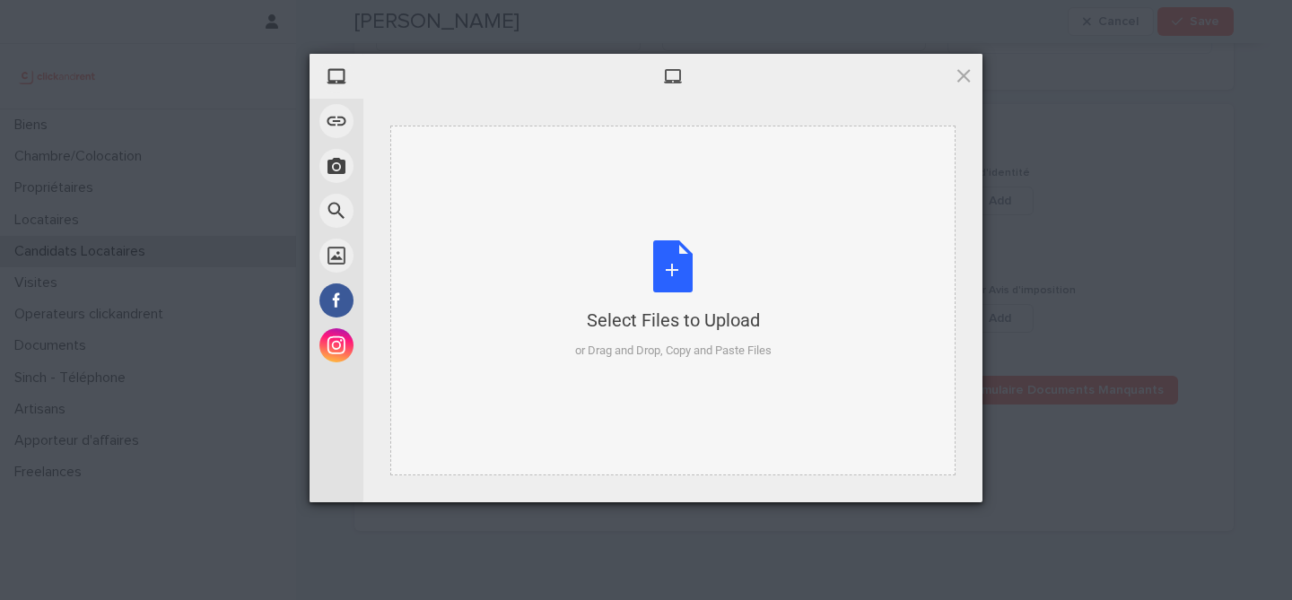
click at [664, 289] on div "Select Files to Upload or Drag and Drop, Copy and Paste Files" at bounding box center [673, 299] width 196 height 119
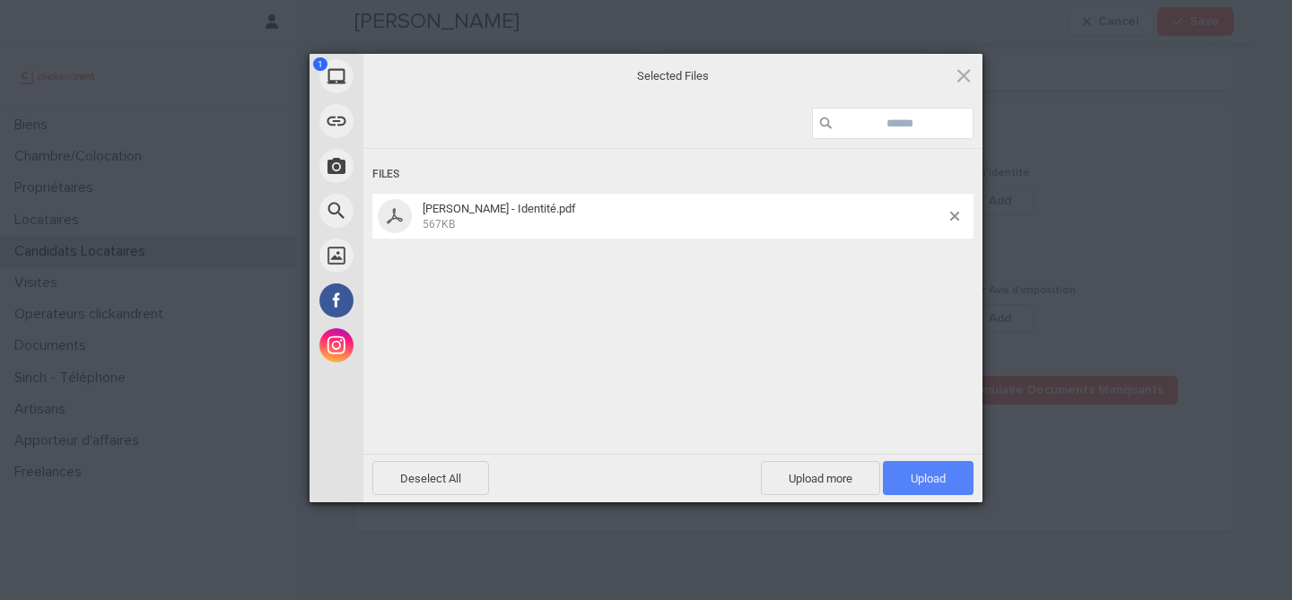
click at [947, 484] on span "Upload 1" at bounding box center [928, 478] width 91 height 34
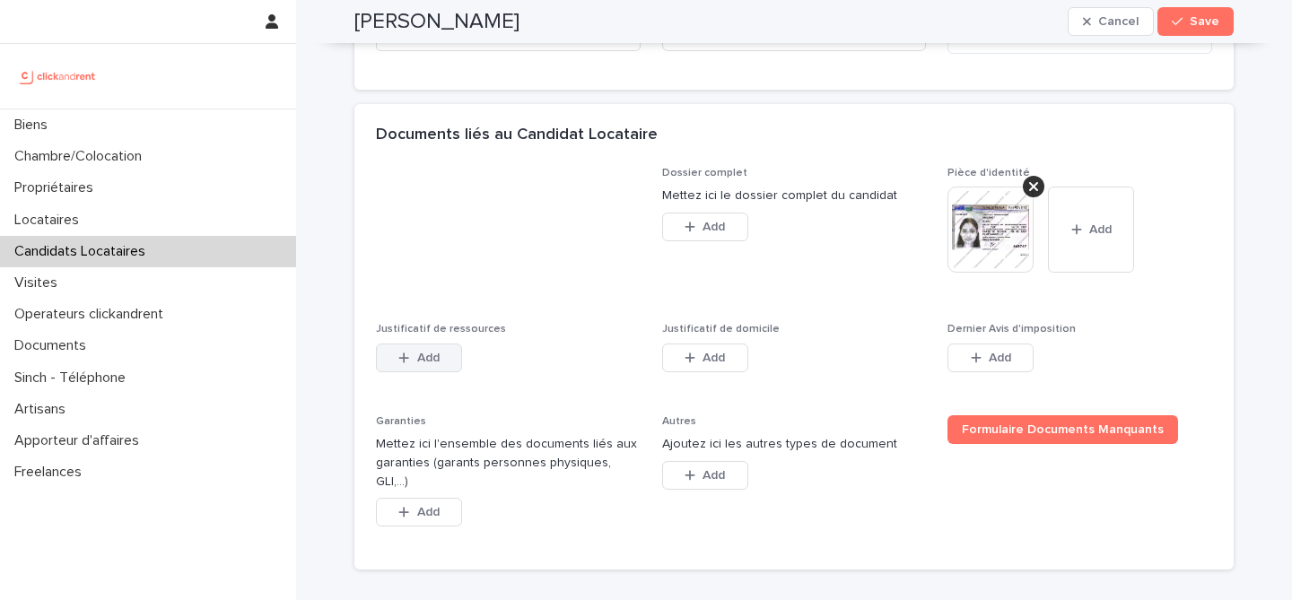
click at [412, 372] on button "Add" at bounding box center [419, 358] width 86 height 29
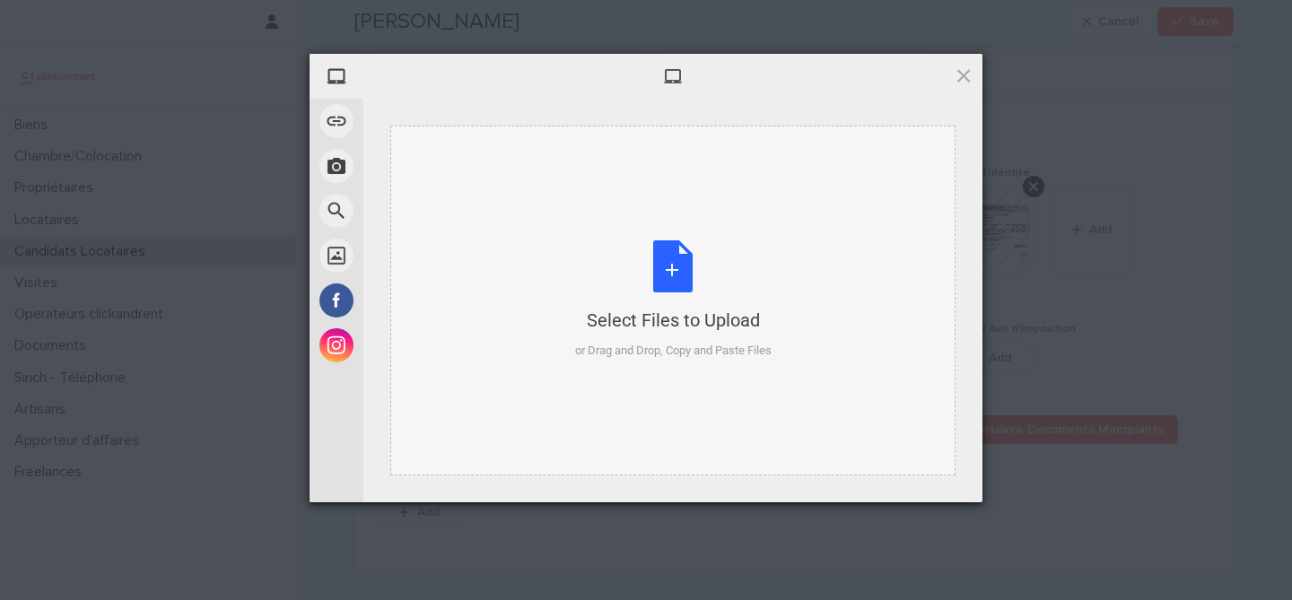
click at [672, 282] on div "Select Files to Upload or Drag and Drop, Copy and Paste Files" at bounding box center [673, 299] width 196 height 119
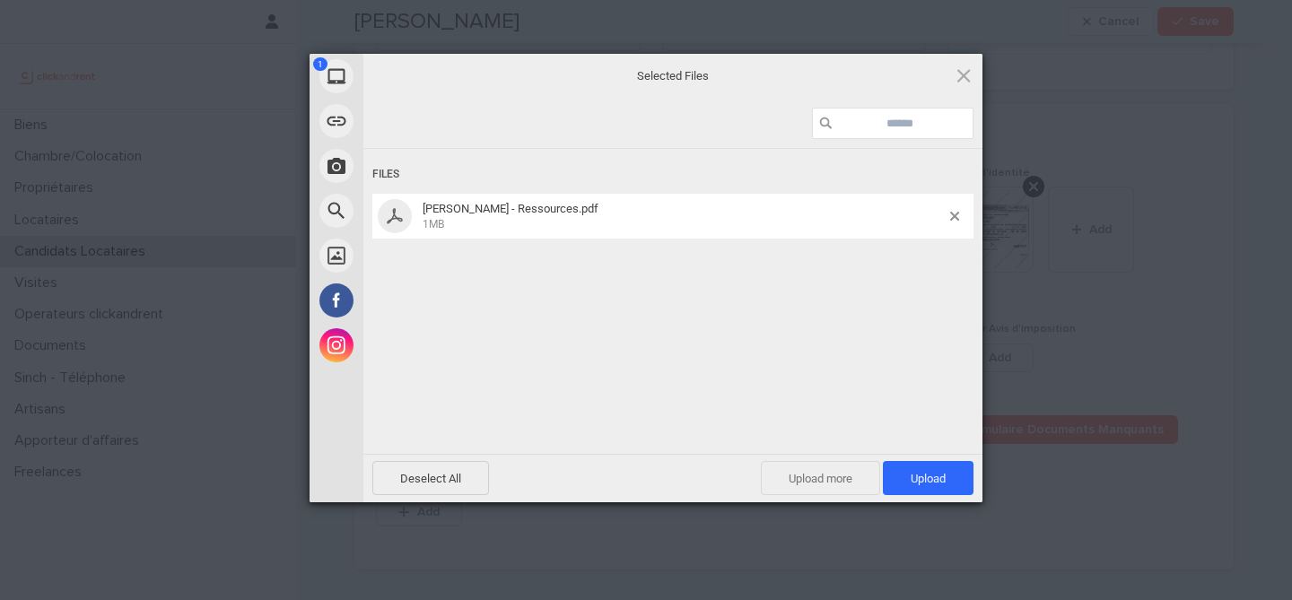
click at [835, 484] on span "Upload more" at bounding box center [820, 478] width 119 height 34
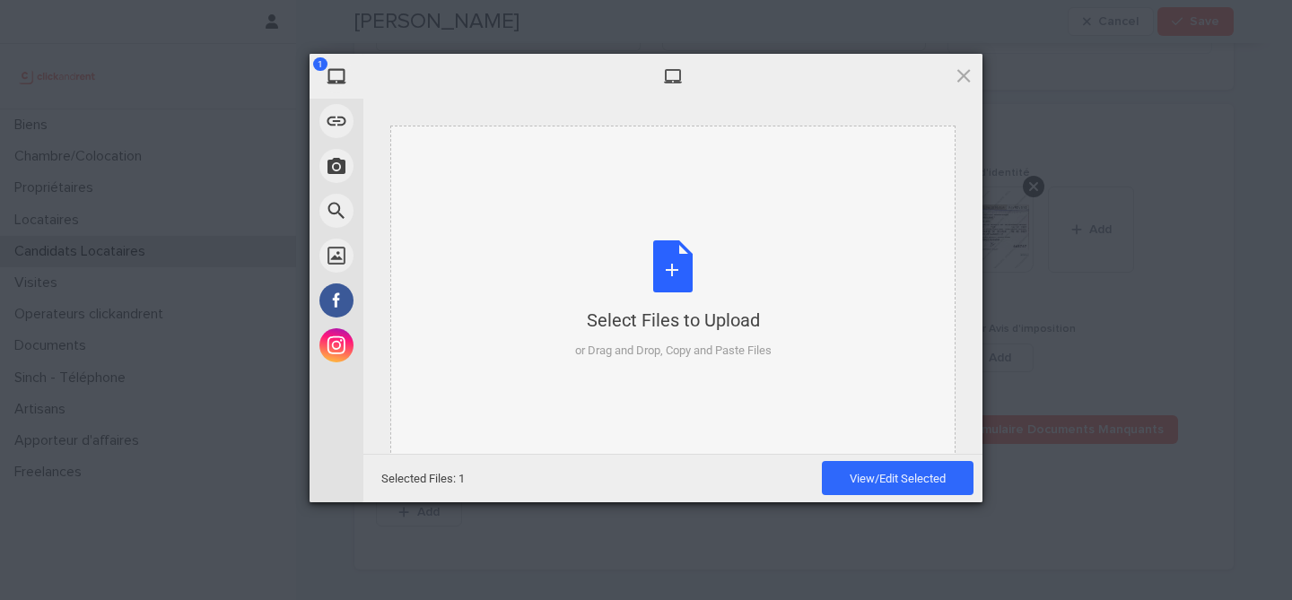
click at [671, 301] on div "Select Files to Upload or Drag and Drop, Copy and Paste Files" at bounding box center [673, 299] width 196 height 119
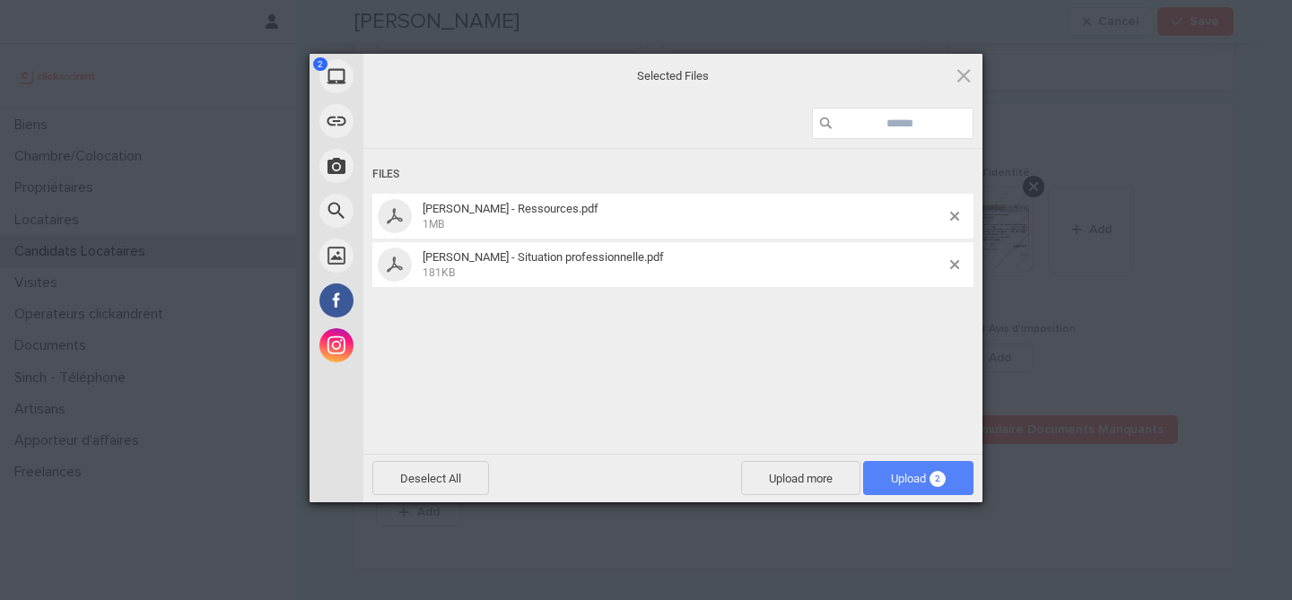
click at [929, 479] on span "Upload 2" at bounding box center [918, 478] width 55 height 13
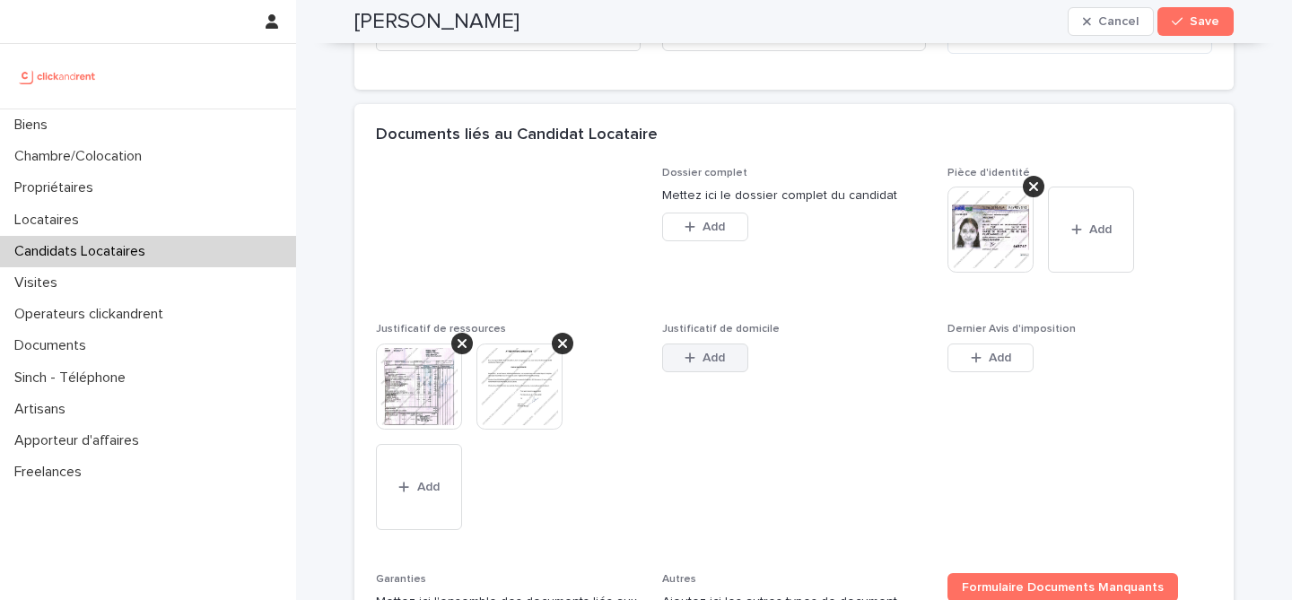
click at [692, 364] on icon "button" at bounding box center [690, 358] width 11 height 13
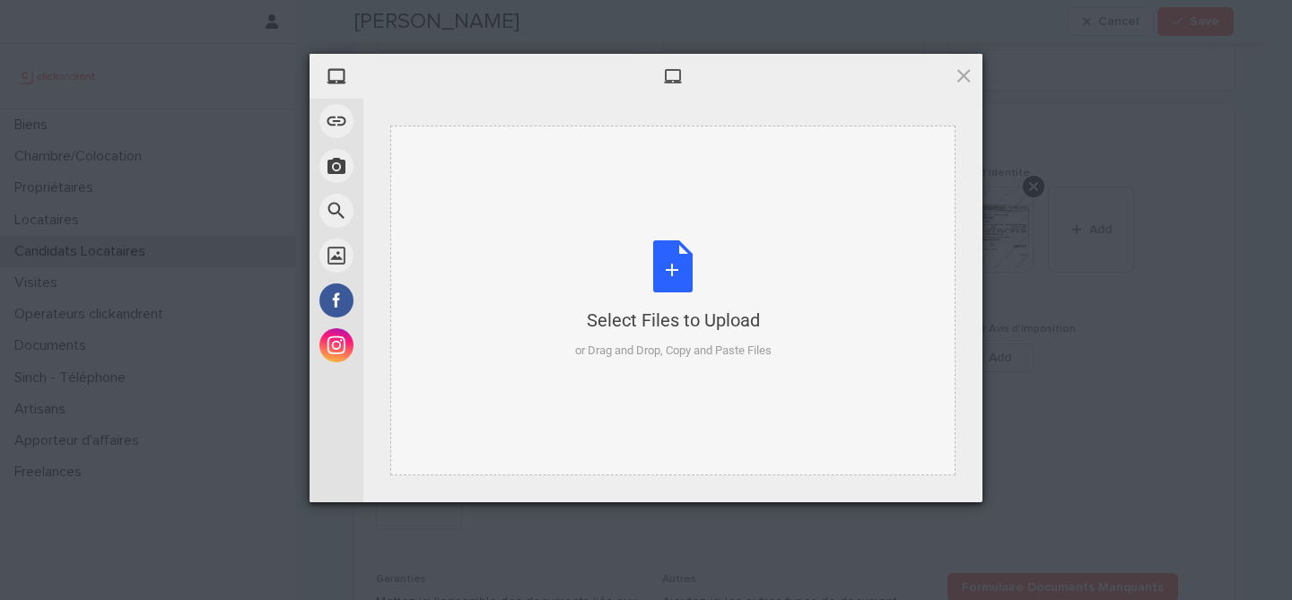
click at [677, 274] on div "Select Files to Upload or Drag and Drop, Copy and Paste Files" at bounding box center [673, 299] width 196 height 119
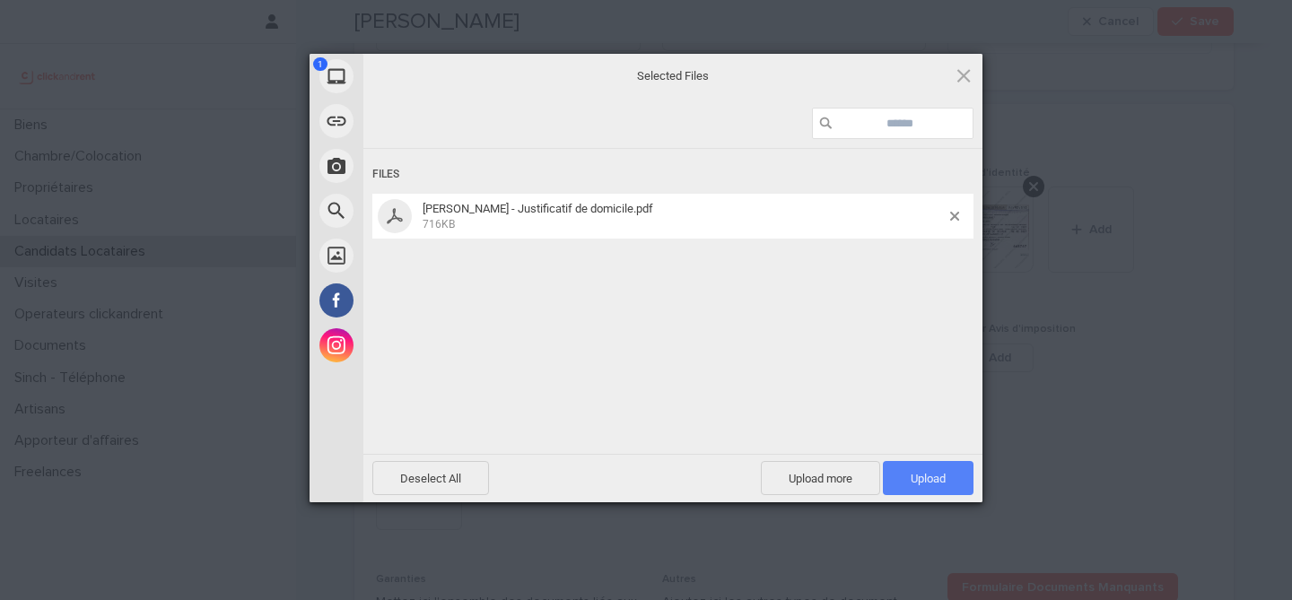
click at [930, 483] on span "Upload 1" at bounding box center [928, 478] width 35 height 13
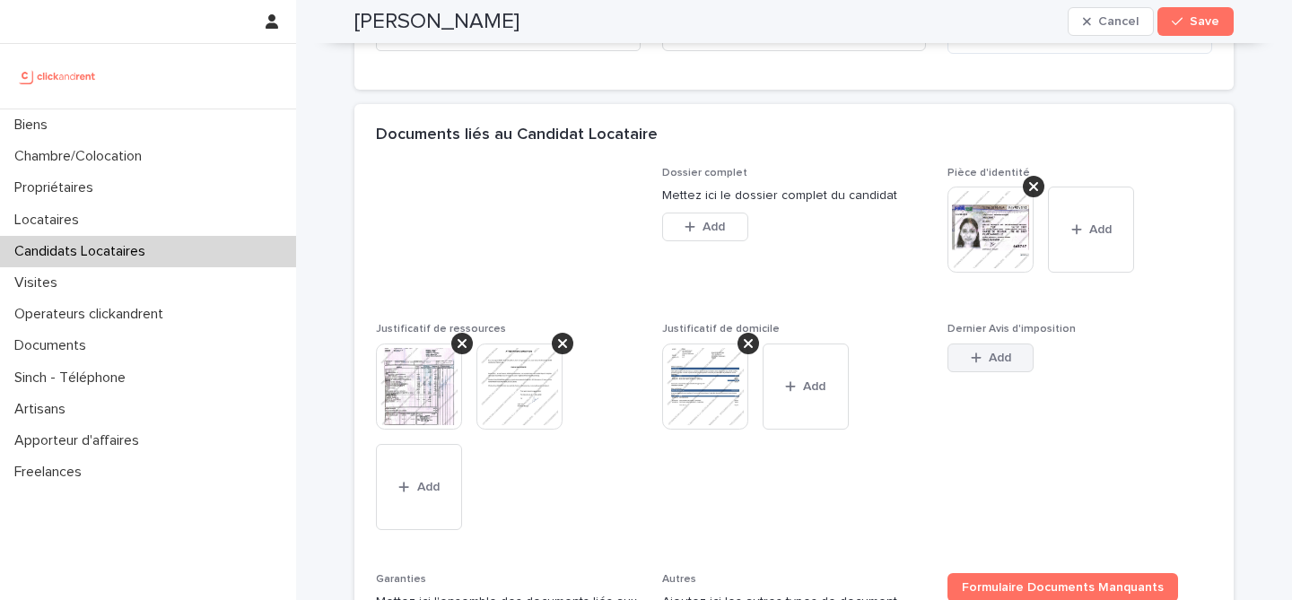
click at [988, 372] on button "Add" at bounding box center [990, 358] width 86 height 29
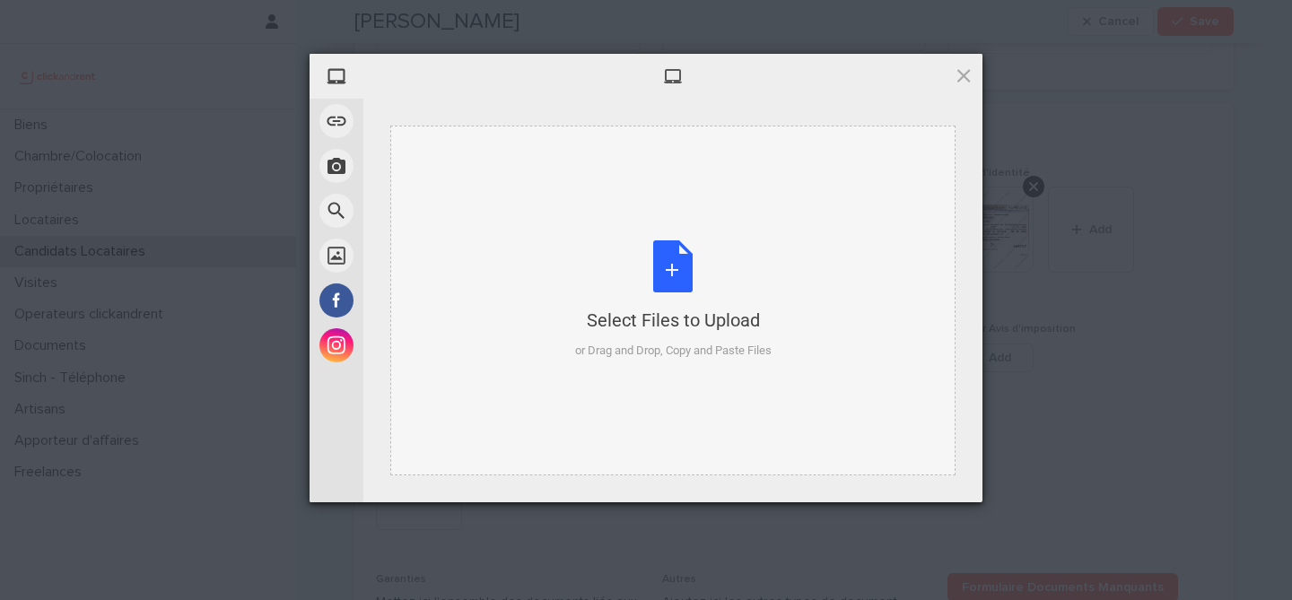
click at [692, 272] on div "Select Files to Upload or Drag and Drop, Copy and Paste Files" at bounding box center [673, 299] width 196 height 119
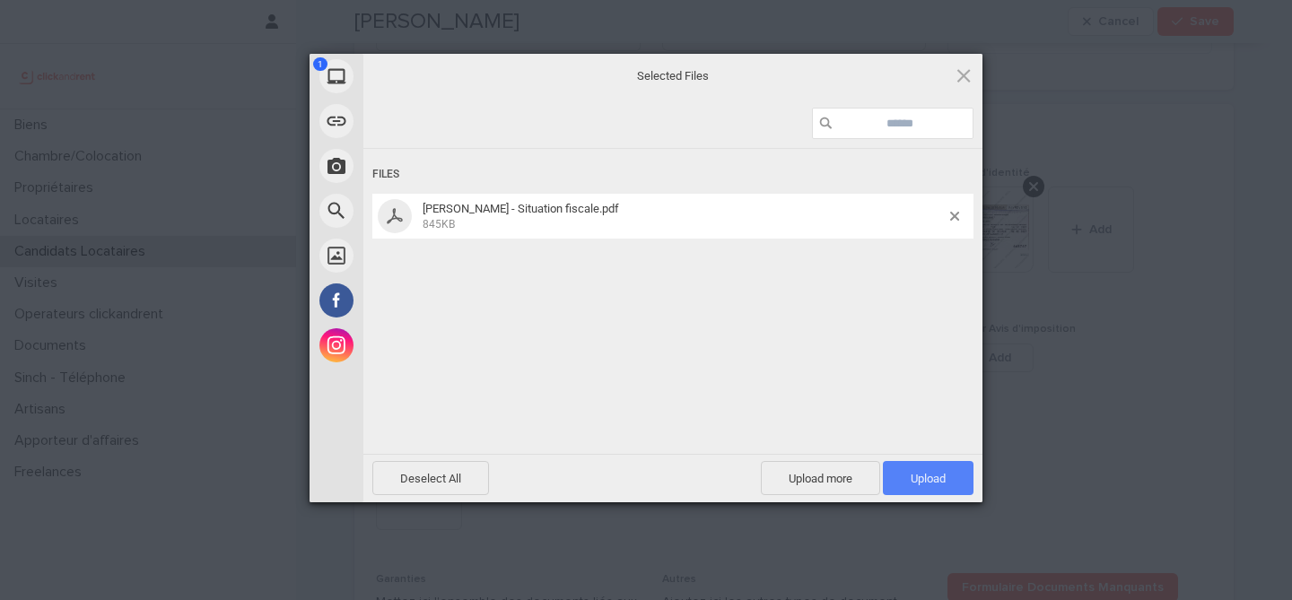
click at [930, 487] on span "Upload 1" at bounding box center [928, 478] width 91 height 34
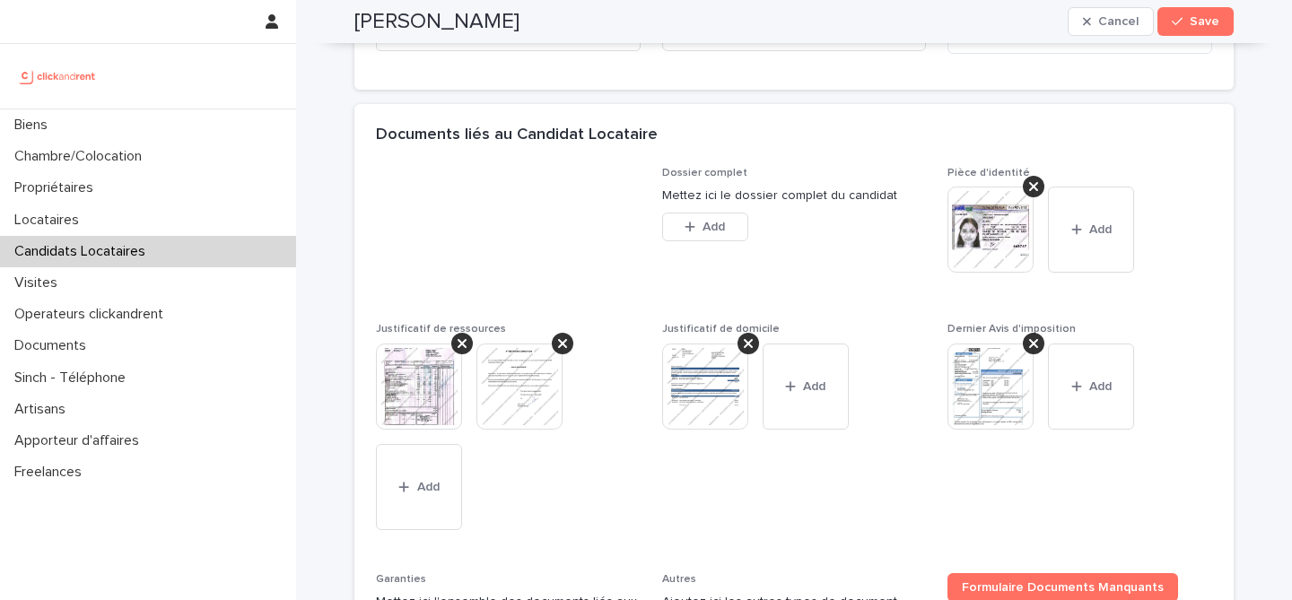
scroll to position [1571, 0]
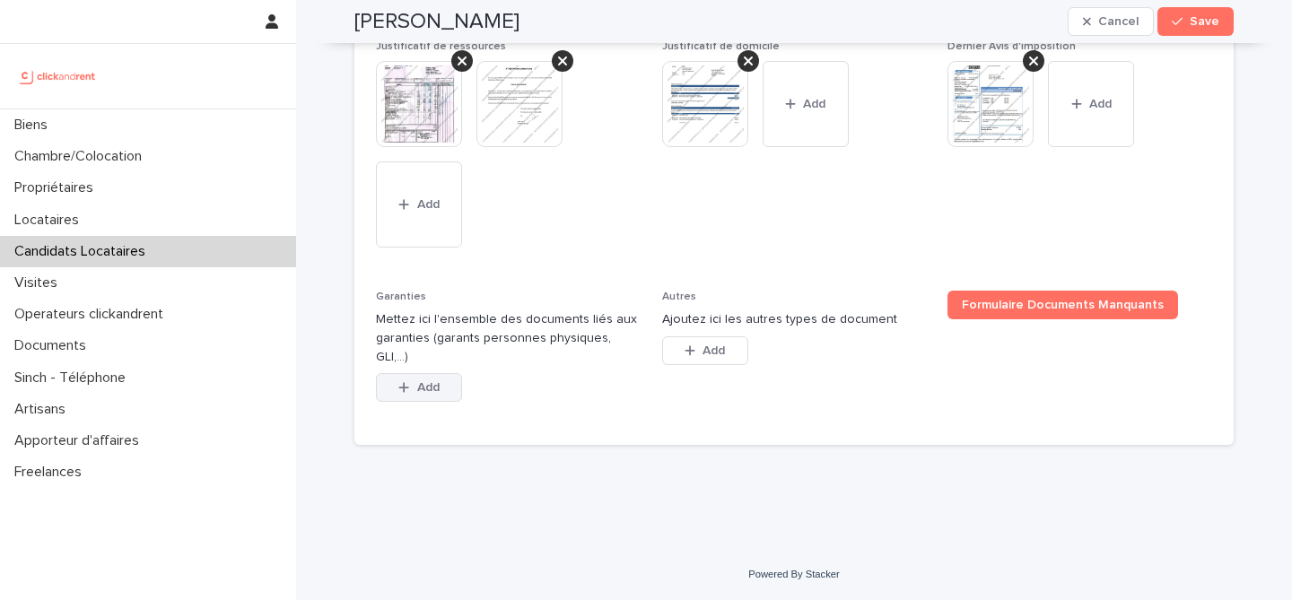
click at [425, 390] on span "Add" at bounding box center [428, 387] width 22 height 13
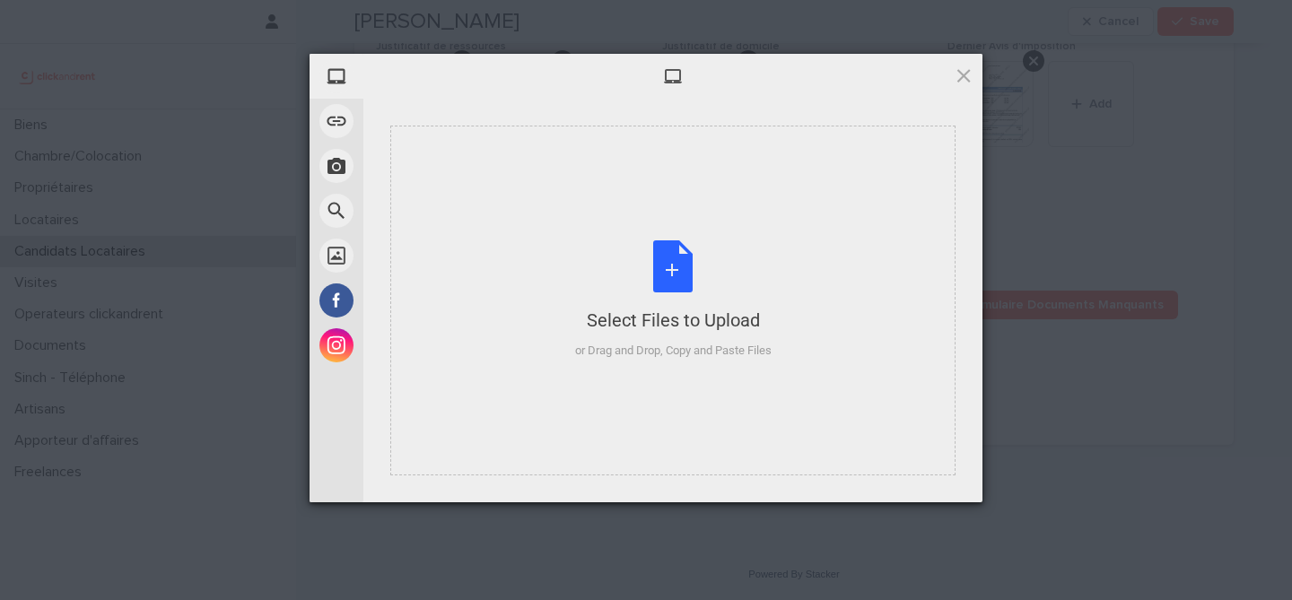
click at [692, 246] on div "Select Files to Upload or Drag and Drop, Copy and Paste Files" at bounding box center [673, 299] width 196 height 119
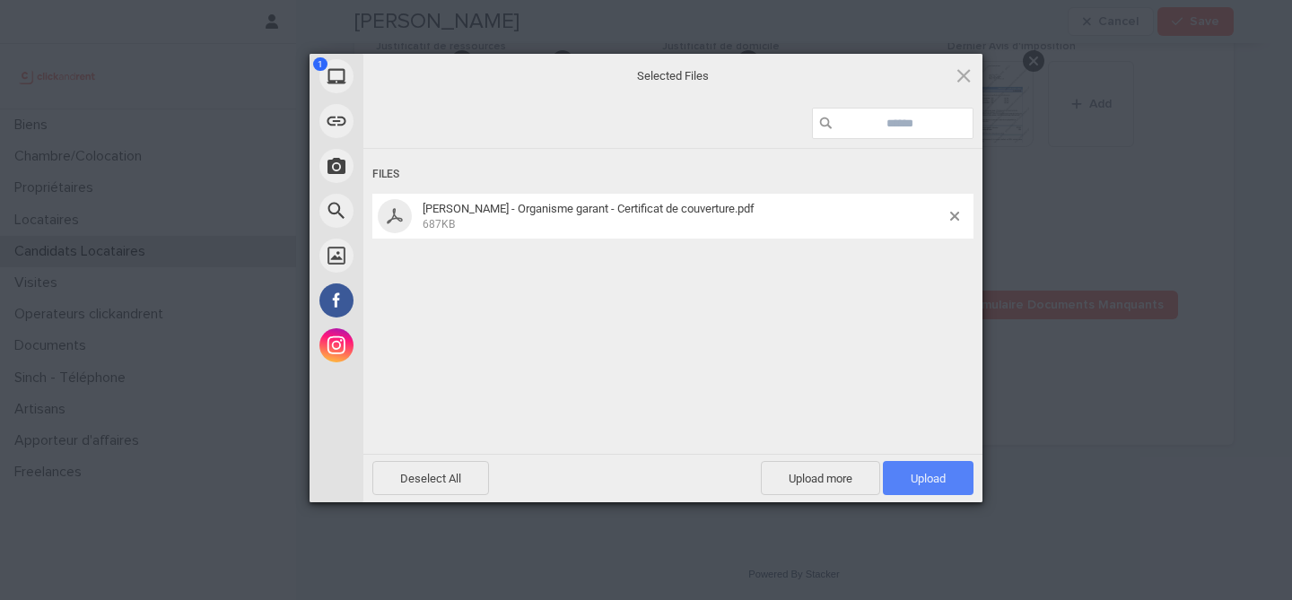
click at [912, 467] on span "Upload 1" at bounding box center [928, 478] width 91 height 34
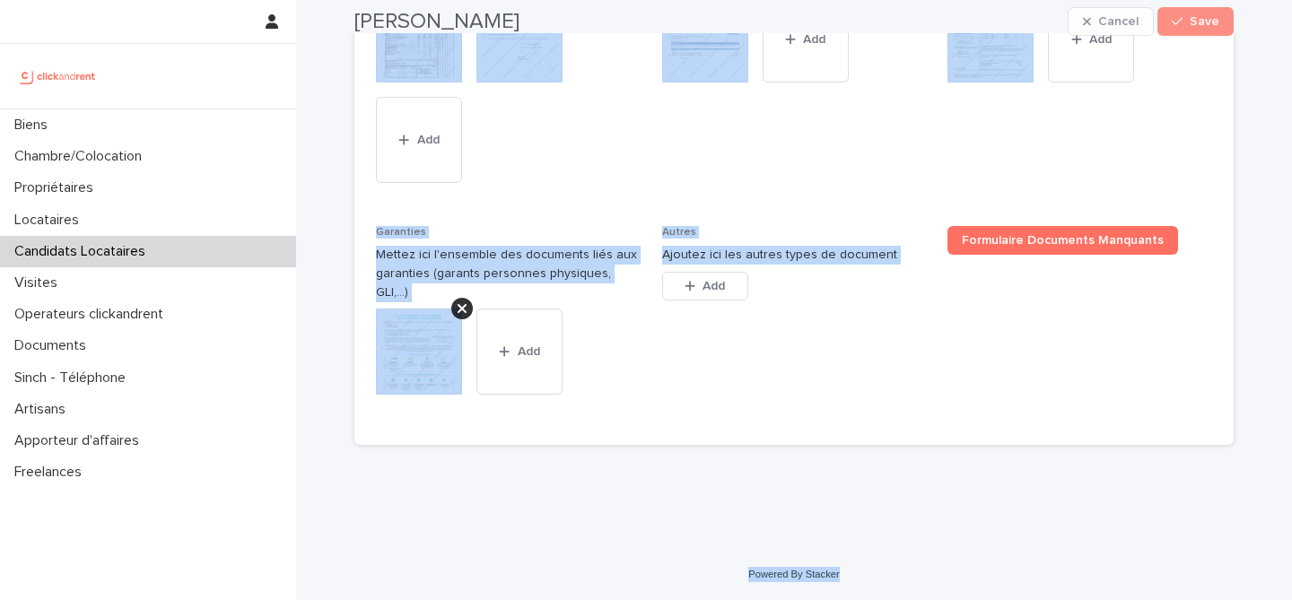
scroll to position [1636, 0]
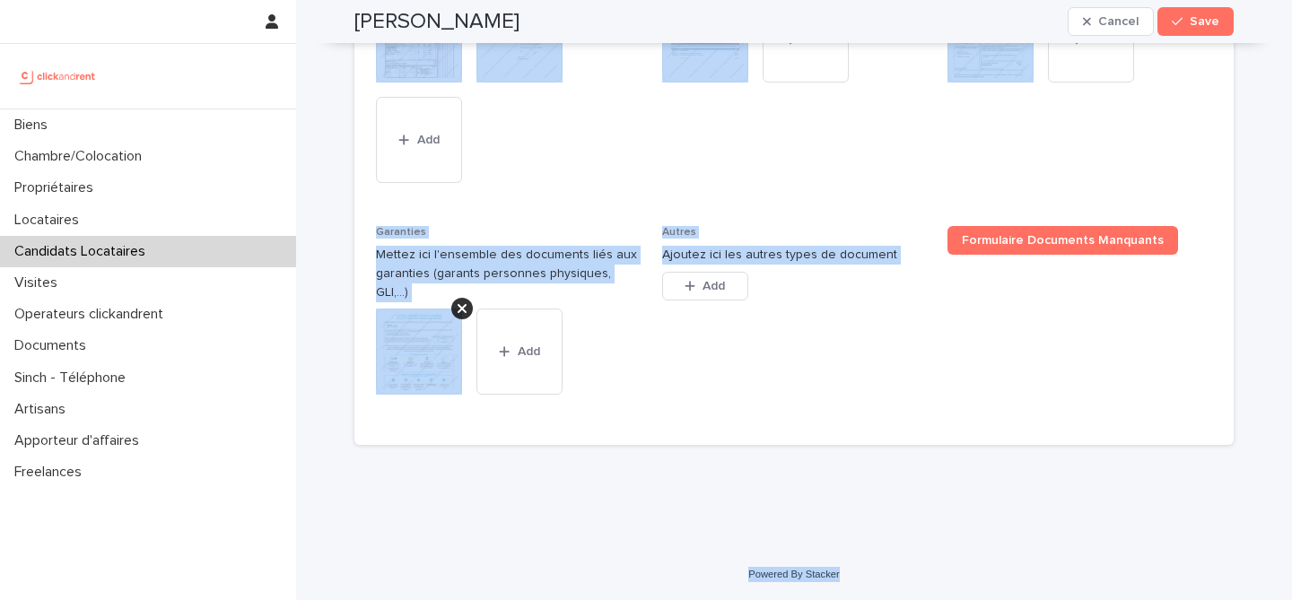
drag, startPoint x: 352, startPoint y: 68, endPoint x: 912, endPoint y: 585, distance: 762.6
copy div "Siwar Mhadhbi Cancel Save Sorry, there was an error saving your record. Please …"
click at [717, 204] on span "Justificatif de domicile This file cannot be opened Download File Add" at bounding box center [794, 90] width 265 height 228
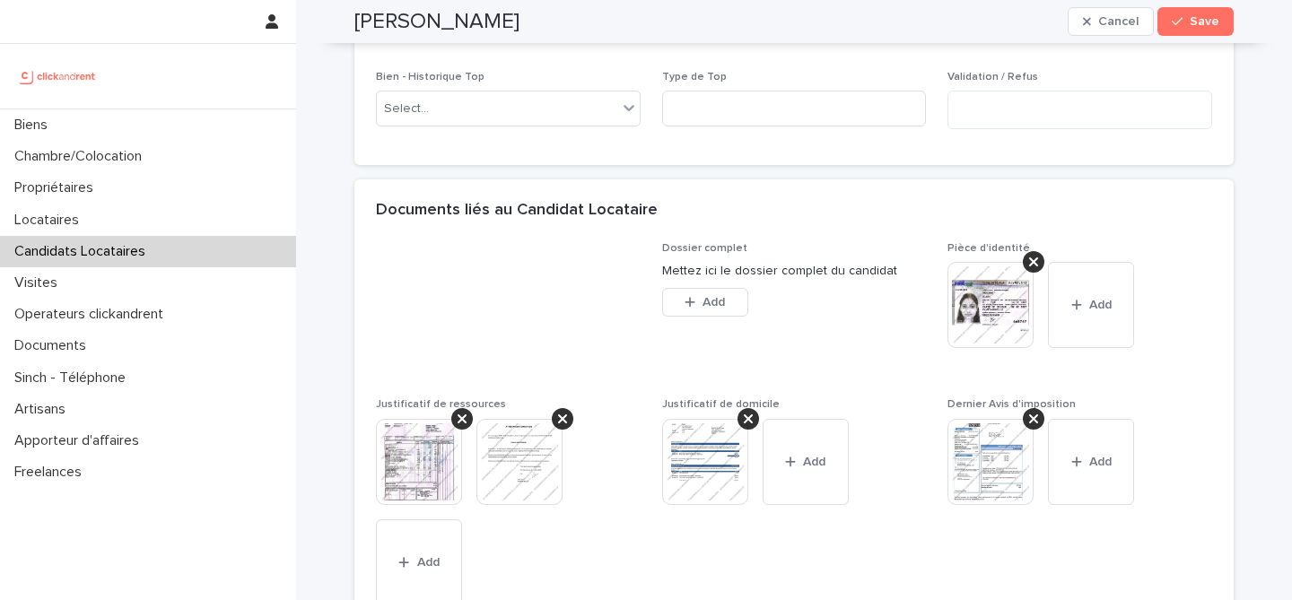
scroll to position [900, 0]
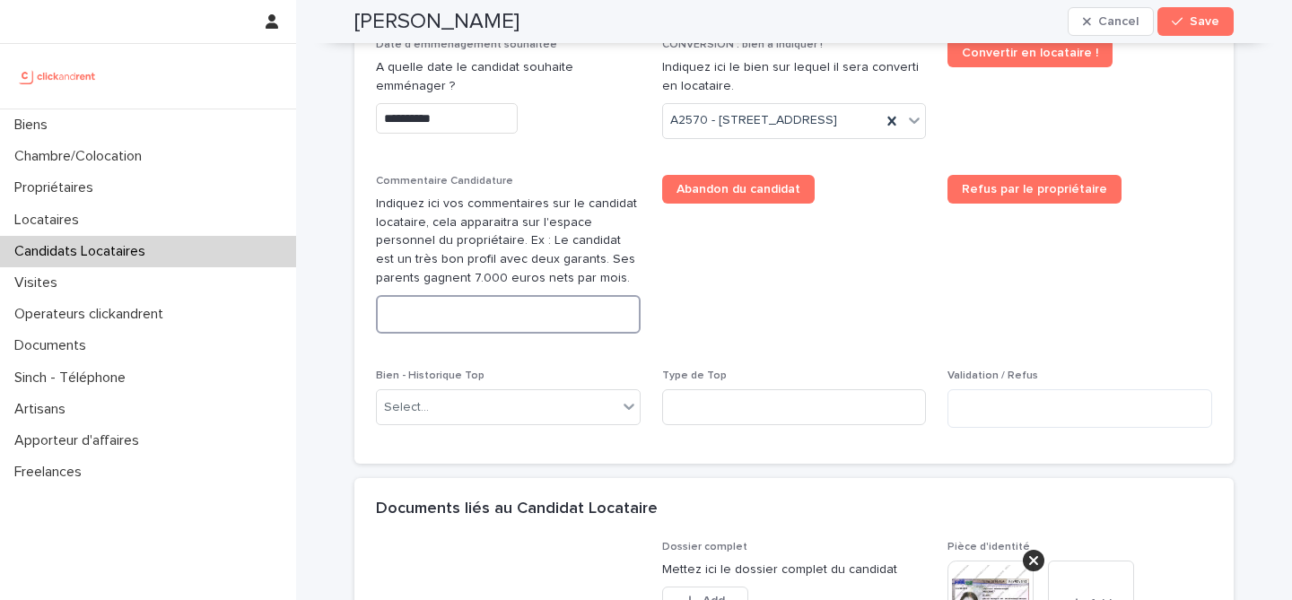
click at [554, 334] on textarea at bounding box center [508, 314] width 265 height 39
paste textarea "**********"
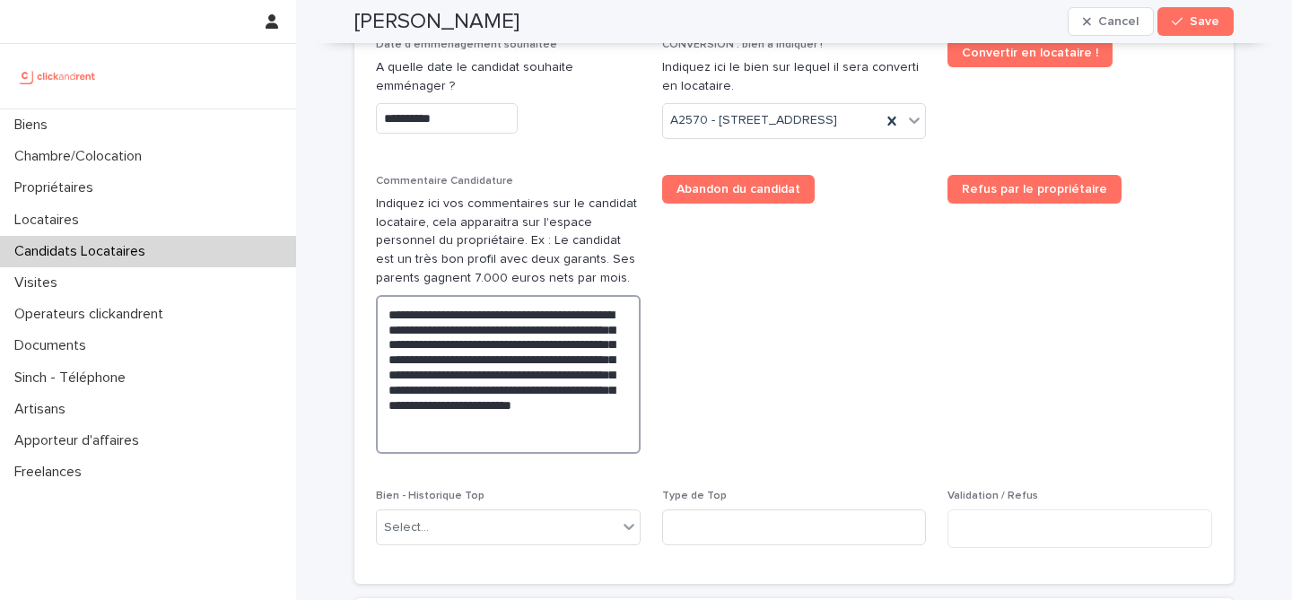
type textarea "**********"
click at [741, 369] on span "Abandon du candidat" at bounding box center [794, 321] width 265 height 293
click at [448, 12] on h2 "Siwar Mhadhbi" at bounding box center [436, 22] width 165 height 26
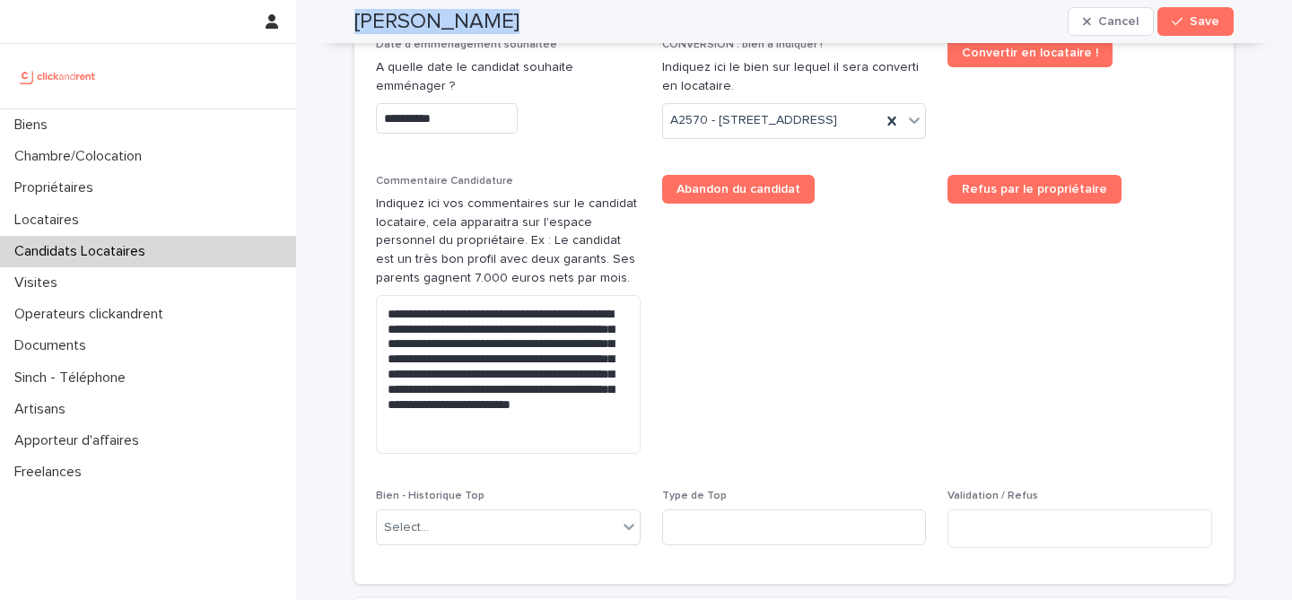
copy div "Siwar Mhadhbi Cancel Save"
click at [1183, 29] on button "Save" at bounding box center [1195, 21] width 76 height 29
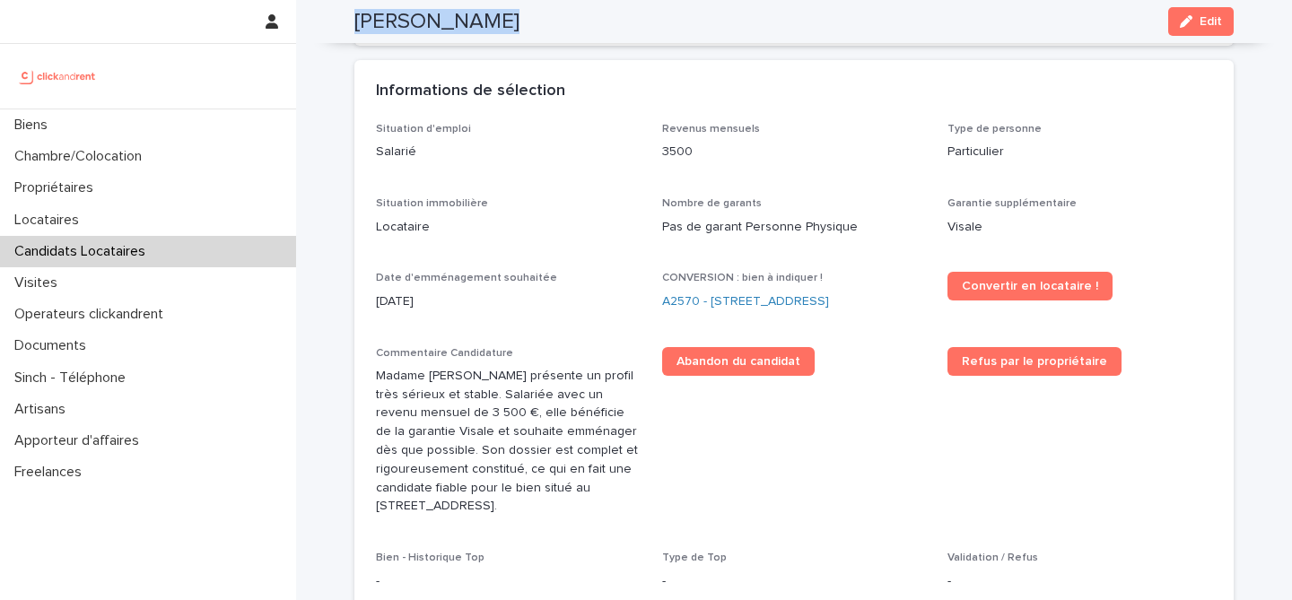
scroll to position [432, 0]
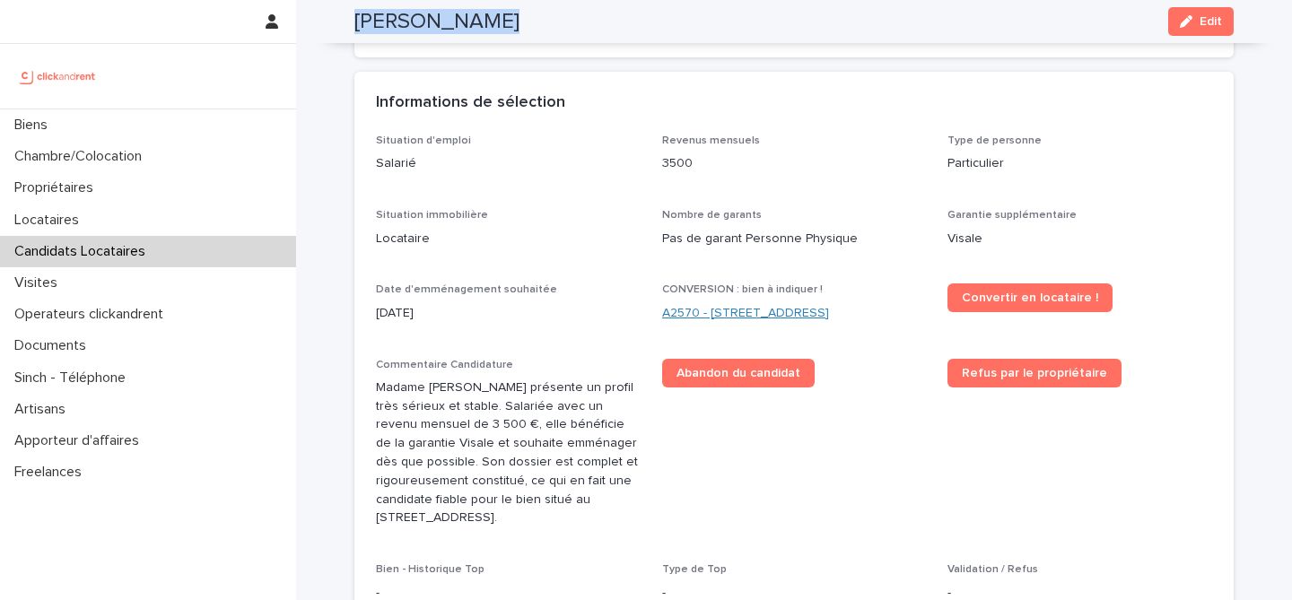
click at [829, 319] on link "A2570 - [STREET_ADDRESS]" at bounding box center [745, 313] width 167 height 19
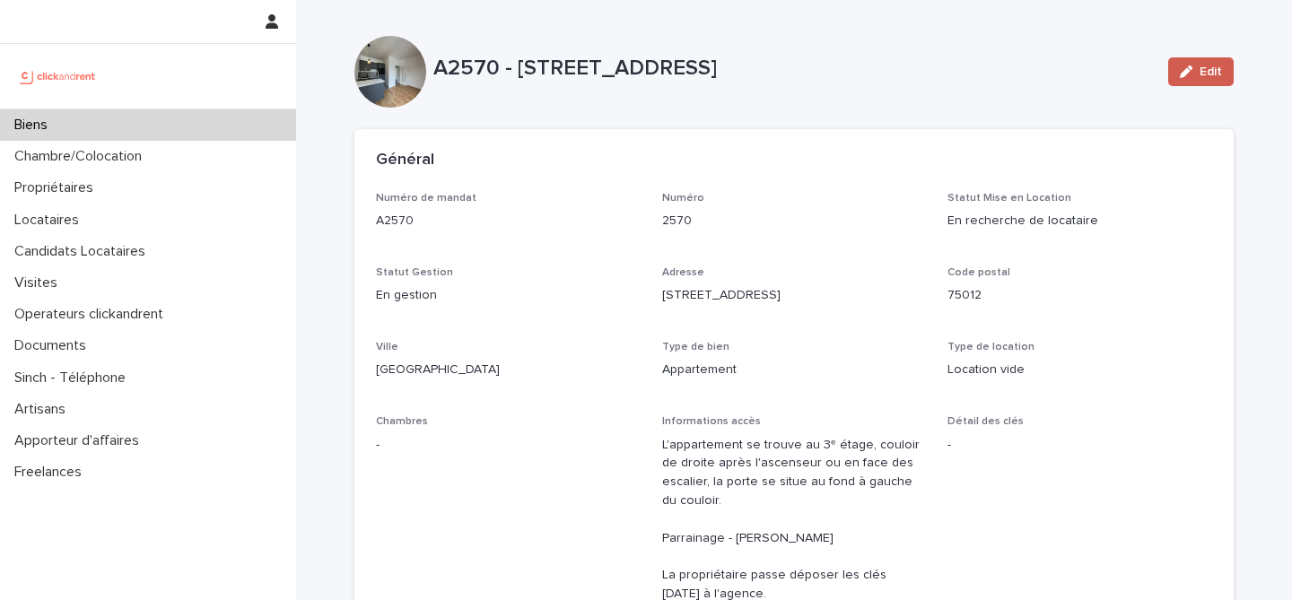
click at [1230, 66] on button "Edit" at bounding box center [1200, 71] width 65 height 29
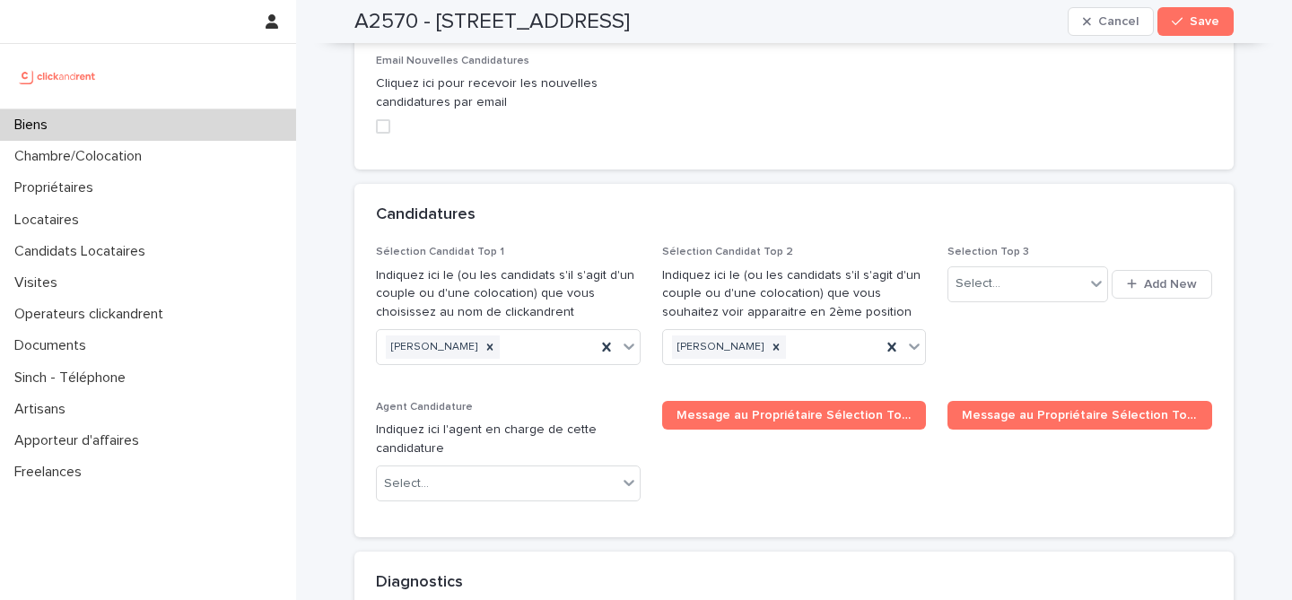
scroll to position [8479, 0]
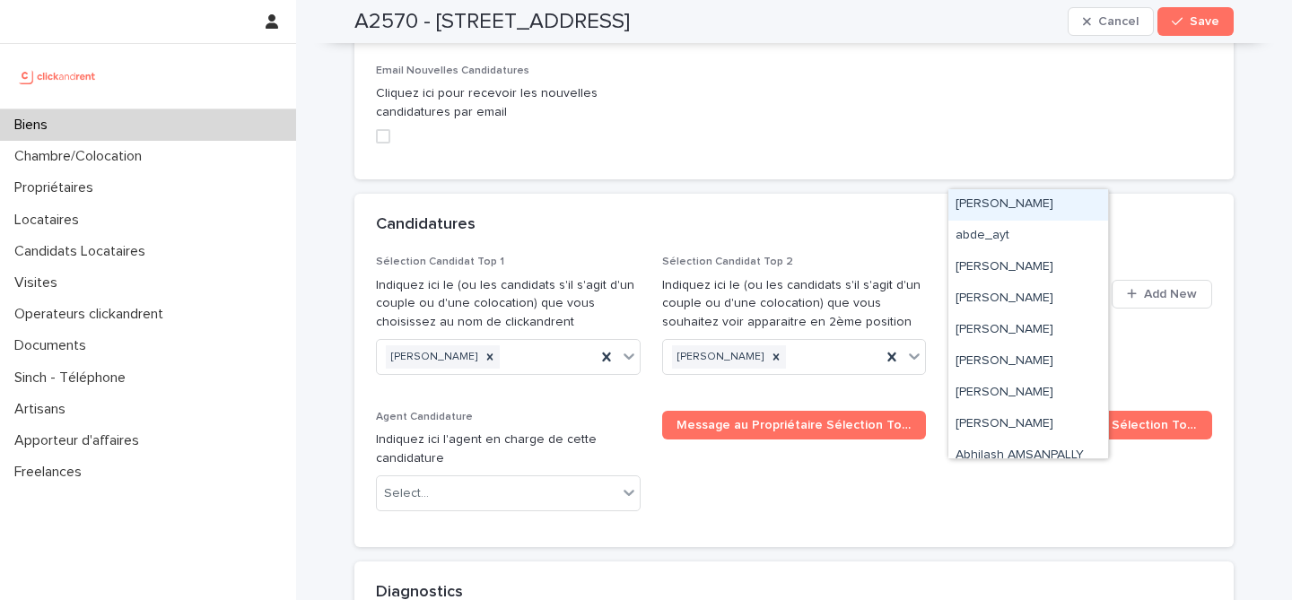
click at [1006, 279] on div "Select..." at bounding box center [1015, 294] width 135 height 30
paste input "**********"
type input "**********"
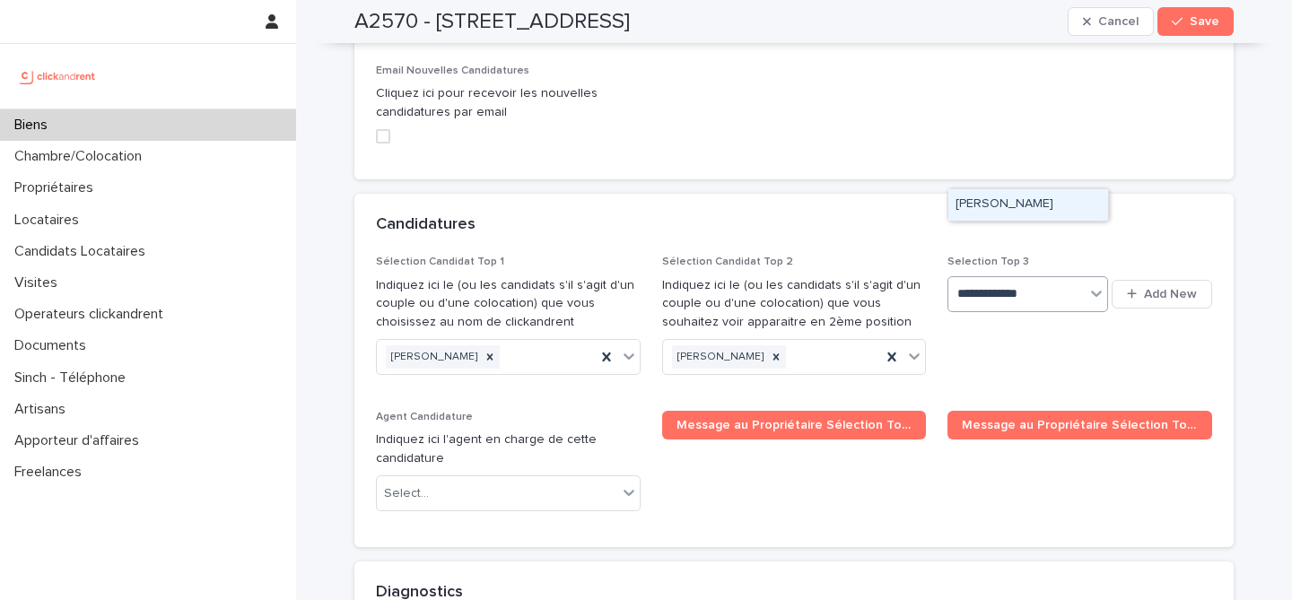
click at [1017, 210] on div "Siwar Mhadhbi" at bounding box center [1028, 204] width 160 height 31
click at [1195, 32] on button "Save" at bounding box center [1195, 21] width 76 height 29
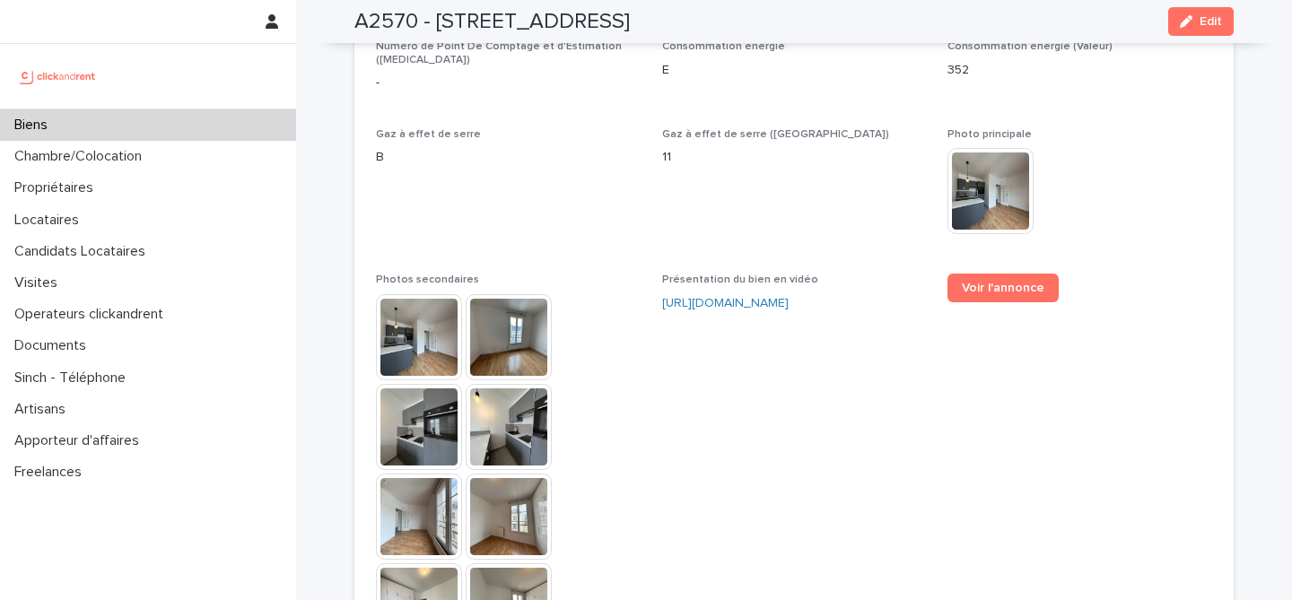
scroll to position [4516, 0]
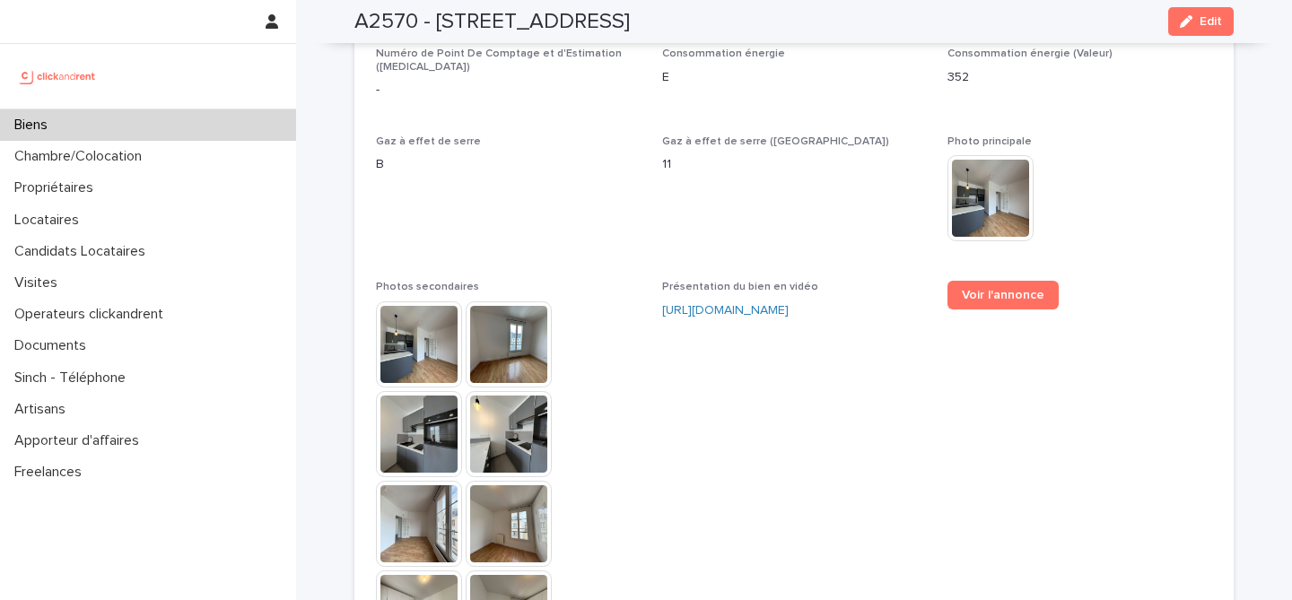
click at [179, 122] on div "Biens" at bounding box center [148, 124] width 296 height 31
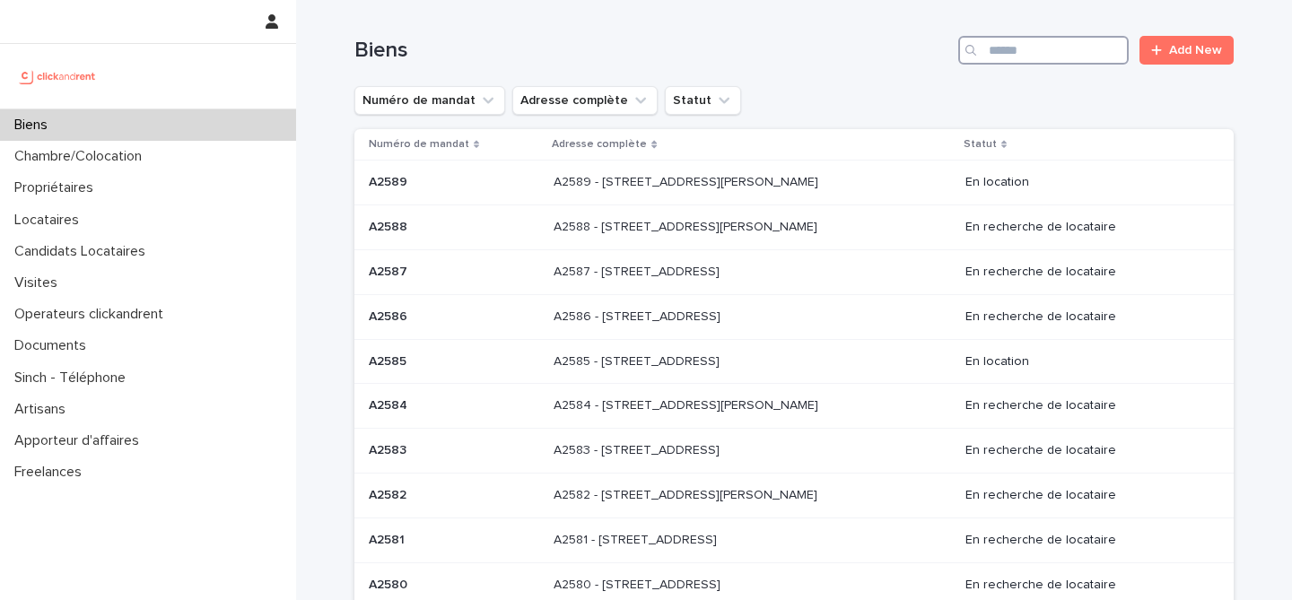
click at [1001, 57] on input "Search" at bounding box center [1043, 50] width 170 height 29
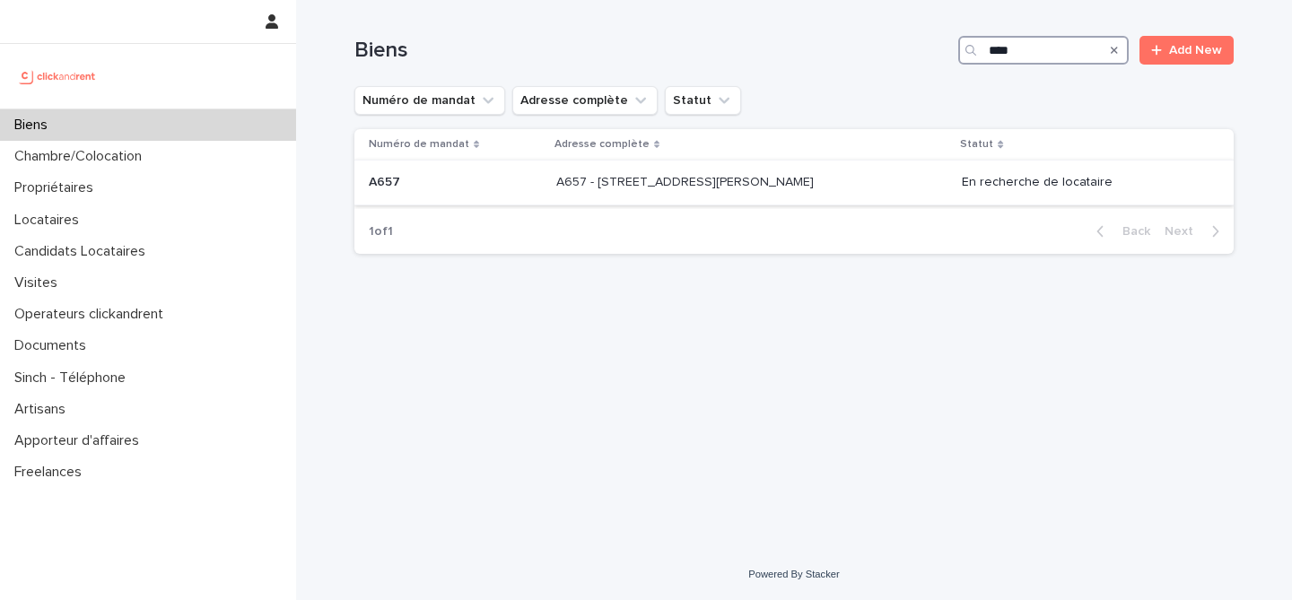
type input "****"
click at [613, 203] on td "A657 - 10 rue Jean Bleuzen, Vanves 92170 A657 - 10 rue Jean Bleuzen, Vanves 921…" at bounding box center [752, 183] width 406 height 45
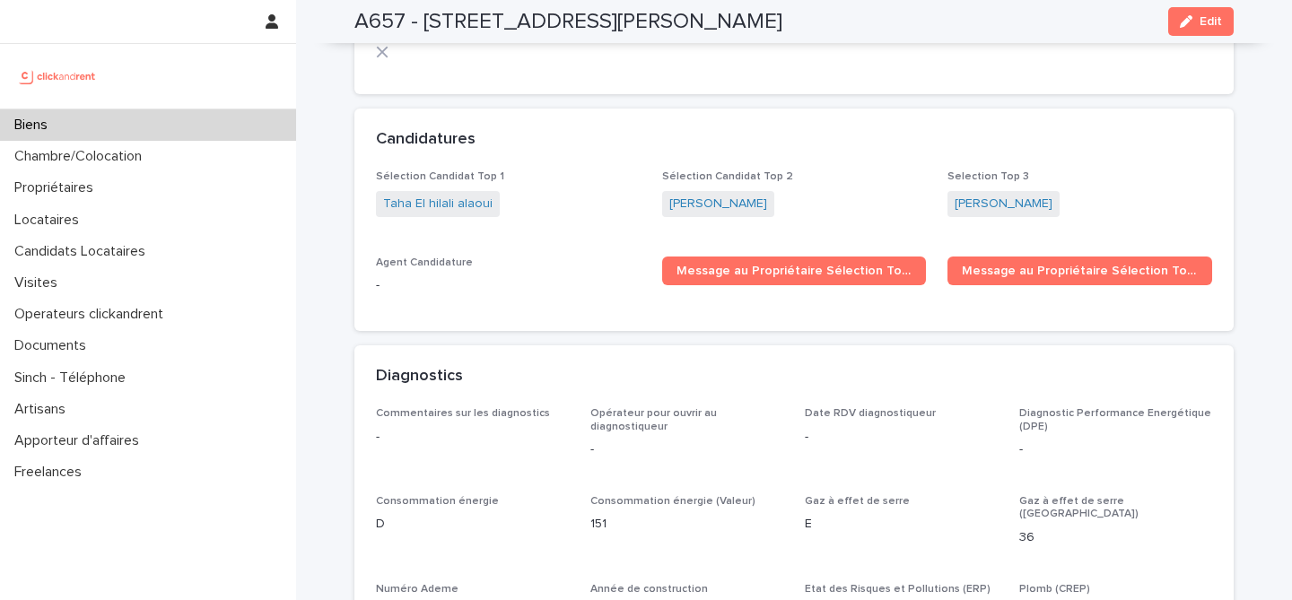
scroll to position [5022, 0]
